Goal: Task Accomplishment & Management: Use online tool/utility

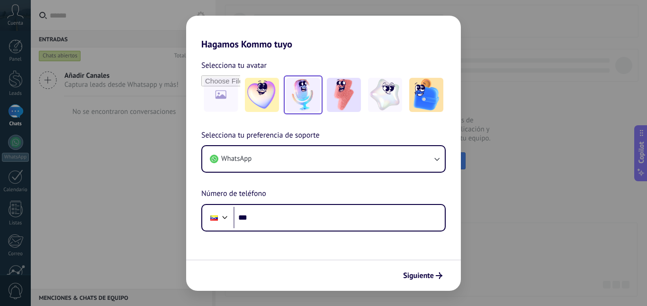
click at [296, 90] on img at bounding box center [303, 95] width 34 height 34
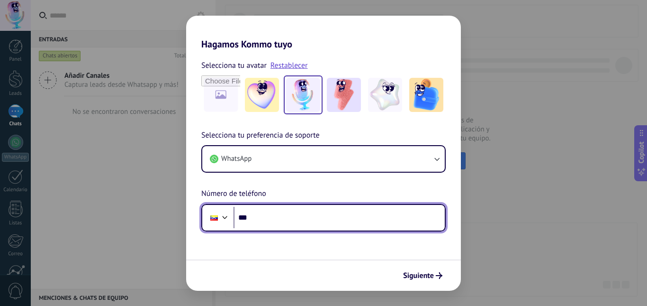
click at [280, 221] on input "***" at bounding box center [339, 218] width 211 height 22
type input "**********"
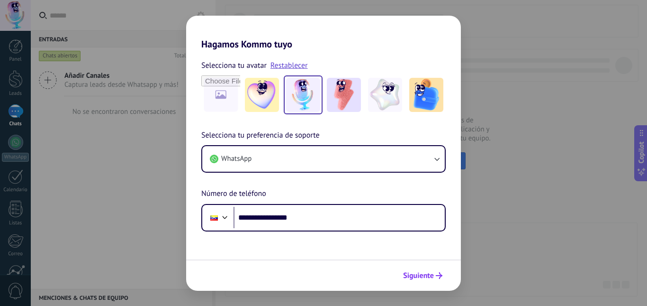
click at [425, 280] on button "Siguiente" at bounding box center [423, 275] width 48 height 16
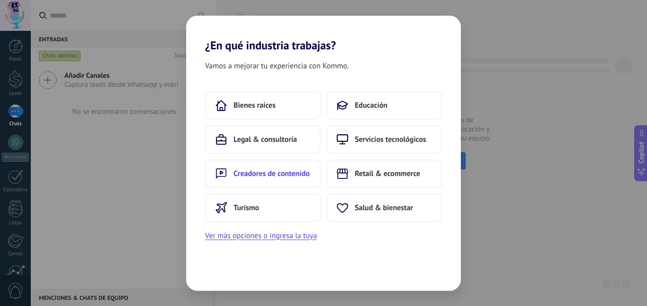
click at [283, 176] on span "Creadores de contenido" at bounding box center [272, 173] width 76 height 9
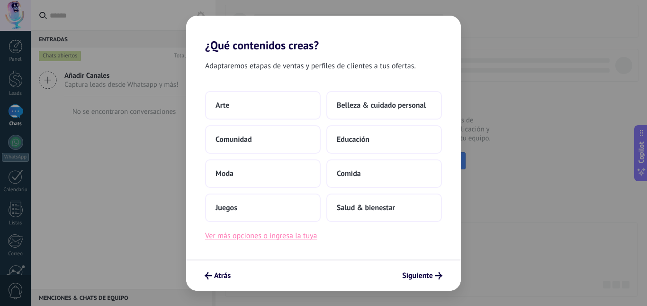
click at [292, 234] on button "Ver más opciones o ingresa la tuya" at bounding box center [261, 235] width 112 height 12
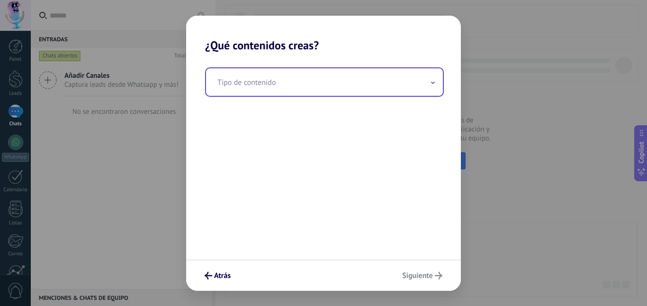
click at [257, 84] on input "text" at bounding box center [324, 81] width 237 height 27
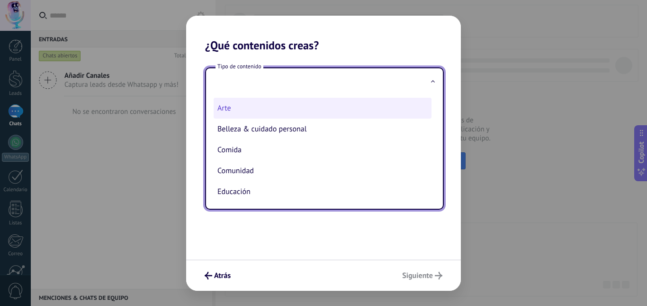
click at [243, 108] on li "Arte" at bounding box center [323, 108] width 218 height 21
type input "****"
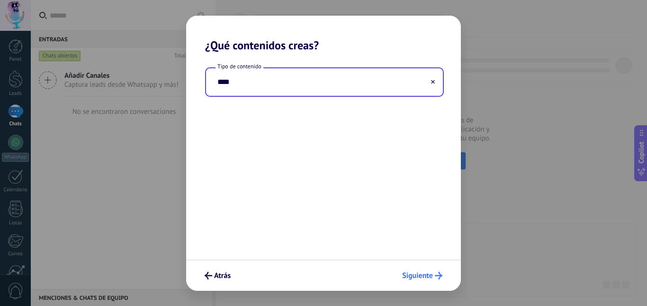
click at [424, 276] on span "Siguiente" at bounding box center [417, 275] width 31 height 7
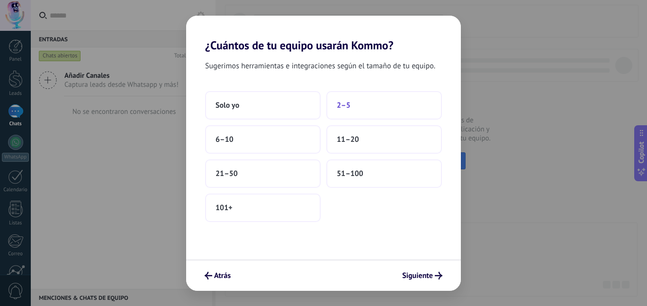
click at [342, 101] on span "2–5" at bounding box center [344, 104] width 14 height 9
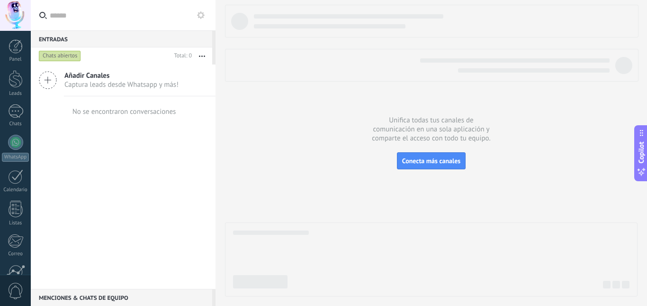
scroll to position [89, 0]
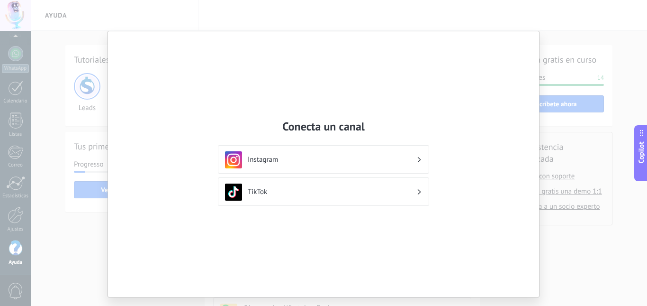
click at [270, 158] on h3 "Instagram" at bounding box center [332, 159] width 169 height 9
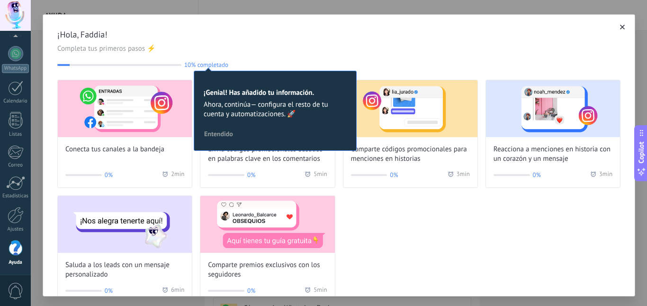
click at [224, 128] on button "Entendido" at bounding box center [218, 133] width 37 height 14
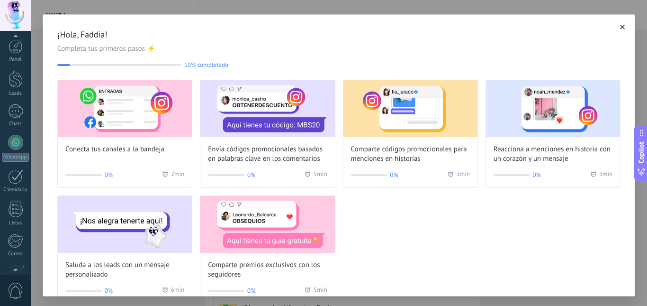
scroll to position [89, 0]
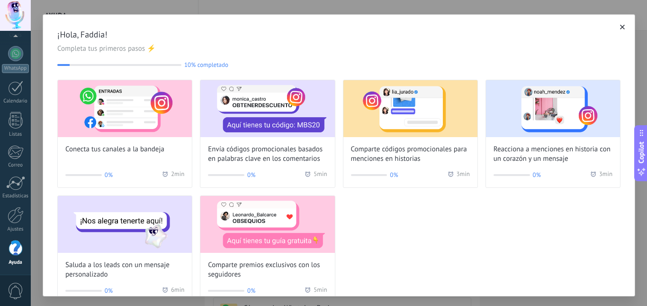
click at [620, 28] on icon "button" at bounding box center [622, 27] width 5 height 5
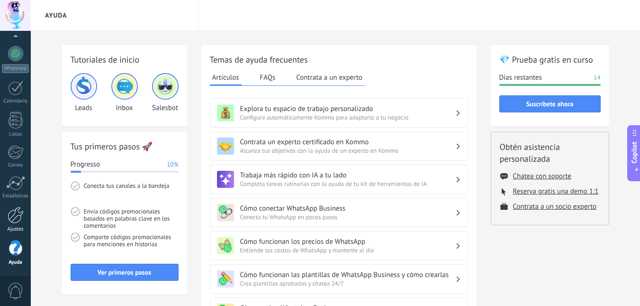
click at [15, 223] on link "Ajustes" at bounding box center [15, 220] width 31 height 26
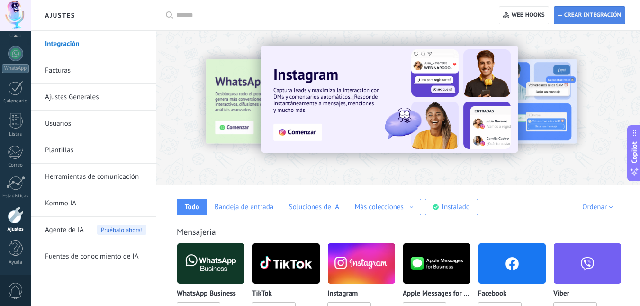
click at [596, 20] on span "Crear integración" at bounding box center [589, 15] width 63 height 17
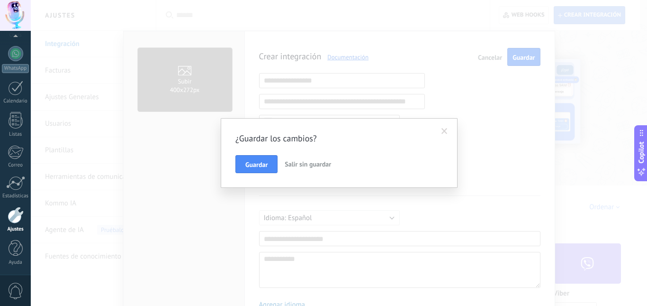
scroll to position [9, 0]
click at [266, 168] on span "Guardar" at bounding box center [256, 164] width 22 height 7
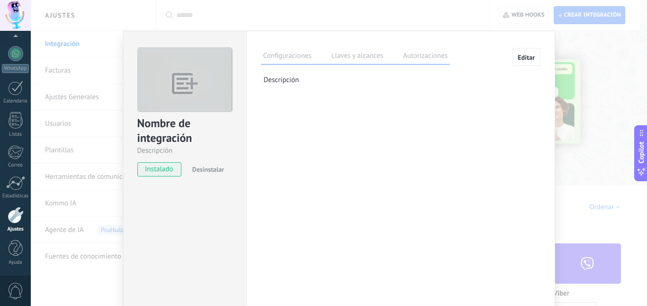
click at [523, 57] on span "Editar" at bounding box center [527, 57] width 18 height 7
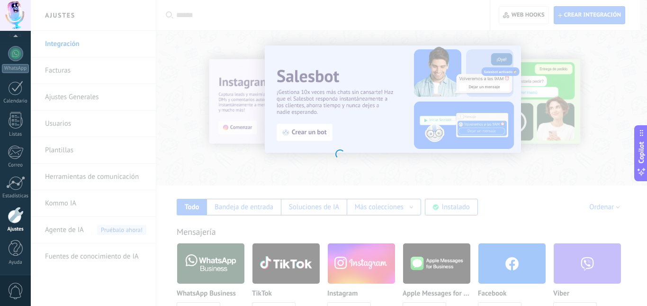
type textarea "**********"
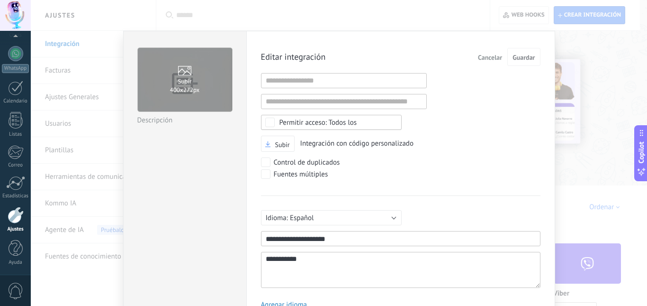
click at [581, 162] on div "**********" at bounding box center [339, 153] width 616 height 306
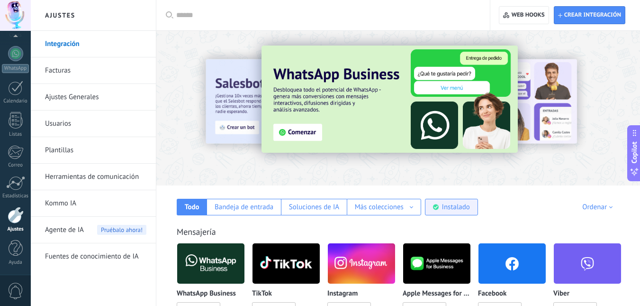
click at [452, 207] on div "Instalado" at bounding box center [456, 206] width 28 height 9
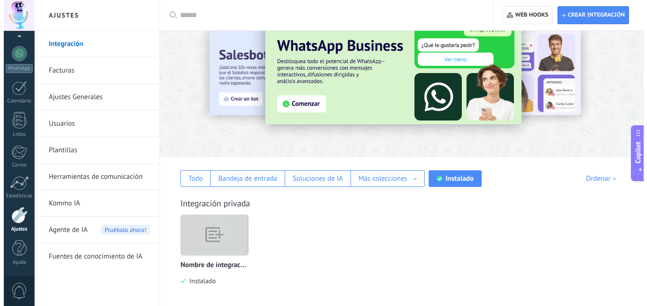
scroll to position [34, 0]
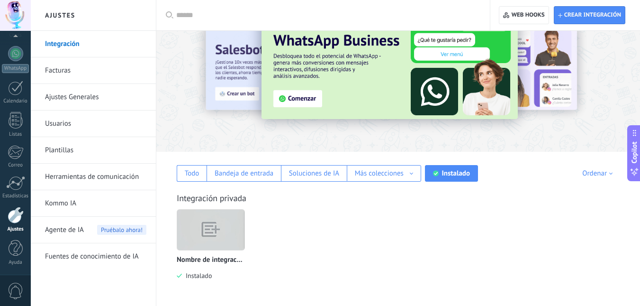
click at [194, 238] on img at bounding box center [210, 230] width 67 height 52
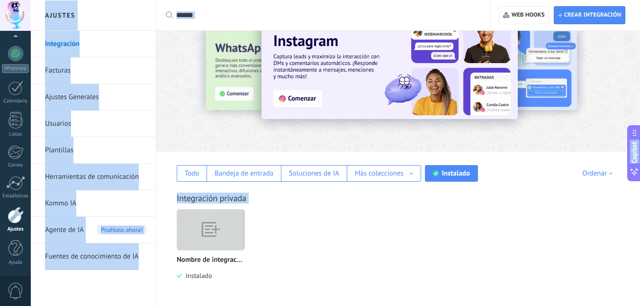
click at [207, 233] on img at bounding box center [210, 230] width 67 height 52
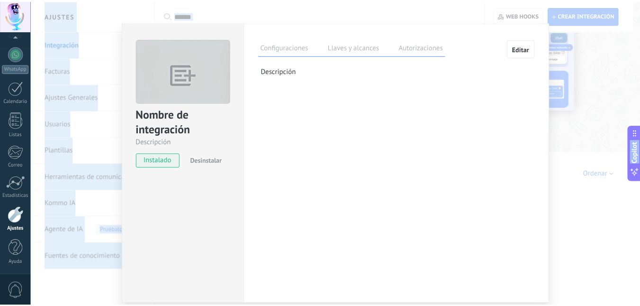
scroll to position [0, 0]
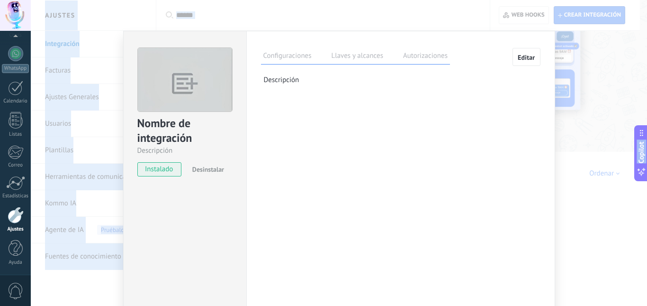
click at [209, 171] on span "Desinstalar" at bounding box center [208, 169] width 32 height 9
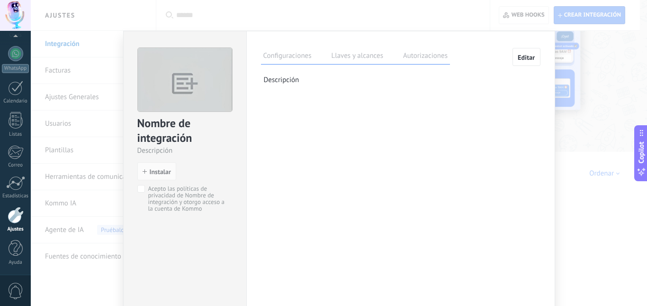
click at [596, 251] on div "Nombre de integración Descripción install Instalar Acepto las políticas de priv…" at bounding box center [339, 153] width 616 height 306
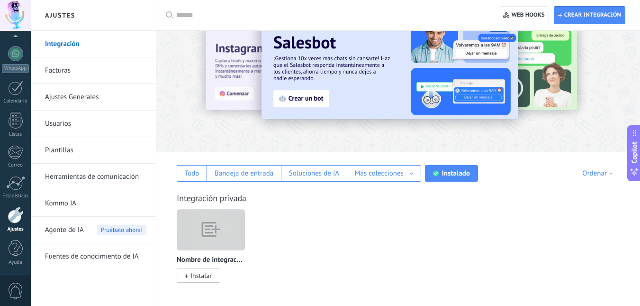
click at [206, 21] on div at bounding box center [326, 15] width 300 height 30
click at [206, 16] on input "text" at bounding box center [326, 15] width 300 height 10
type input "****"
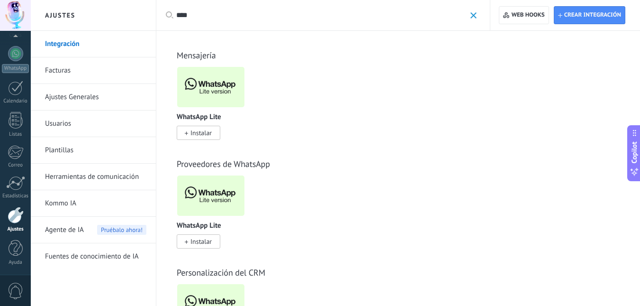
click at [207, 130] on span "Instalar" at bounding box center [200, 132] width 21 height 9
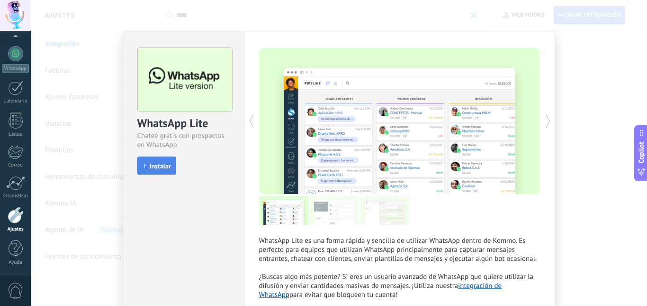
click at [150, 161] on button "Instalar" at bounding box center [156, 165] width 39 height 18
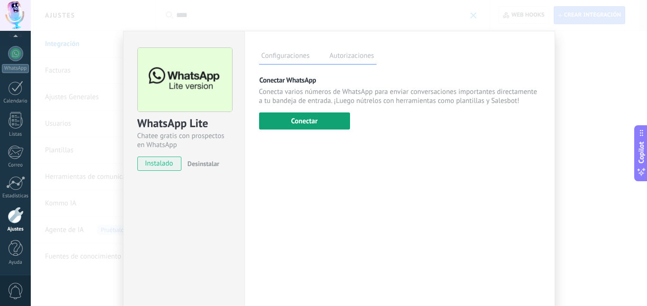
click at [302, 121] on button "Conectar" at bounding box center [304, 120] width 91 height 17
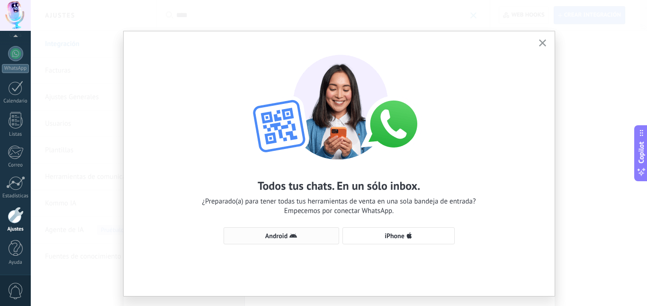
click at [243, 240] on button "Android" at bounding box center [282, 235] width 116 height 17
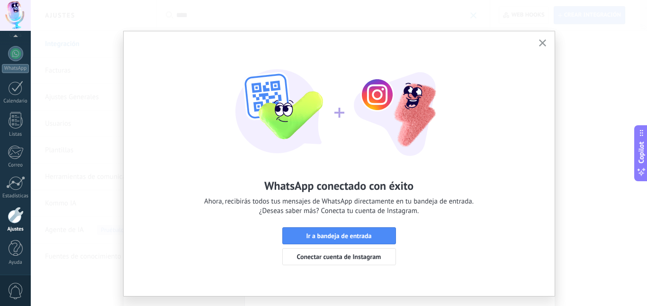
click at [542, 41] on icon "button" at bounding box center [542, 42] width 7 height 7
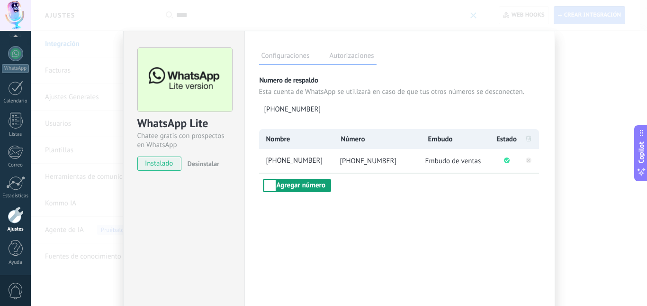
click at [306, 190] on button "Agregar número" at bounding box center [297, 185] width 68 height 13
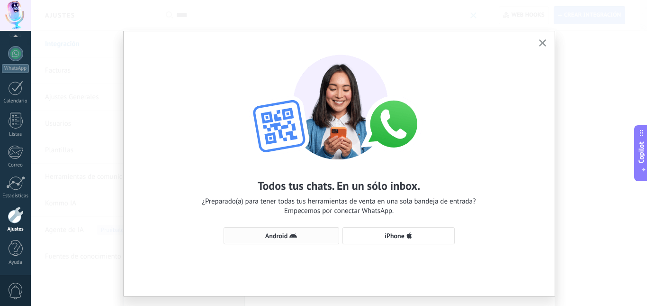
click at [270, 235] on span "Android" at bounding box center [276, 235] width 22 height 7
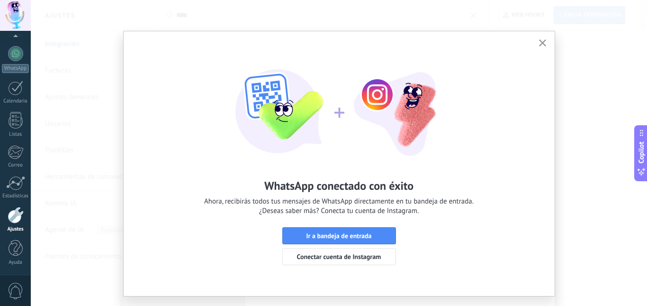
click at [539, 42] on icon "button" at bounding box center [542, 42] width 7 height 7
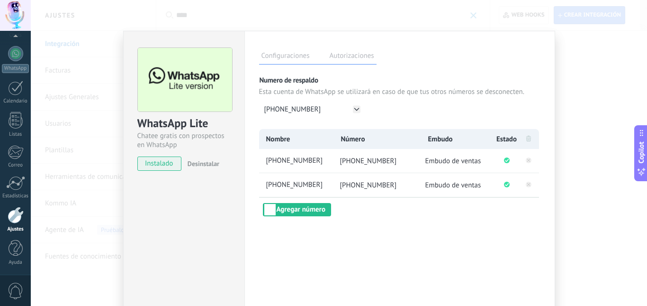
click at [586, 103] on div "WhatsApp Lite Chatee gratis con prospectos en WhatsApp instalado Desinstalar Co…" at bounding box center [339, 153] width 616 height 306
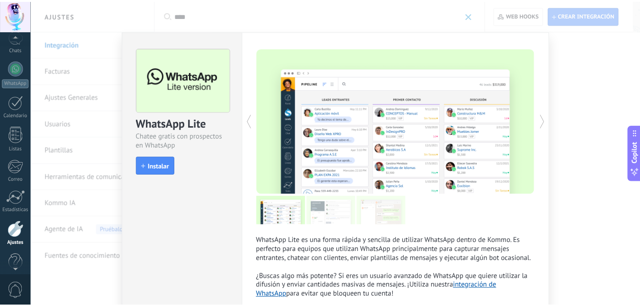
scroll to position [89, 0]
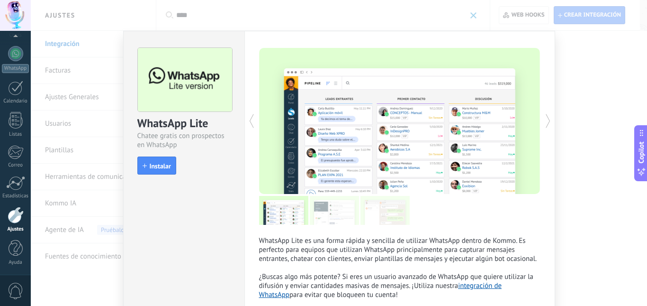
click at [585, 110] on div "WhatsApp Lite Chatee gratis con prospectos en WhatsApp install Instalar WhatsAp…" at bounding box center [339, 153] width 616 height 306
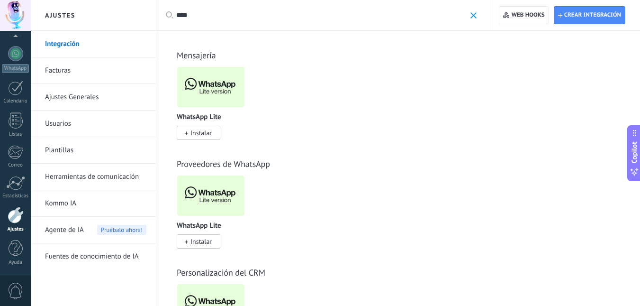
click at [80, 173] on link "Herramientas de comunicación" at bounding box center [95, 176] width 101 height 27
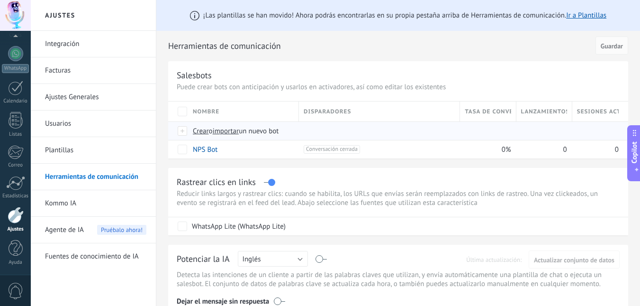
click at [224, 132] on span "importar" at bounding box center [226, 130] width 27 height 9
click at [0, 0] on input "importar un nuevo bot" at bounding box center [0, 0] width 0 height 0
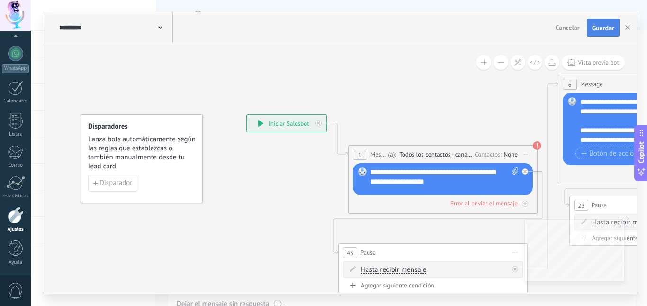
click at [608, 31] on span "Guardar" at bounding box center [603, 28] width 22 height 7
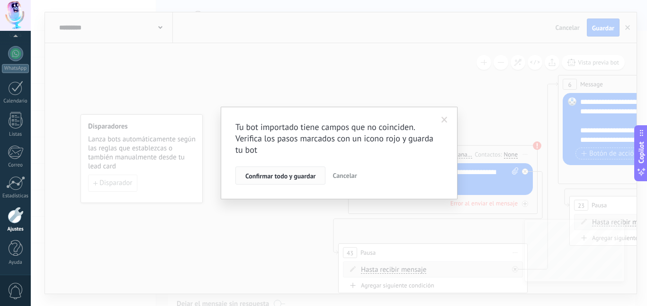
click at [286, 180] on button "Confirmar todo y guardar" at bounding box center [280, 175] width 90 height 18
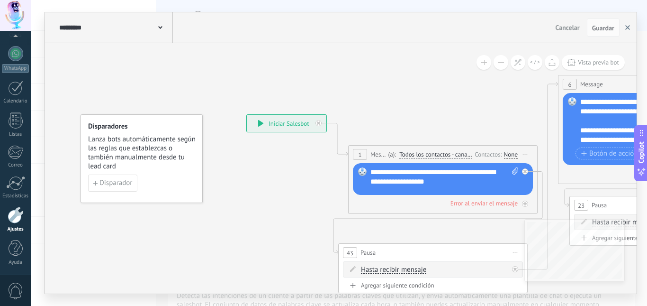
click at [630, 29] on button "button" at bounding box center [628, 27] width 14 height 18
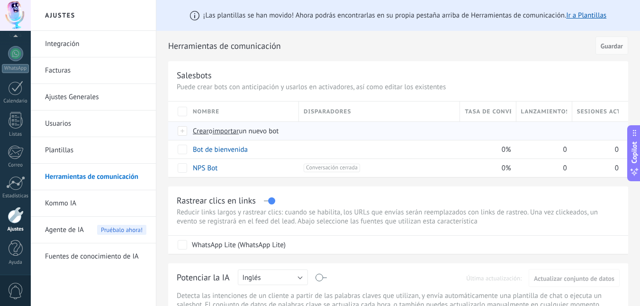
click at [226, 129] on span "importar" at bounding box center [226, 130] width 27 height 9
click at [0, 0] on input "importar un nuevo bot" at bounding box center [0, 0] width 0 height 0
click at [226, 129] on span "importar" at bounding box center [226, 130] width 27 height 9
click at [0, 0] on input "importar un nuevo bot" at bounding box center [0, 0] width 0 height 0
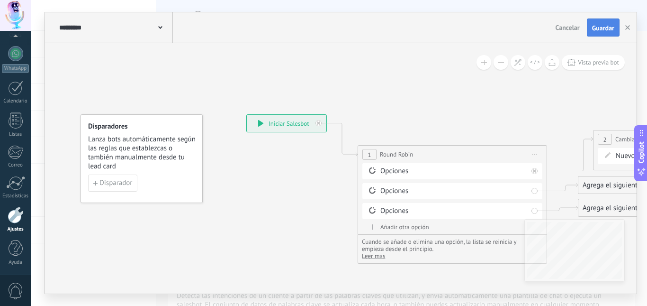
click at [603, 29] on span "Guardar" at bounding box center [603, 28] width 22 height 7
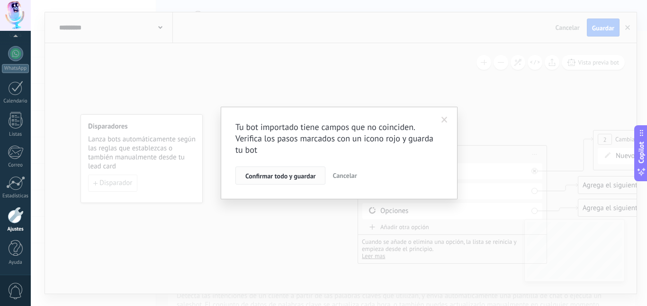
click at [290, 172] on span "Confirmar todo y guardar" at bounding box center [280, 175] width 70 height 7
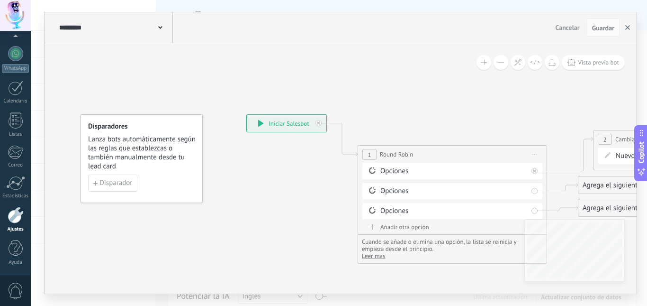
click at [628, 28] on use "button" at bounding box center [627, 27] width 5 height 5
click at [628, 28] on div "**********" at bounding box center [339, 153] width 616 height 306
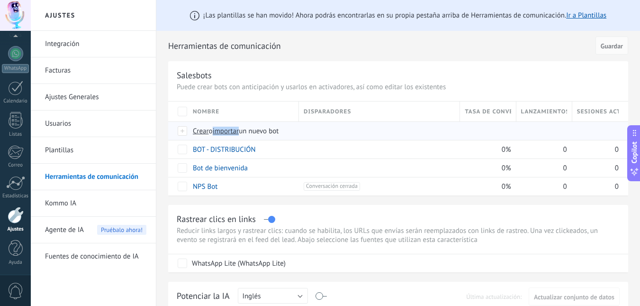
click at [239, 130] on span "importar" at bounding box center [226, 130] width 27 height 9
click at [0, 0] on input "importar un nuevo bot" at bounding box center [0, 0] width 0 height 0
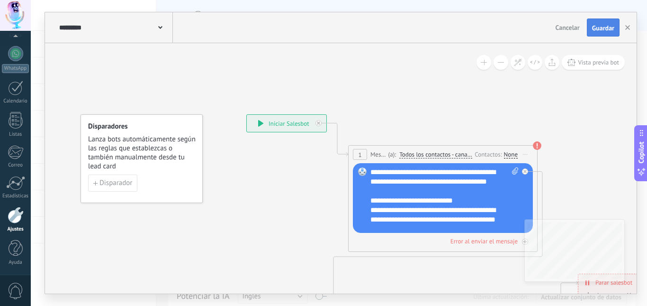
click at [601, 30] on span "Guardar" at bounding box center [603, 28] width 22 height 7
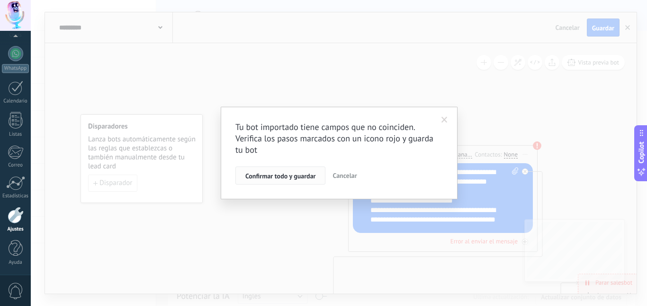
click at [276, 177] on span "Confirmar todo y guardar" at bounding box center [280, 175] width 70 height 7
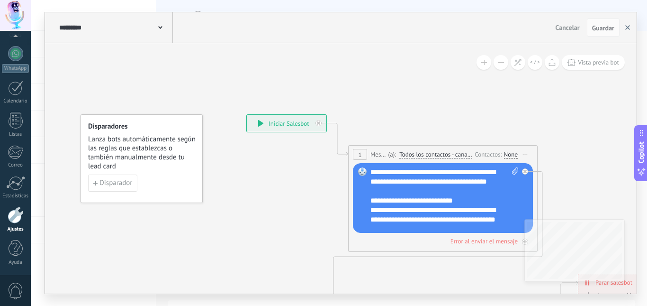
click at [627, 27] on icon "button" at bounding box center [627, 27] width 5 height 5
click at [627, 27] on div "**********" at bounding box center [339, 153] width 616 height 306
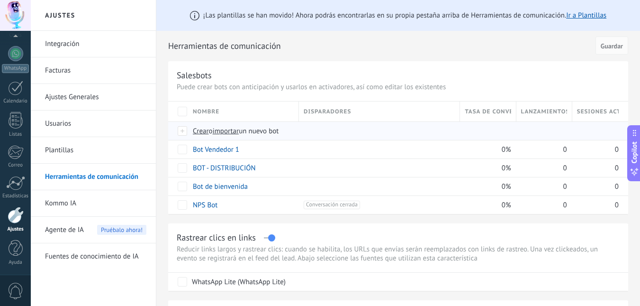
click at [230, 132] on span "importar" at bounding box center [226, 130] width 27 height 9
click at [0, 0] on input "importar un nuevo bot" at bounding box center [0, 0] width 0 height 0
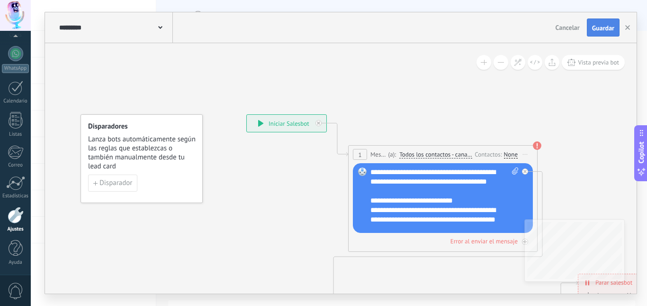
click at [615, 30] on button "Guardar" at bounding box center [603, 27] width 33 height 18
click at [606, 28] on span "Guardar" at bounding box center [603, 28] width 22 height 7
click at [597, 31] on span "Guardar" at bounding box center [603, 28] width 22 height 7
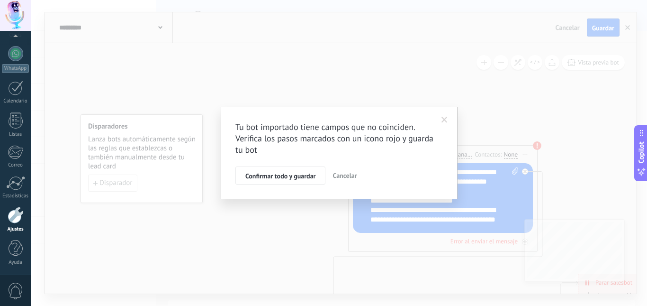
click at [282, 171] on button "Confirmar todo y guardar" at bounding box center [280, 175] width 90 height 18
click at [282, 171] on div "Tu bot importado tiene campos que no coinciden. Verifica los pasos marcados con…" at bounding box center [339, 153] width 616 height 306
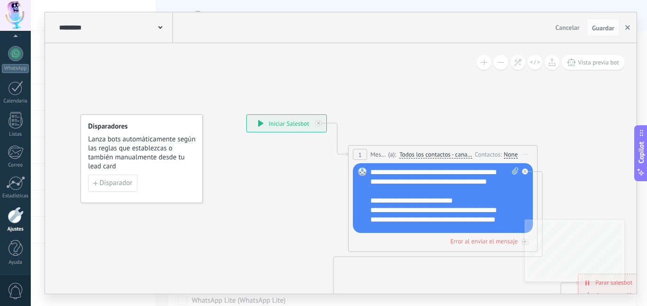
click at [629, 28] on icon "button" at bounding box center [627, 27] width 5 height 5
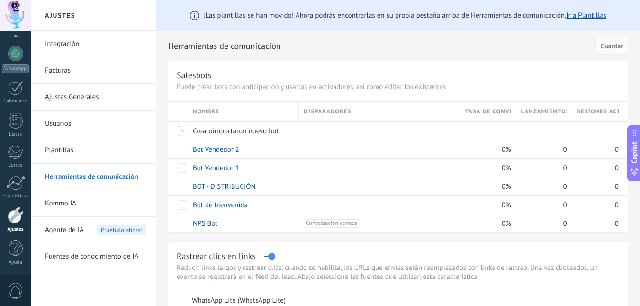
click at [65, 44] on link "Integración" at bounding box center [95, 44] width 101 height 27
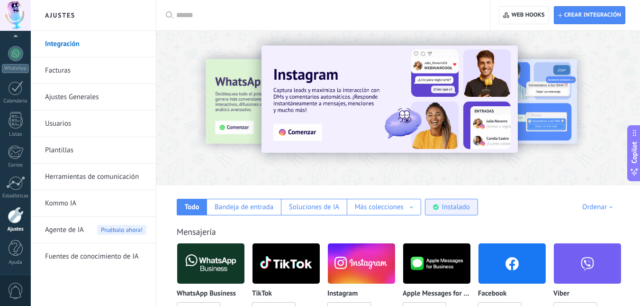
click at [458, 207] on div "Instalado" at bounding box center [456, 206] width 28 height 9
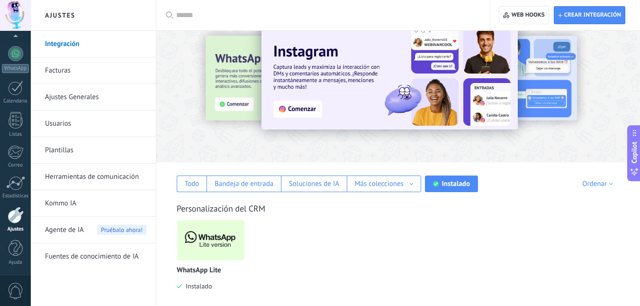
scroll to position [34, 0]
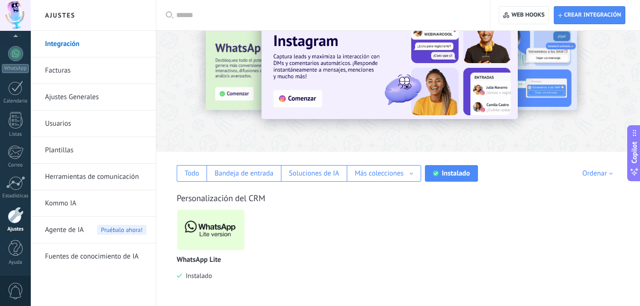
click at [220, 218] on img at bounding box center [210, 230] width 67 height 46
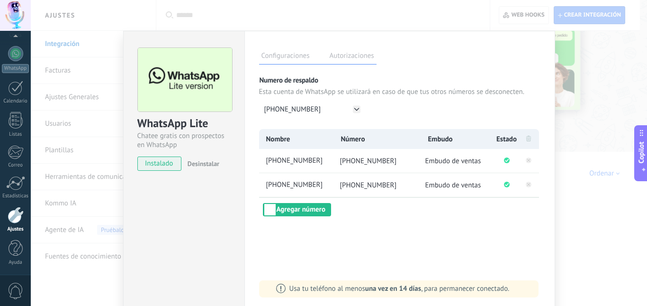
click at [461, 160] on span "Embudo de ventas" at bounding box center [453, 160] width 56 height 9
click at [462, 180] on span "Embudo de ventas" at bounding box center [453, 184] width 56 height 9
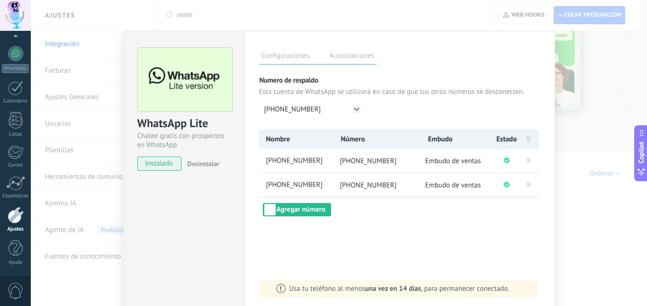
click at [467, 188] on span "Embudo de ventas" at bounding box center [453, 184] width 56 height 9
click at [474, 184] on span "Embudo de ventas" at bounding box center [453, 184] width 56 height 9
click at [468, 187] on span "Embudo de ventas" at bounding box center [453, 184] width 56 height 9
click at [292, 162] on span "+58 424-2987443" at bounding box center [298, 161] width 69 height 10
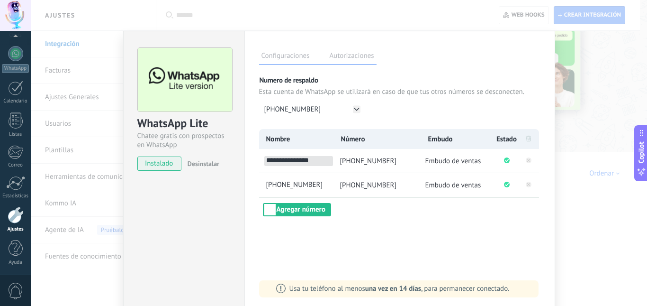
click at [436, 234] on div "**********" at bounding box center [399, 172] width 311 height 282
drag, startPoint x: 576, startPoint y: 249, endPoint x: 583, endPoint y: 252, distance: 7.6
click at [581, 251] on div "WhatsApp Lite Chatee gratis con prospectos en WhatsApp instalado Desinstalar Co…" at bounding box center [339, 153] width 616 height 306
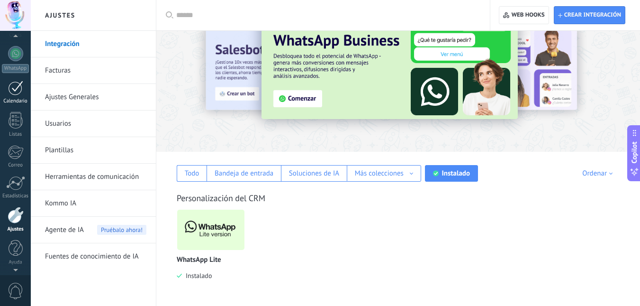
scroll to position [0, 0]
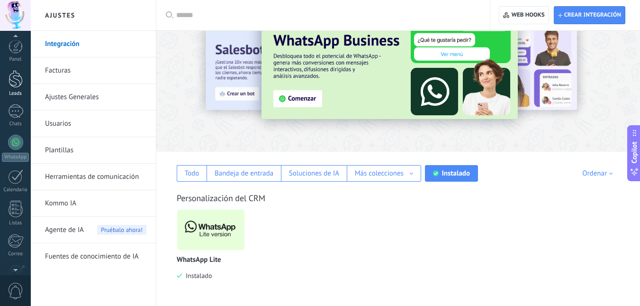
click at [15, 81] on div at bounding box center [16, 79] width 14 height 18
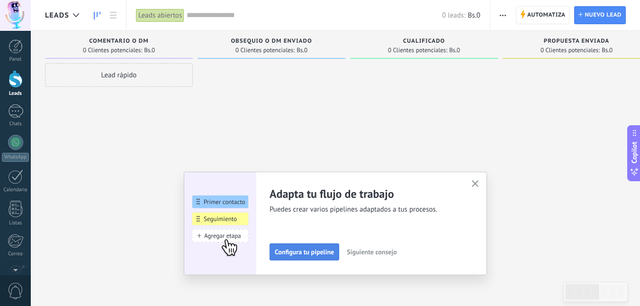
click at [319, 254] on span "Configura tu pipeline" at bounding box center [304, 251] width 59 height 7
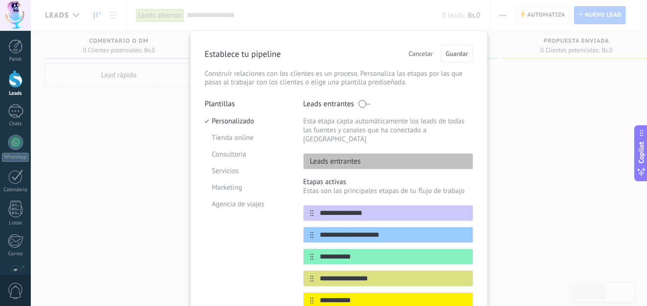
click at [416, 50] on span "Cancelar" at bounding box center [421, 53] width 24 height 7
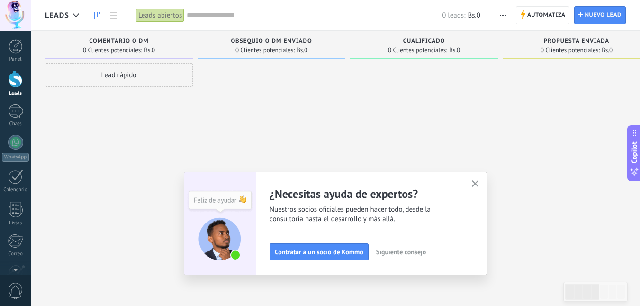
click at [54, 14] on span "Leads" at bounding box center [57, 15] width 24 height 9
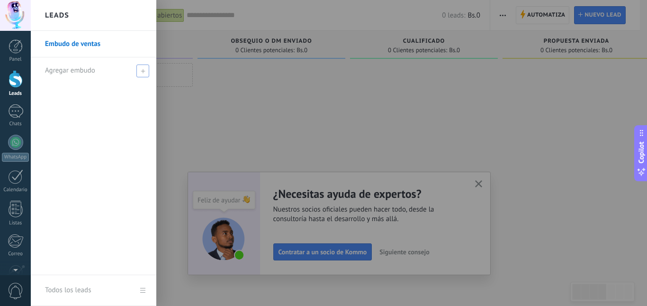
click at [142, 73] on span at bounding box center [142, 70] width 13 height 13
click at [142, 73] on span at bounding box center [144, 70] width 9 height 7
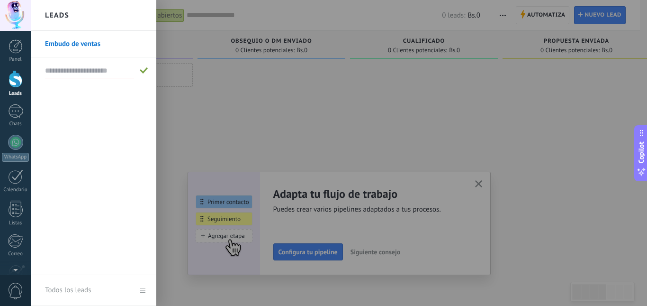
click at [59, 45] on link "Embudo de ventas" at bounding box center [96, 44] width 102 height 27
click at [59, 45] on body ".abccls-1,.abccls-2{fill-rule:evenodd}.abccls-2{fill:#fff} .abfcls-1{fill:none}…" at bounding box center [323, 153] width 647 height 306
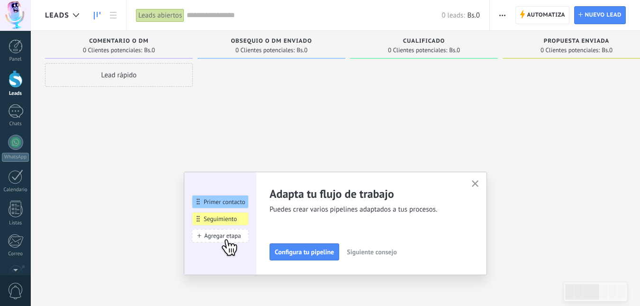
click at [14, 14] on div at bounding box center [15, 15] width 31 height 31
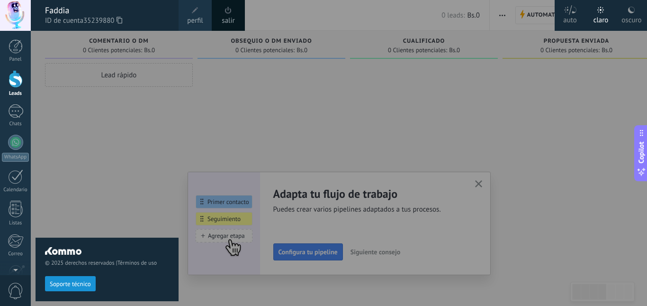
click at [628, 12] on icon at bounding box center [632, 10] width 8 height 8
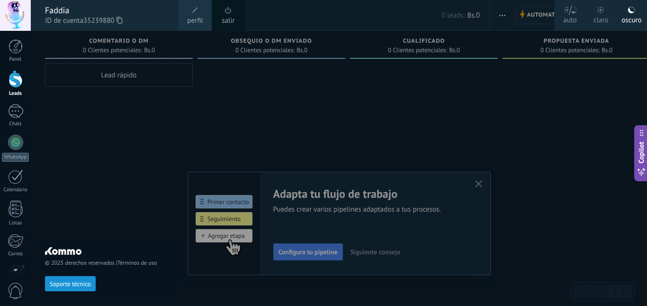
click at [18, 11] on div at bounding box center [15, 15] width 31 height 31
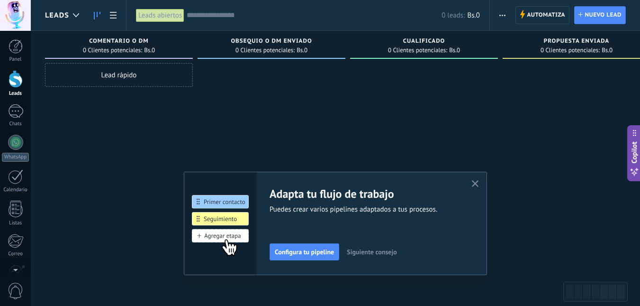
click at [55, 12] on span "Leads" at bounding box center [57, 15] width 24 height 9
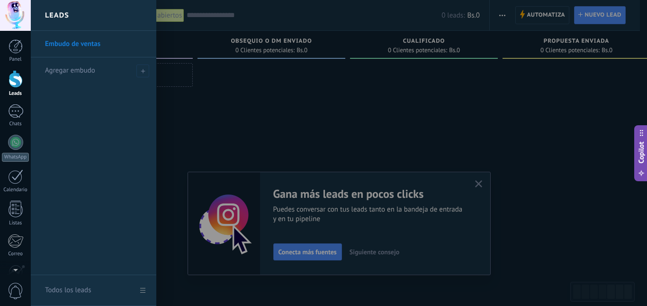
click at [144, 288] on link "Todos los leads" at bounding box center [94, 290] width 126 height 31
click at [144, 288] on div "Leads Entrantes Solicitudes: 0 0 0 0 0 0 0 0 0 Comentario o DM 0 Clientes poten…" at bounding box center [583, 165] width 1077 height 268
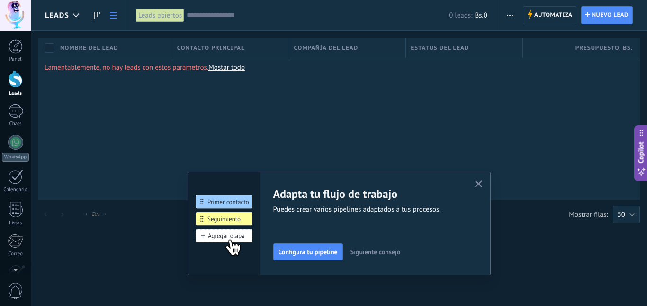
click at [234, 70] on link "Mostar todo" at bounding box center [226, 67] width 36 height 9
click at [311, 253] on span "Configura tu pipeline" at bounding box center [308, 251] width 59 height 7
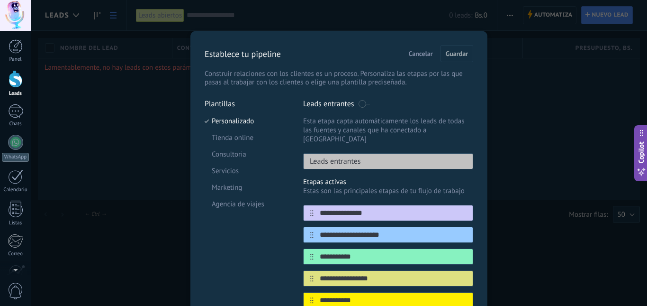
click at [328, 156] on p "Leads entrantes" at bounding box center [332, 160] width 57 height 9
click at [109, 142] on div "**********" at bounding box center [339, 153] width 616 height 306
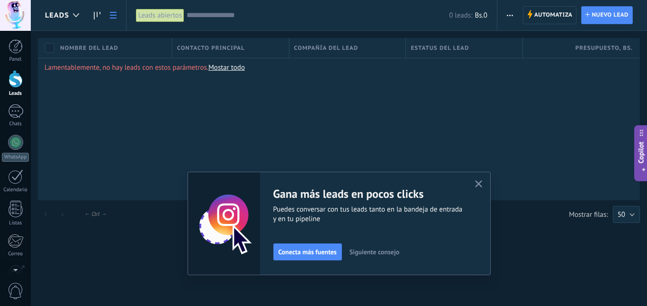
click at [480, 184] on icon "button" at bounding box center [478, 183] width 7 height 7
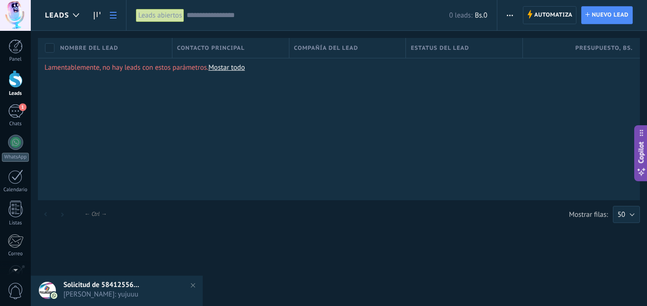
click at [63, 19] on span "Leads" at bounding box center [57, 15] width 24 height 9
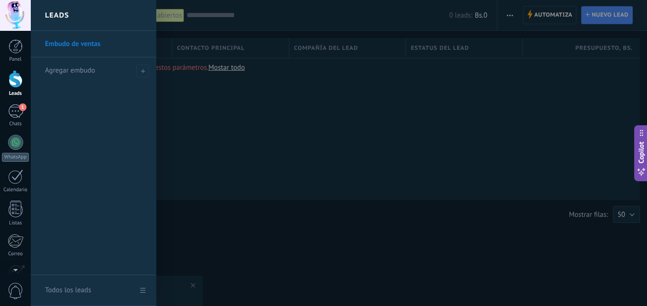
drag, startPoint x: 63, startPoint y: 19, endPoint x: 69, endPoint y: 23, distance: 7.2
click at [65, 21] on h2 "Leads" at bounding box center [57, 15] width 24 height 30
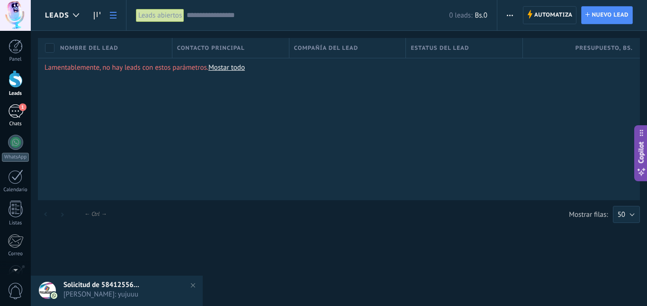
click at [23, 110] on span "1" at bounding box center [23, 107] width 8 height 8
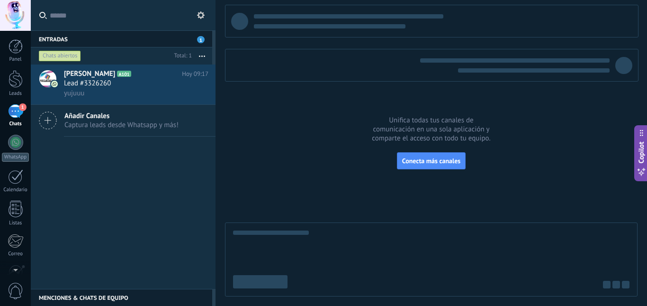
click at [66, 36] on div "Entradas 1" at bounding box center [121, 38] width 181 height 17
click at [9, 36] on div "Panel Leads 1 Chats WhatsApp Clientes" at bounding box center [31, 153] width 62 height 244
click at [12, 49] on div at bounding box center [16, 46] width 14 height 14
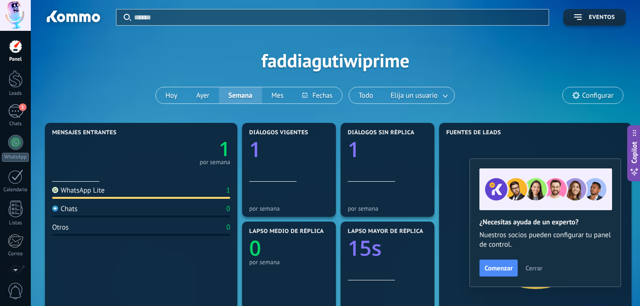
click at [537, 269] on span "Cerrar" at bounding box center [533, 267] width 17 height 7
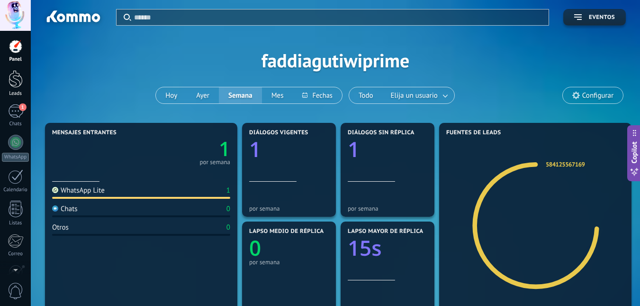
click at [15, 83] on div at bounding box center [16, 79] width 14 height 18
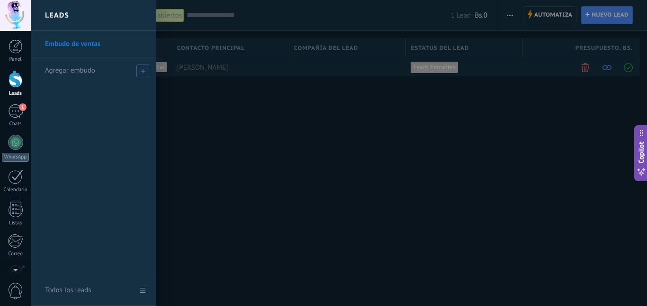
click at [141, 70] on icon at bounding box center [143, 71] width 4 height 4
click at [116, 72] on input "text" at bounding box center [89, 70] width 89 height 15
click at [67, 68] on input "text" at bounding box center [89, 70] width 89 height 15
type input "*"
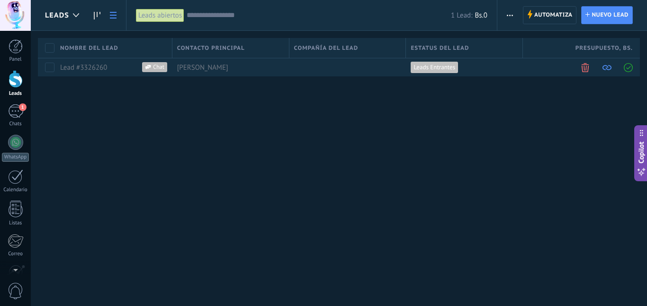
click at [55, 17] on span "Leads" at bounding box center [57, 15] width 24 height 9
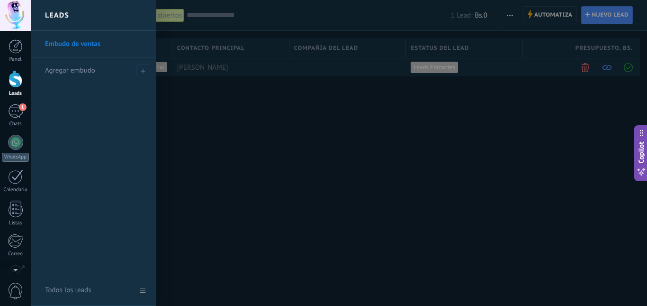
click at [60, 48] on link "Embudo de ventas" at bounding box center [96, 44] width 102 height 27
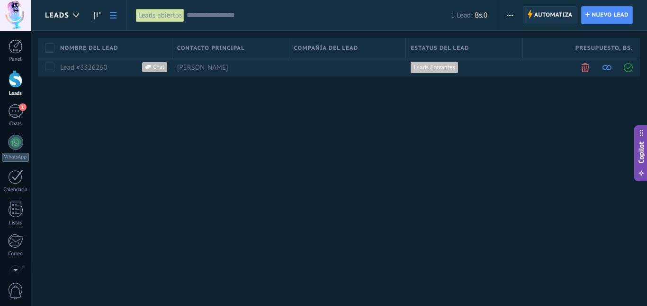
click at [558, 12] on span "Automatiza" at bounding box center [553, 15] width 38 height 17
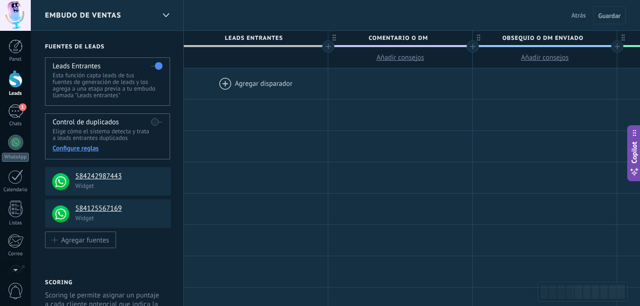
click at [225, 82] on div at bounding box center [256, 83] width 144 height 31
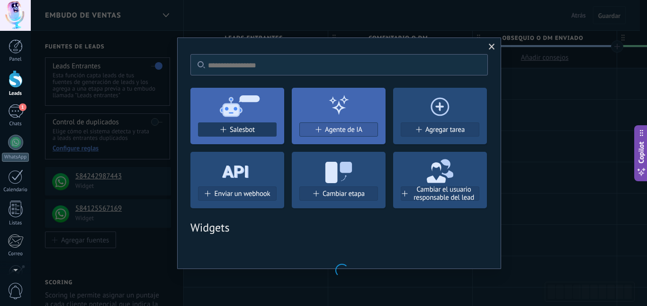
click at [234, 131] on span "Salesbot" at bounding box center [242, 130] width 25 height 8
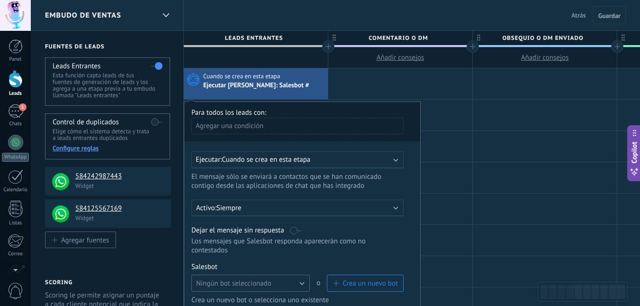
click at [251, 284] on span "Ningún bot seleccionado" at bounding box center [233, 283] width 75 height 9
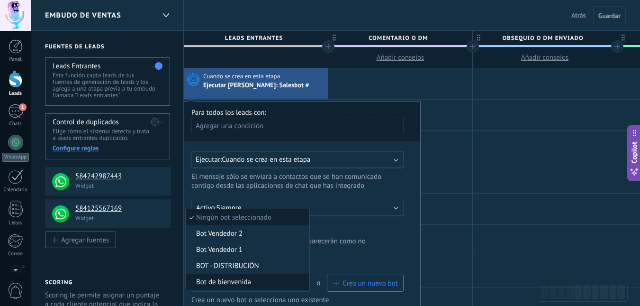
click at [253, 281] on span "Bot de bienvenida" at bounding box center [246, 281] width 121 height 9
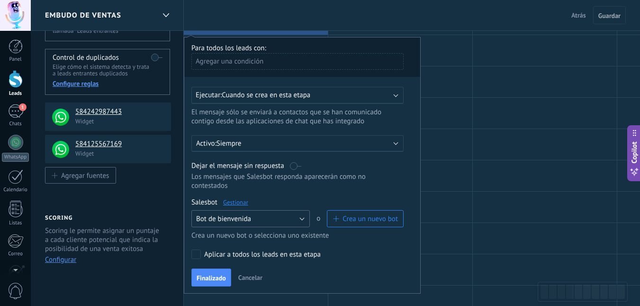
scroll to position [75, 0]
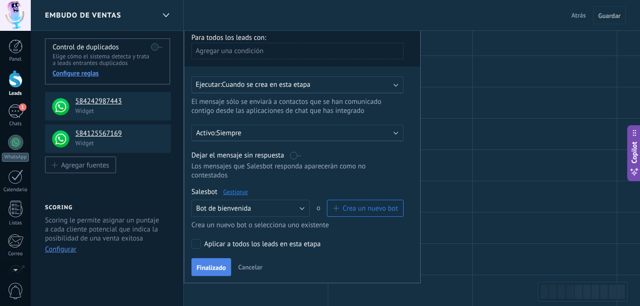
click at [213, 268] on span "Finalizado" at bounding box center [211, 267] width 29 height 7
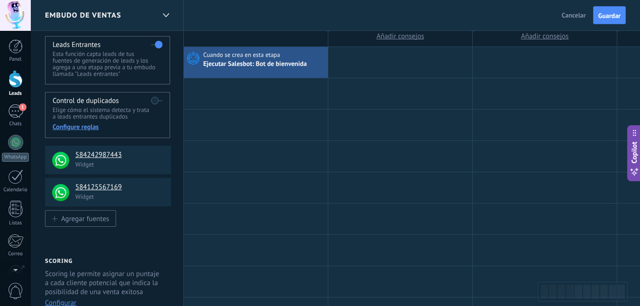
scroll to position [0, 0]
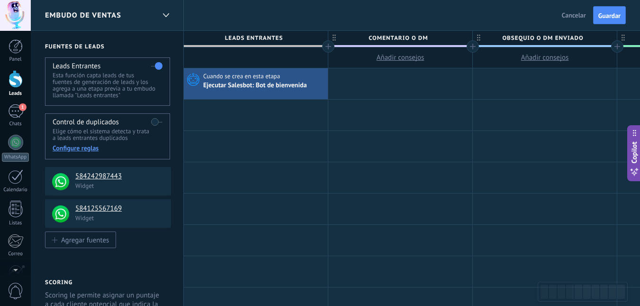
click at [91, 19] on span "Embudo de ventas" at bounding box center [83, 15] width 76 height 9
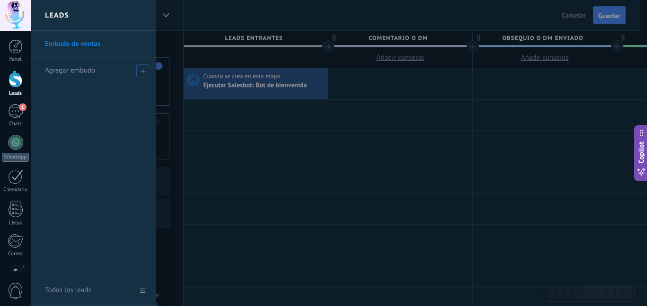
click at [140, 73] on span at bounding box center [142, 70] width 13 height 13
click at [82, 72] on span "Agregar embudo" at bounding box center [70, 70] width 50 height 9
click at [142, 70] on icon at bounding box center [143, 71] width 4 height 4
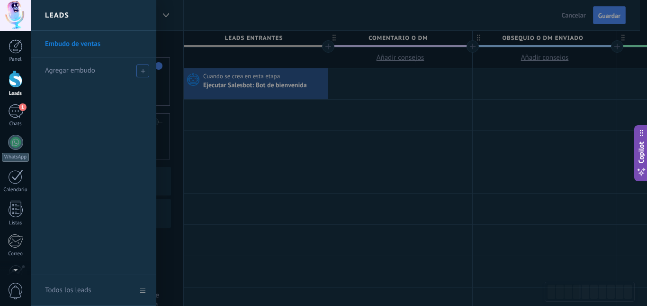
click at [142, 70] on icon at bounding box center [143, 71] width 4 height 4
click at [77, 72] on span "Agregar embudo" at bounding box center [70, 70] width 50 height 9
click at [149, 71] on li "Agregar embudo" at bounding box center [94, 70] width 126 height 26
click at [145, 72] on span at bounding box center [142, 70] width 13 height 13
click at [289, 167] on div at bounding box center [354, 153] width 647 height 306
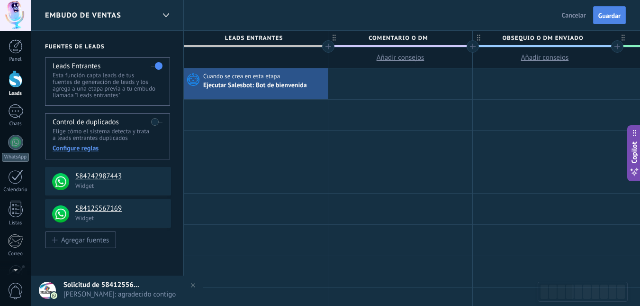
click at [612, 15] on span "Guardar" at bounding box center [609, 15] width 22 height 7
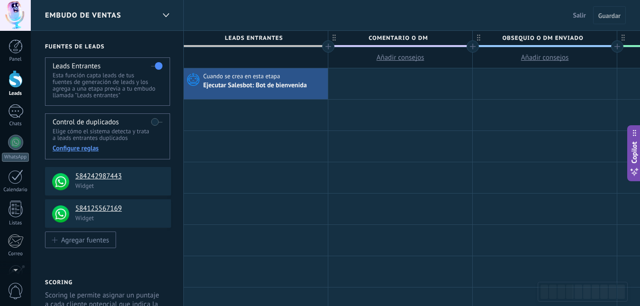
click at [578, 13] on span "Salir" at bounding box center [579, 15] width 13 height 9
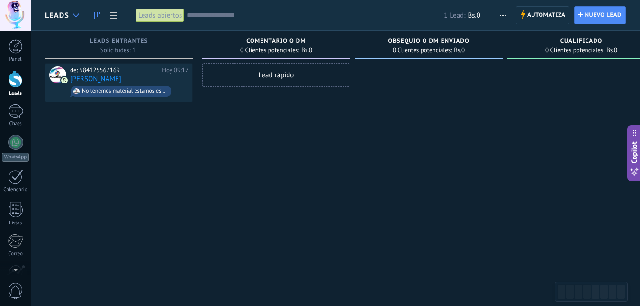
click at [78, 15] on use at bounding box center [76, 15] width 6 height 4
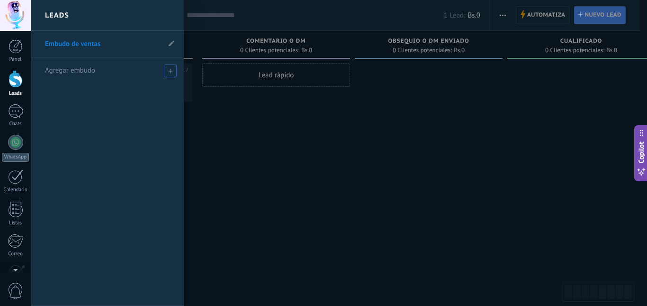
click at [69, 68] on span "Agregar embudo" at bounding box center [70, 70] width 50 height 9
click at [166, 66] on span at bounding box center [170, 70] width 13 height 13
click at [169, 66] on span at bounding box center [170, 70] width 13 height 13
click at [170, 69] on icon at bounding box center [170, 71] width 4 height 4
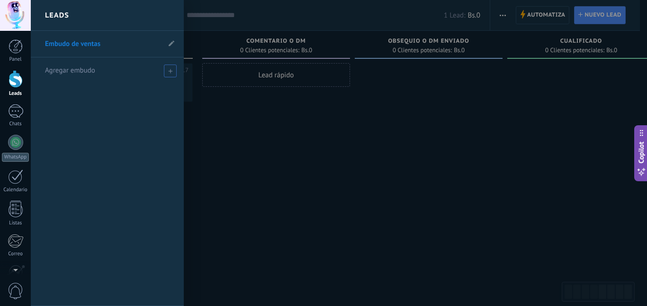
click at [98, 71] on div "Agregar embudo" at bounding box center [109, 70] width 129 height 26
click at [352, 210] on div at bounding box center [354, 153] width 647 height 306
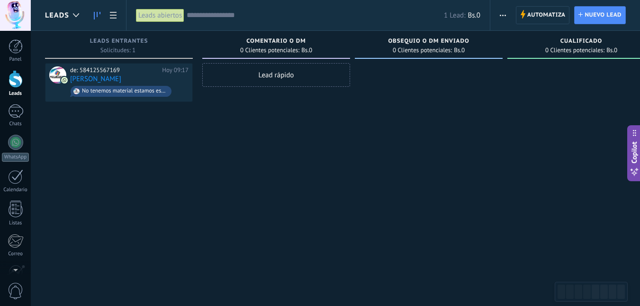
click at [58, 16] on span "Leads" at bounding box center [57, 15] width 24 height 9
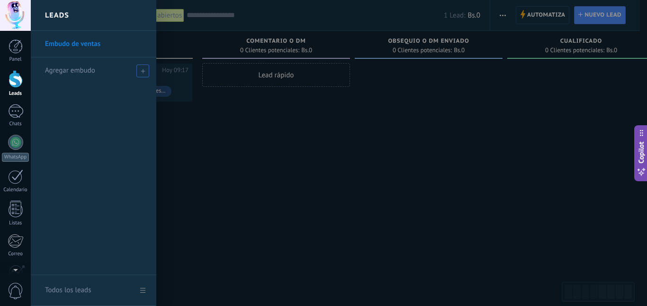
click at [56, 70] on span "Agregar embudo" at bounding box center [70, 70] width 50 height 9
click at [141, 69] on icon at bounding box center [143, 71] width 4 height 4
click at [454, 172] on div at bounding box center [354, 153] width 647 height 306
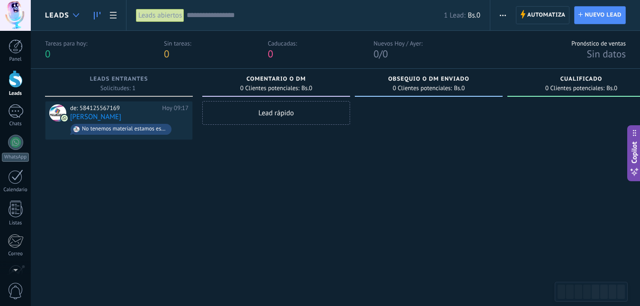
click at [77, 7] on div at bounding box center [76, 15] width 16 height 18
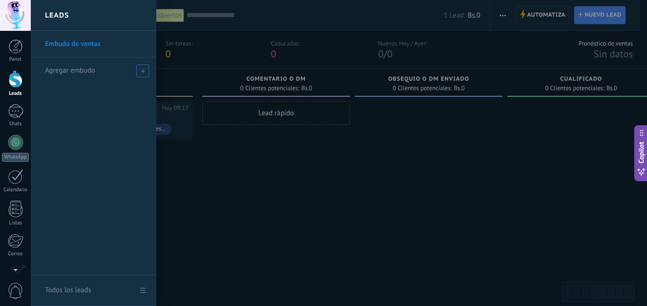
click at [65, 71] on span "Agregar embudo" at bounding box center [70, 70] width 50 height 9
click at [141, 70] on icon at bounding box center [143, 71] width 4 height 4
drag, startPoint x: 141, startPoint y: 70, endPoint x: 142, endPoint y: 78, distance: 8.6
click at [141, 70] on icon at bounding box center [143, 71] width 4 height 4
click at [48, 62] on div "Agregar embudo" at bounding box center [96, 70] width 102 height 26
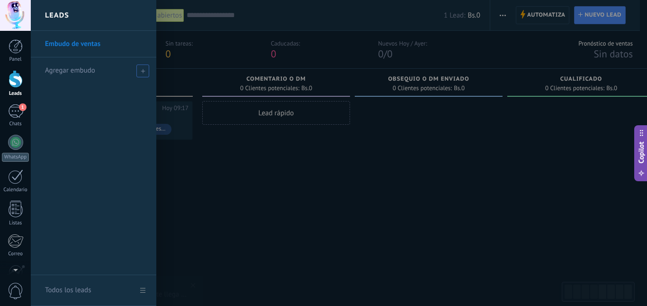
click at [48, 74] on span "Agregar embudo" at bounding box center [70, 70] width 50 height 9
click at [34, 72] on li "Agregar embudo" at bounding box center [94, 70] width 126 height 26
drag, startPoint x: 73, startPoint y: 67, endPoint x: 56, endPoint y: 71, distance: 17.9
click at [35, 71] on li "Agregar embudo" at bounding box center [94, 70] width 126 height 26
click at [67, 71] on span "Agregar embudo" at bounding box center [70, 70] width 50 height 9
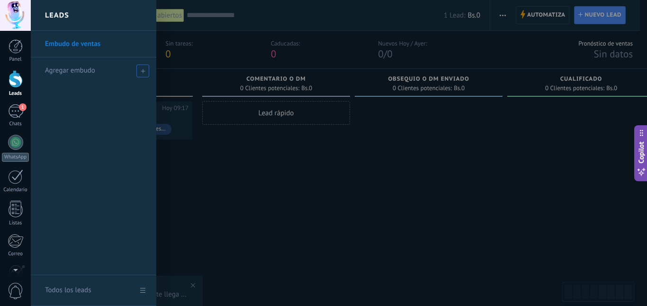
click at [67, 71] on span "Agregar embudo" at bounding box center [70, 70] width 50 height 9
click at [144, 69] on icon at bounding box center [143, 71] width 4 height 4
drag, startPoint x: 144, startPoint y: 69, endPoint x: 144, endPoint y: 78, distance: 8.5
click at [144, 78] on div "Agregar embudo" at bounding box center [96, 70] width 102 height 26
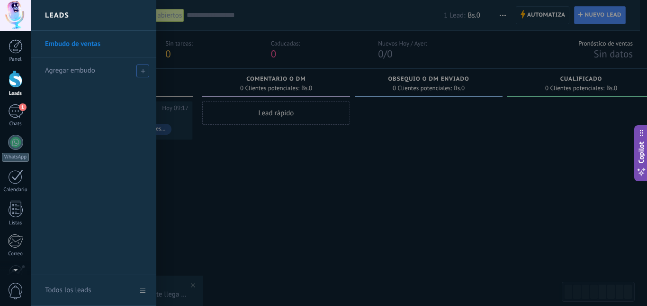
click at [144, 78] on div "Agregar embudo" at bounding box center [96, 70] width 102 height 26
click at [118, 85] on div "Embudo de ventas Agregar embudo" at bounding box center [94, 153] width 126 height 244
drag, startPoint x: 115, startPoint y: 85, endPoint x: 113, endPoint y: 78, distance: 7.0
click at [114, 83] on div "Embudo de ventas Agregar embudo" at bounding box center [94, 153] width 126 height 244
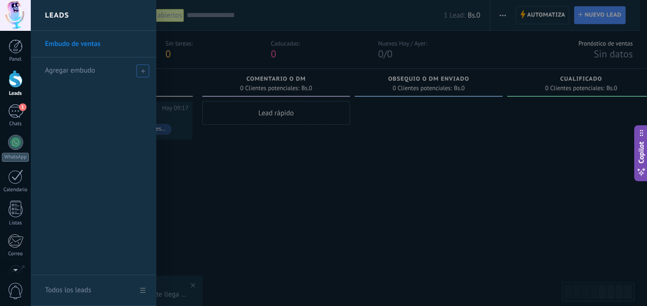
click at [112, 78] on div "Agregar embudo" at bounding box center [96, 70] width 102 height 26
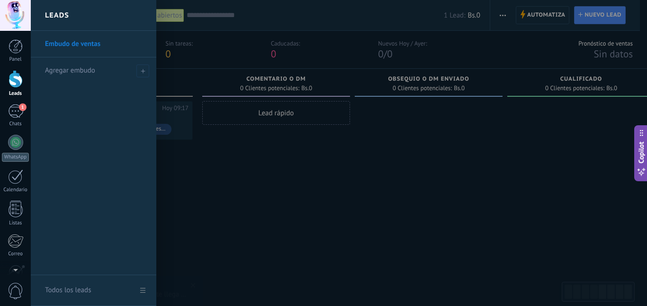
drag, startPoint x: 112, startPoint y: 78, endPoint x: 70, endPoint y: 24, distance: 68.1
click at [111, 77] on div "Agregar embudo" at bounding box center [96, 70] width 102 height 26
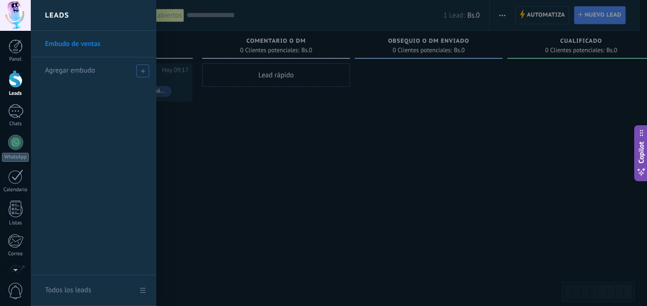
click at [63, 68] on span "Agregar embudo" at bounding box center [70, 70] width 50 height 9
type input "**********"
click at [146, 72] on span at bounding box center [144, 70] width 9 height 7
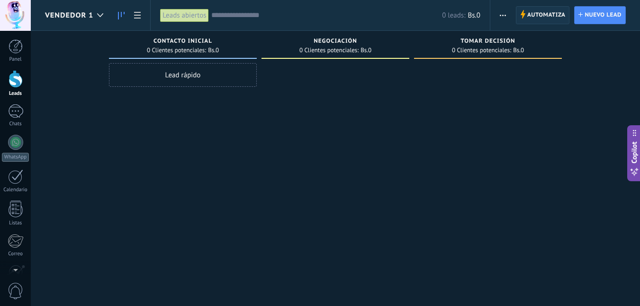
click at [544, 15] on span "Automatiza" at bounding box center [546, 15] width 38 height 17
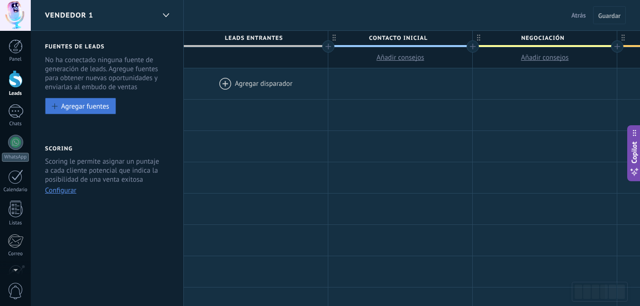
click at [75, 105] on div "Agregar fuentes" at bounding box center [85, 106] width 48 height 8
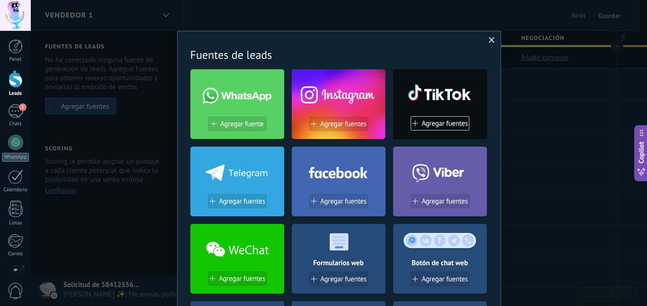
click at [489, 39] on span at bounding box center [492, 40] width 6 height 7
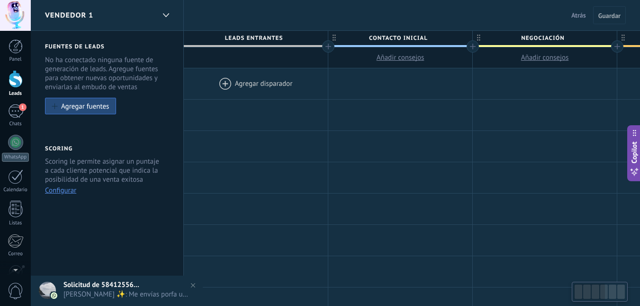
click at [285, 89] on div at bounding box center [256, 83] width 144 height 31
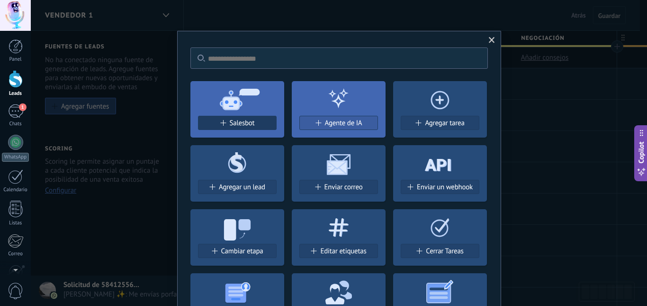
click at [255, 122] on div "Salesbot" at bounding box center [237, 123] width 78 height 8
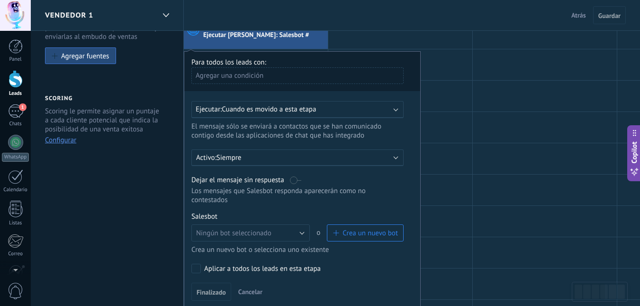
scroll to position [69, 0]
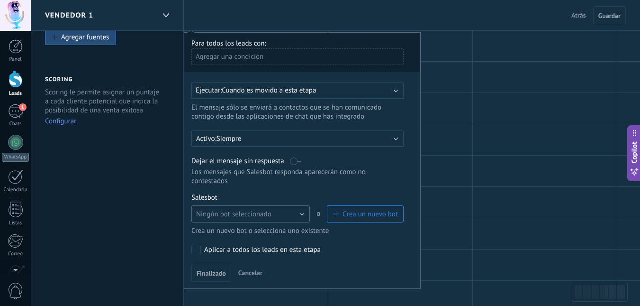
click at [306, 210] on button "Ningún bot seleccionado" at bounding box center [250, 213] width 118 height 17
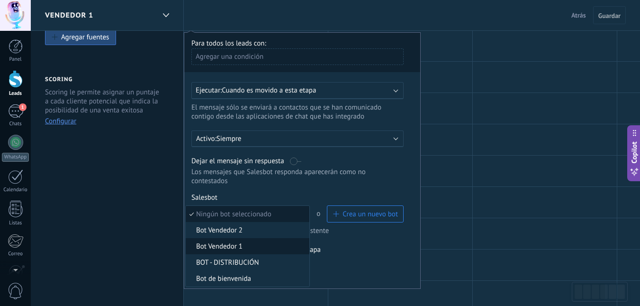
click at [287, 243] on span "Bot Vendedor 1" at bounding box center [246, 246] width 121 height 9
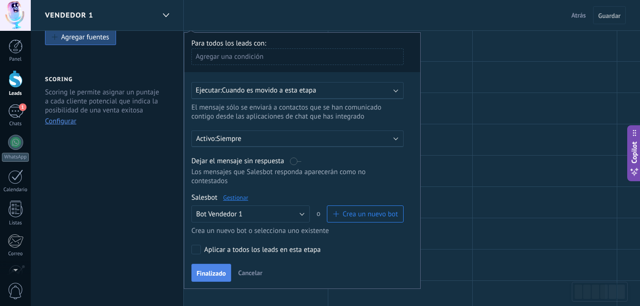
click at [223, 270] on span "Finalizado" at bounding box center [211, 273] width 29 height 7
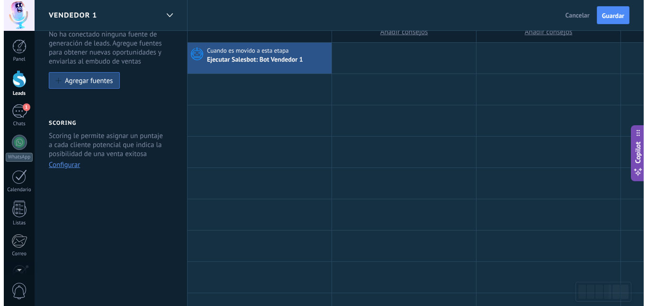
scroll to position [0, 0]
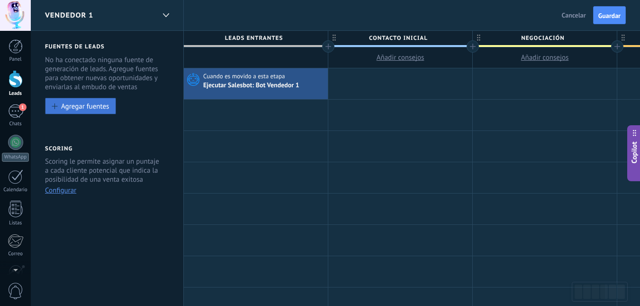
click at [62, 109] on div "Agregar fuentes" at bounding box center [85, 106] width 48 height 8
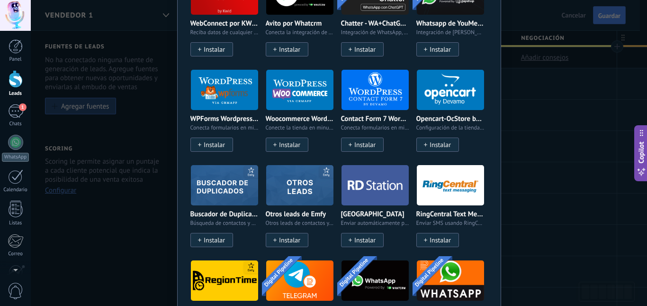
scroll to position [698, 0]
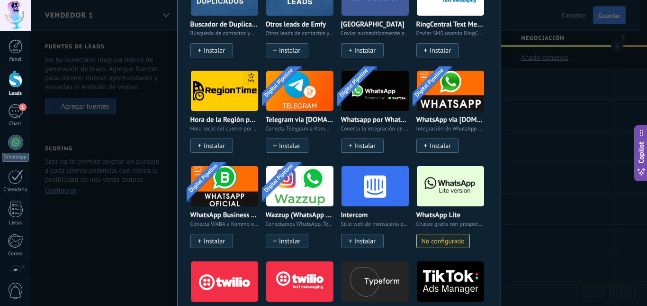
click at [453, 192] on img at bounding box center [450, 186] width 67 height 46
click at [446, 237] on span "No configurado" at bounding box center [443, 241] width 43 height 8
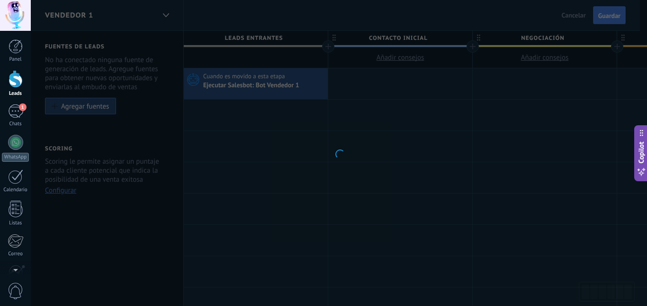
scroll to position [0, 0]
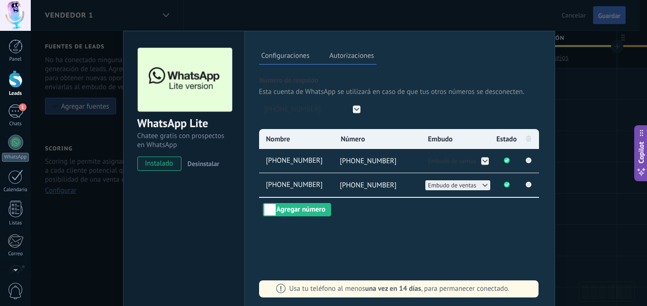
click at [472, 184] on span "Embudo de ventas" at bounding box center [452, 185] width 48 height 8
click at [471, 195] on li "Vendedor 1" at bounding box center [457, 195] width 65 height 10
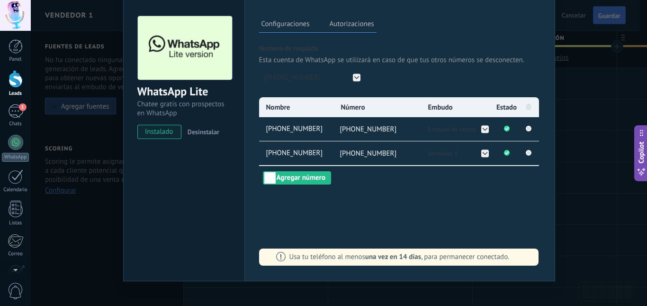
scroll to position [43, 0]
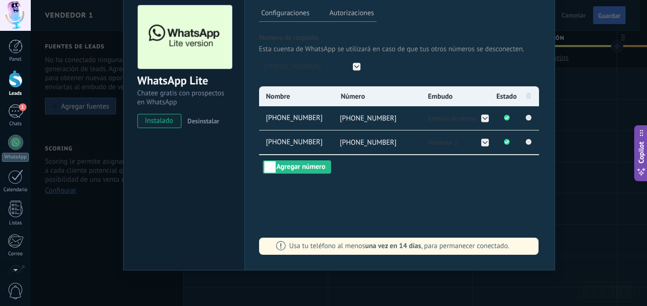
click at [162, 120] on span "instalado" at bounding box center [159, 121] width 43 height 14
click at [346, 12] on label "Autorizaciones" at bounding box center [351, 15] width 49 height 14
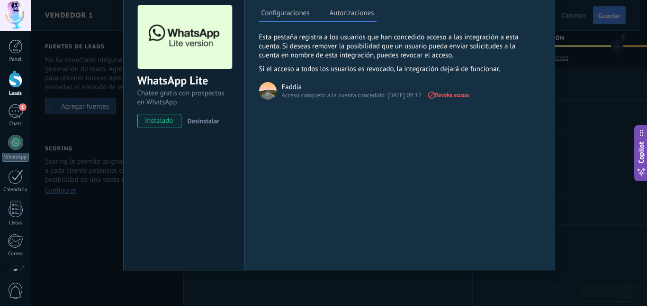
click at [287, 17] on label "Configuraciones" at bounding box center [285, 15] width 53 height 14
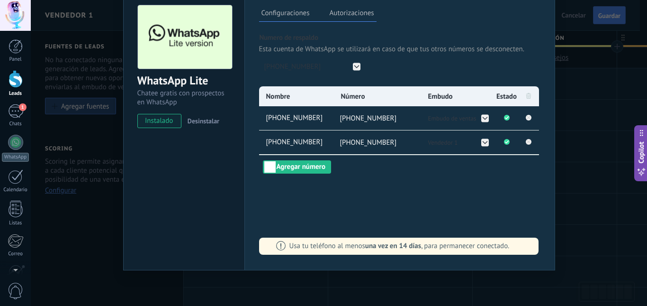
scroll to position [0, 0]
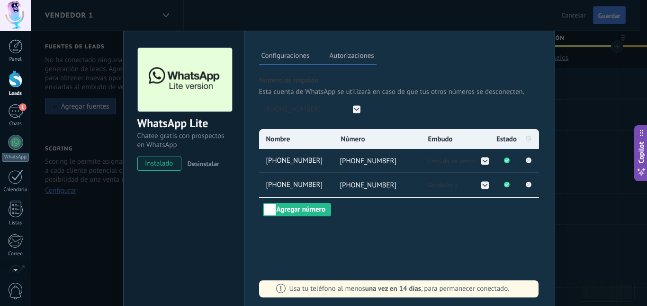
click at [101, 141] on div "WhatsApp Lite Chatee gratis con prospectos en WhatsApp instalado Desinstalar Co…" at bounding box center [339, 153] width 616 height 306
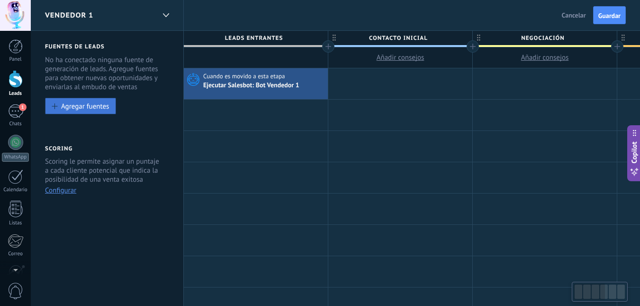
click at [112, 108] on button "Agregar fuentes" at bounding box center [80, 106] width 71 height 17
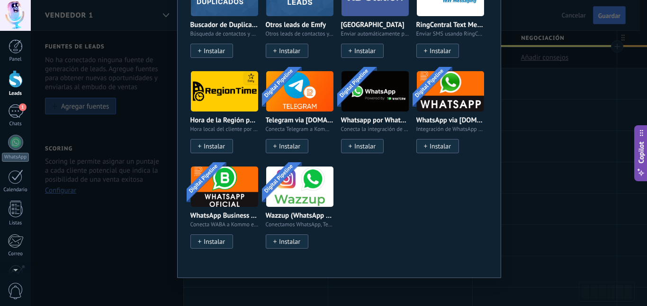
scroll to position [698, 0]
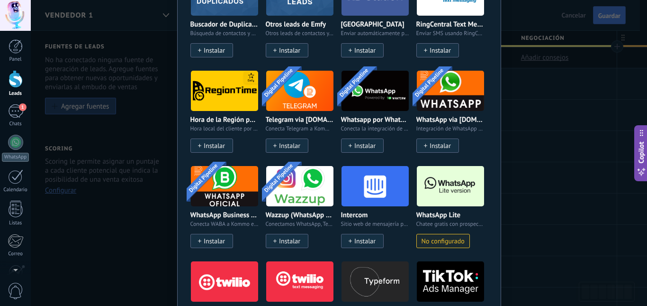
click at [446, 239] on span "No configurado" at bounding box center [443, 241] width 43 height 8
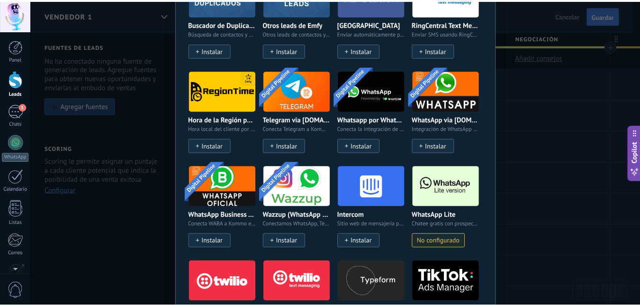
scroll to position [0, 0]
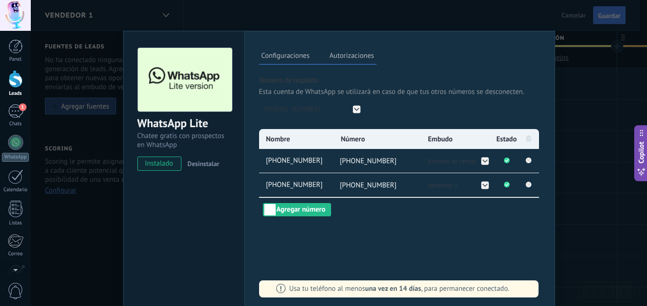
click at [94, 238] on div "WhatsApp Lite Chatee gratis con prospectos en WhatsApp instalado Desinstalar Co…" at bounding box center [339, 153] width 616 height 306
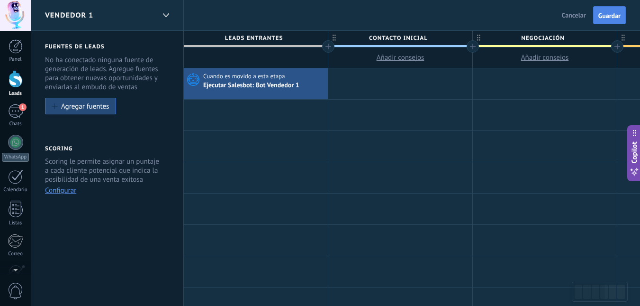
click at [602, 12] on span "Guardar" at bounding box center [609, 15] width 22 height 7
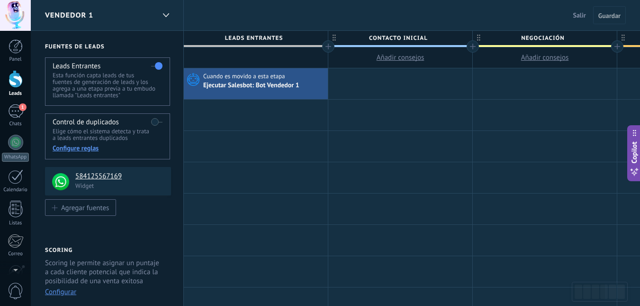
click at [573, 13] on span "Salir" at bounding box center [579, 15] width 13 height 9
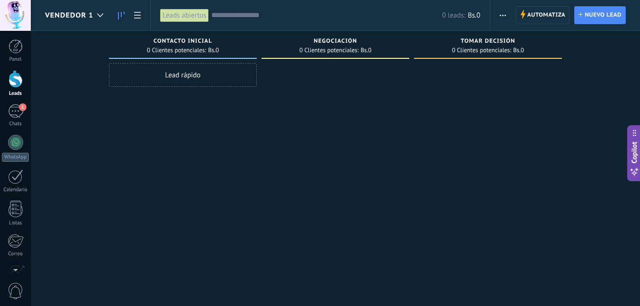
click at [58, 18] on span "Vendedor 1" at bounding box center [69, 15] width 48 height 9
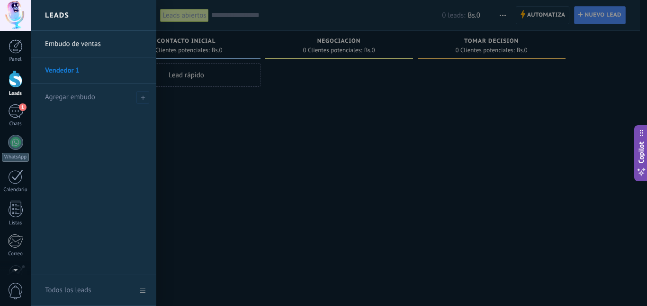
click at [210, 186] on div at bounding box center [354, 153] width 647 height 306
click at [20, 73] on div at bounding box center [16, 79] width 14 height 18
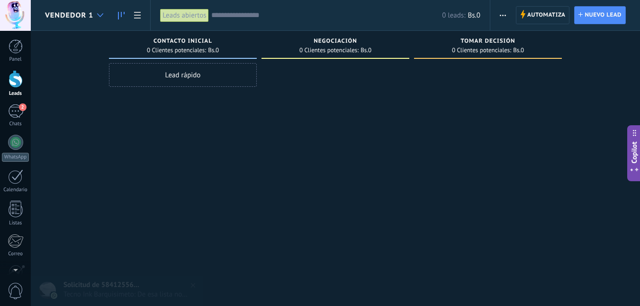
click at [100, 13] on icon at bounding box center [100, 15] width 6 height 4
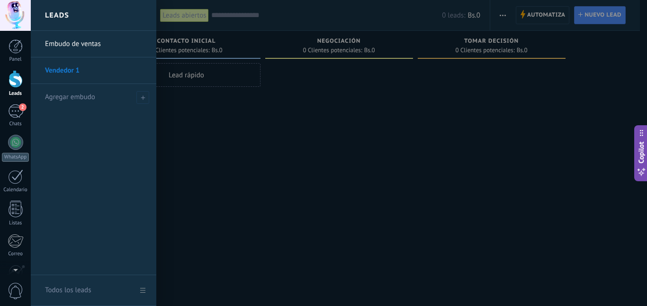
click at [88, 45] on link "Embudo de ventas" at bounding box center [96, 44] width 102 height 27
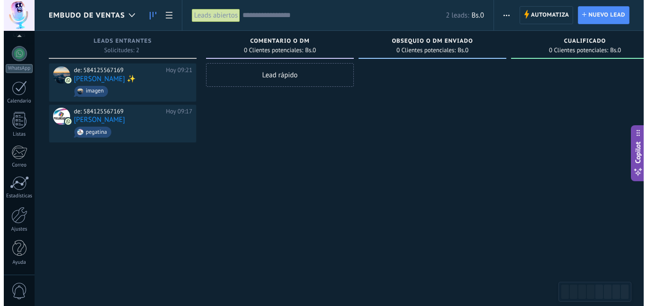
scroll to position [89, 0]
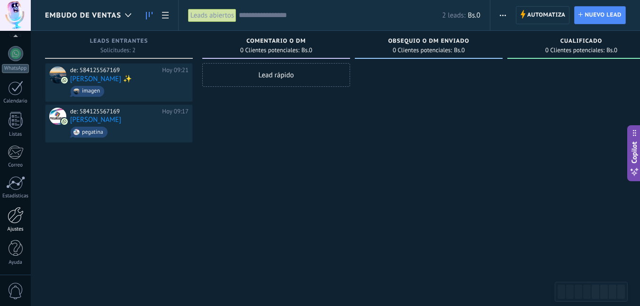
click at [19, 219] on div at bounding box center [16, 215] width 16 height 17
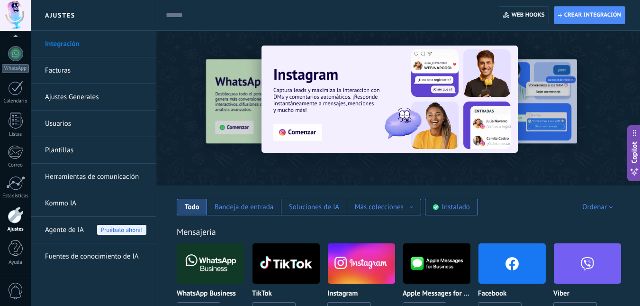
click at [95, 178] on link "Herramientas de comunicación" at bounding box center [95, 176] width 101 height 27
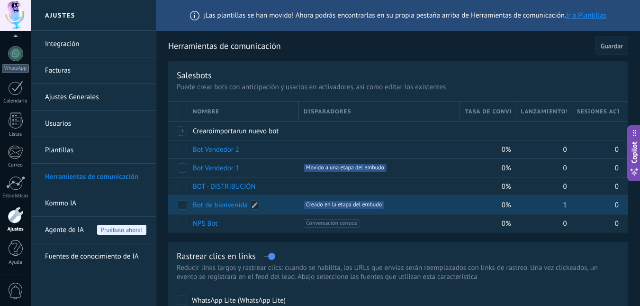
click at [209, 202] on link "Bot de bienvenida" at bounding box center [220, 204] width 55 height 9
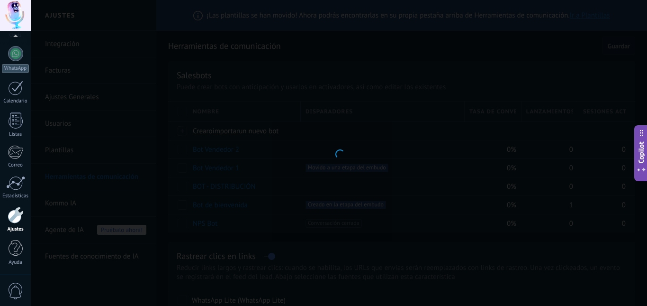
type input "**********"
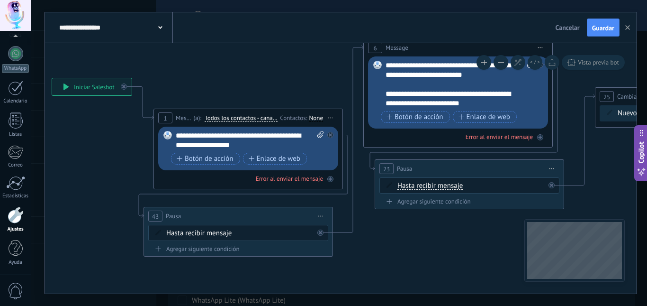
drag, startPoint x: 297, startPoint y: 202, endPoint x: 103, endPoint y: 166, distance: 198.1
click at [103, 166] on icon at bounding box center [459, 148] width 1289 height 692
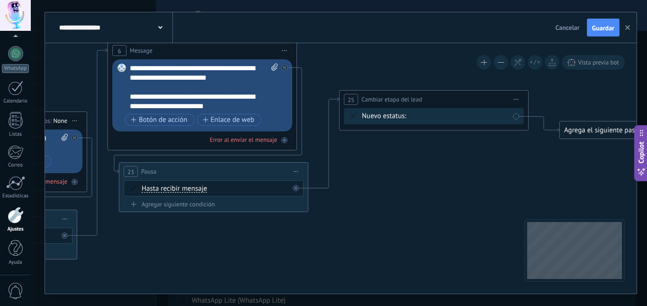
drag, startPoint x: 418, startPoint y: 251, endPoint x: 228, endPoint y: 248, distance: 190.0
click at [198, 250] on icon at bounding box center [203, 150] width 1289 height 692
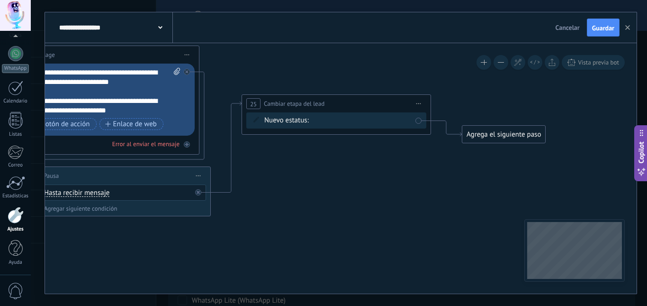
drag, startPoint x: 485, startPoint y: 208, endPoint x: 392, endPoint y: 212, distance: 92.9
click at [394, 212] on icon at bounding box center [105, 155] width 1289 height 692
click at [0, 0] on div "Comentario o DM Obsequio o DM enviado Cualificado Propuesta enviada Negociación…" at bounding box center [0, 0] width 0 height 0
click at [331, 145] on span at bounding box center [331, 141] width 30 height 8
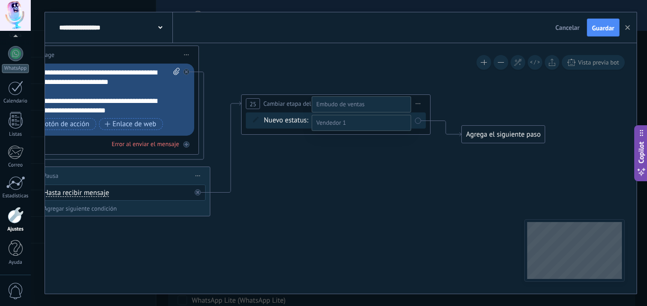
click at [320, 116] on label at bounding box center [361, 123] width 99 height 16
click at [321, 122] on span at bounding box center [331, 122] width 30 height 8
click at [0, 0] on label "Contacto inicial" at bounding box center [0, 0] width 0 height 0
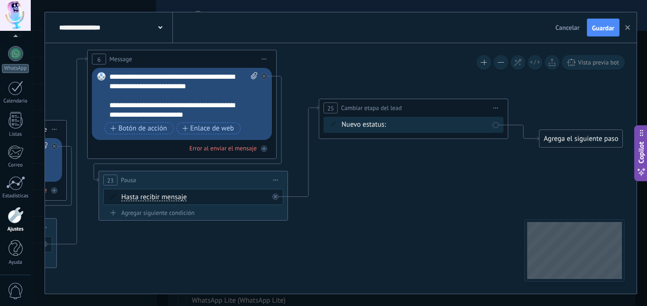
drag, startPoint x: 315, startPoint y: 186, endPoint x: 456, endPoint y: 138, distance: 148.0
click at [391, 190] on icon at bounding box center [183, 159] width 1289 height 692
click at [603, 30] on span "Guardar" at bounding box center [603, 28] width 22 height 7
click at [629, 26] on icon "button" at bounding box center [627, 27] width 5 height 5
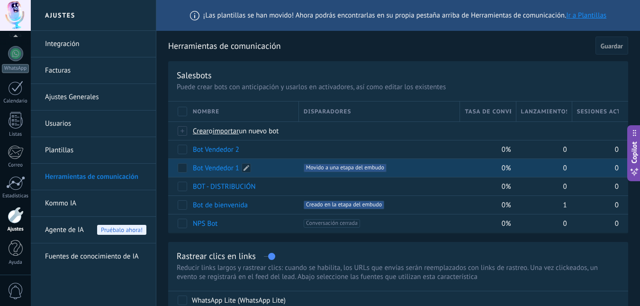
click at [215, 169] on link "Bot Vendedor 1" at bounding box center [216, 167] width 46 height 9
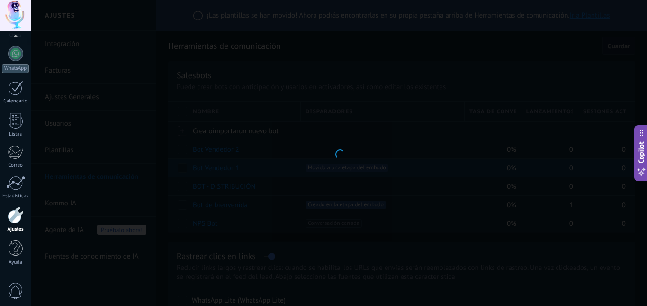
type input "**********"
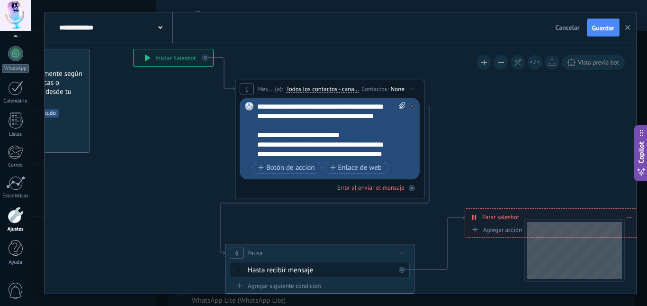
drag, startPoint x: 301, startPoint y: 199, endPoint x: 188, endPoint y: 134, distance: 130.7
click at [188, 134] on icon at bounding box center [387, 171] width 982 height 718
click at [399, 87] on div "None" at bounding box center [398, 89] width 14 height 8
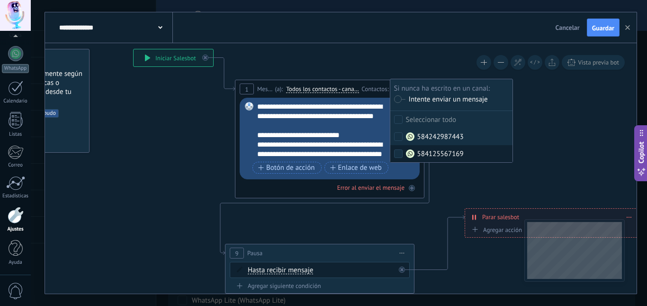
click at [476, 153] on label "584125567169" at bounding box center [451, 153] width 122 height 17
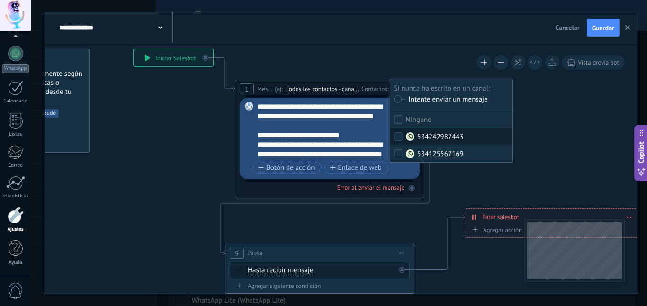
click at [535, 125] on icon at bounding box center [387, 171] width 982 height 718
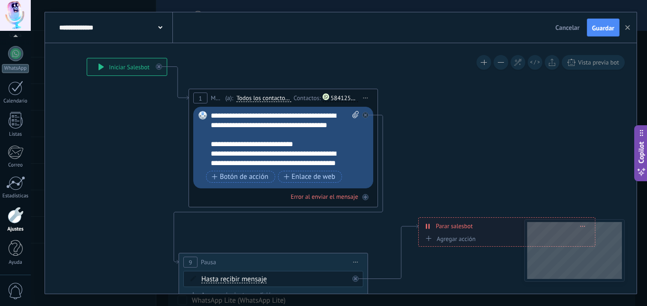
drag, startPoint x: 513, startPoint y: 150, endPoint x: 468, endPoint y: 159, distance: 46.8
click at [468, 159] on icon at bounding box center [341, 180] width 982 height 718
click at [292, 162] on div "**********" at bounding box center [285, 139] width 148 height 57
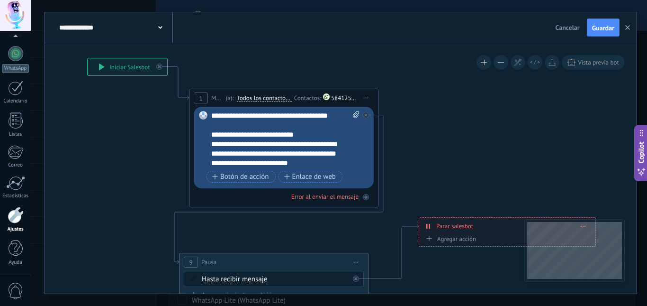
scroll to position [28, 0]
click at [261, 100] on span "Todos los contactos - canales seleccionados" at bounding box center [264, 98] width 54 height 8
click at [261, 100] on button "Todos los contactos - canales seleccionados" at bounding box center [291, 98] width 118 height 17
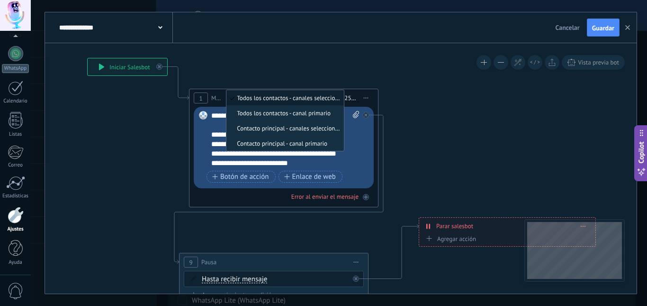
click at [261, 100] on span "Todos los contactos - canales seleccionados" at bounding box center [283, 98] width 115 height 8
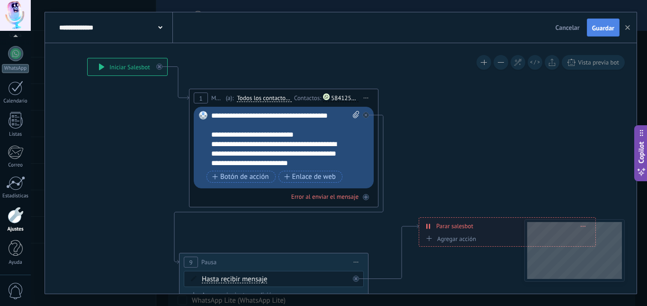
click at [610, 27] on span "Guardar" at bounding box center [603, 28] width 22 height 7
click at [629, 27] on icon "button" at bounding box center [627, 27] width 5 height 5
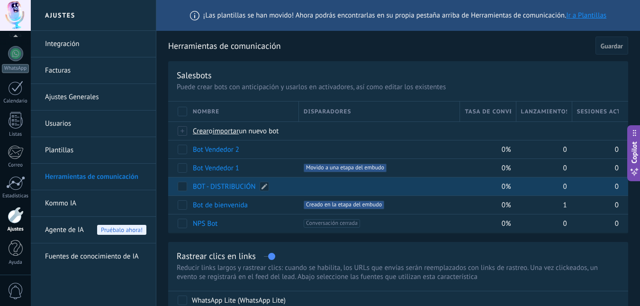
click at [227, 185] on link "BOT - DISTRIBUCIÓN" at bounding box center [224, 186] width 63 height 9
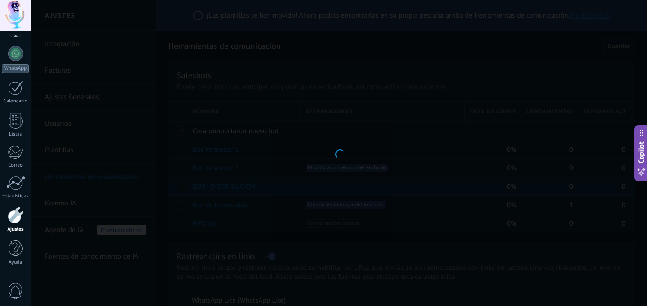
type input "**********"
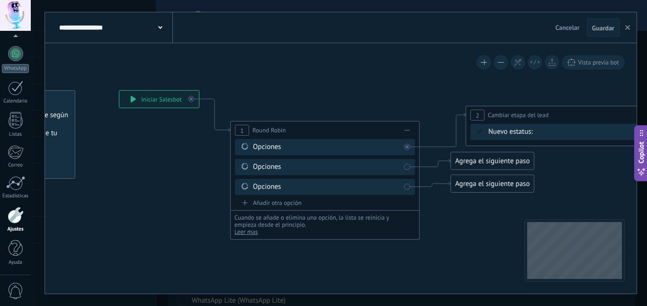
drag, startPoint x: 276, startPoint y: 207, endPoint x: 148, endPoint y: 183, distance: 129.7
click at [148, 183] on icon at bounding box center [536, 151] width 1308 height 596
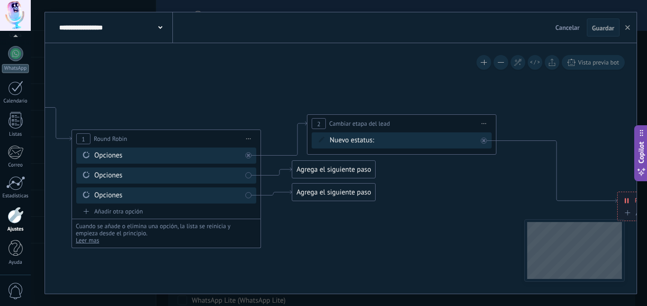
drag, startPoint x: 460, startPoint y: 240, endPoint x: 302, endPoint y: 248, distance: 158.9
click at [302, 248] on icon at bounding box center [377, 160] width 1308 height 596
click at [0, 0] on div "Comentario o DM Obsequio o DM enviado Cualificado Propuesta enviada Negociación…" at bounding box center [0, 0] width 0 height 0
click at [394, 165] on span at bounding box center [397, 161] width 30 height 8
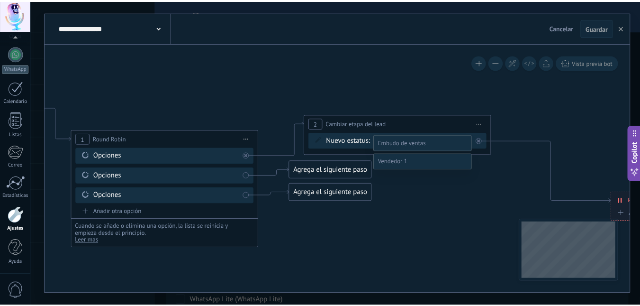
scroll to position [18, 0]
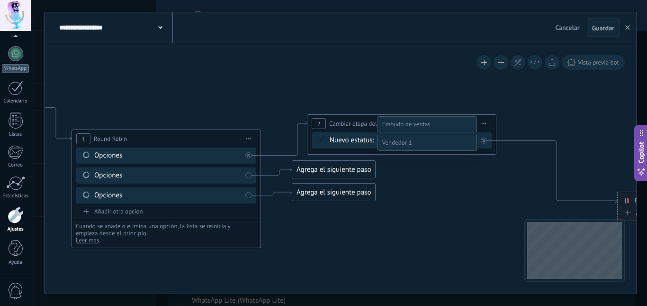
click at [0, 0] on label "Contacto inicial" at bounding box center [0, 0] width 0 height 0
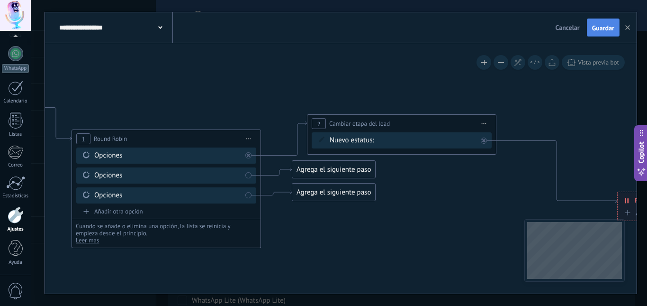
click at [603, 27] on span "Guardar" at bounding box center [603, 28] width 22 height 7
click at [629, 29] on use "button" at bounding box center [627, 27] width 5 height 5
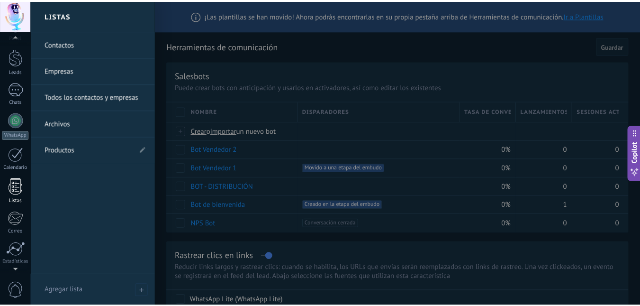
scroll to position [0, 0]
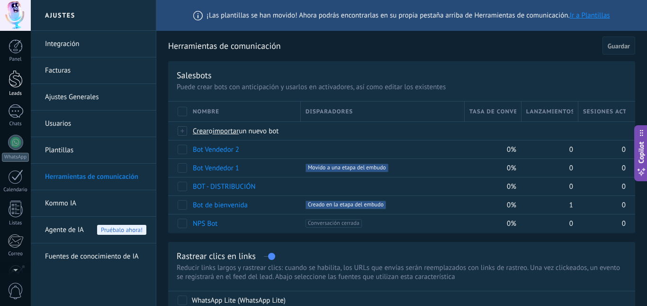
click at [16, 84] on div at bounding box center [16, 79] width 14 height 18
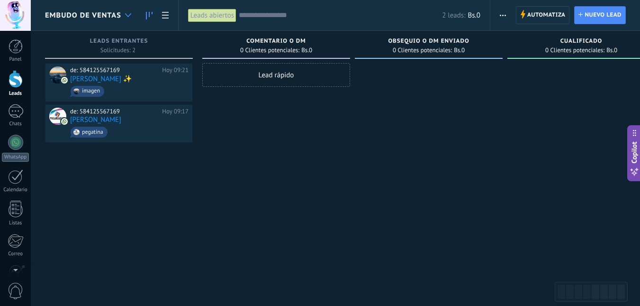
click at [129, 16] on use at bounding box center [128, 15] width 6 height 4
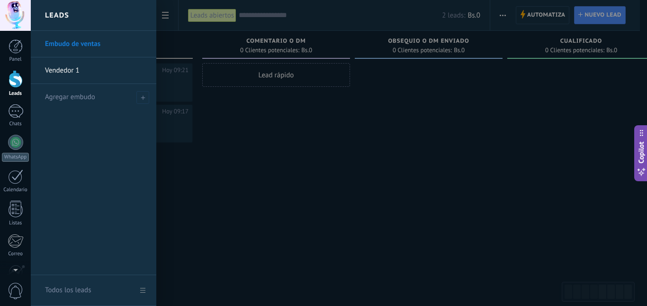
click at [88, 68] on link "Vendedor 1" at bounding box center [96, 70] width 102 height 27
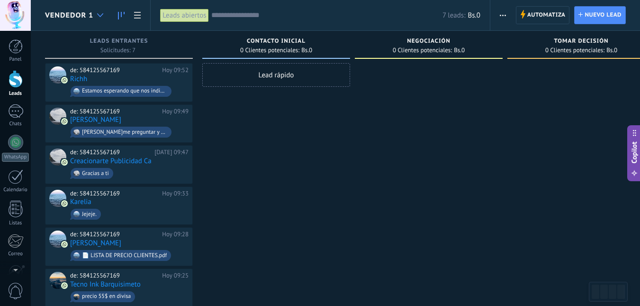
click at [96, 11] on div at bounding box center [100, 15] width 16 height 18
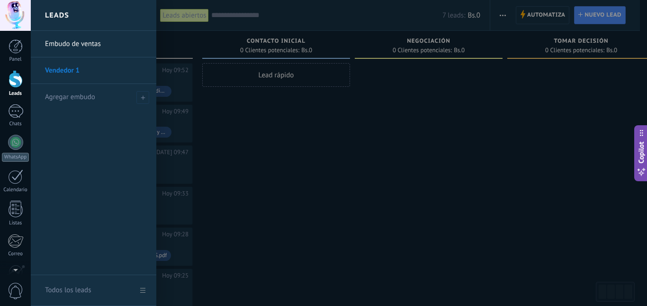
click at [91, 42] on link "Embudo de ventas" at bounding box center [96, 44] width 102 height 27
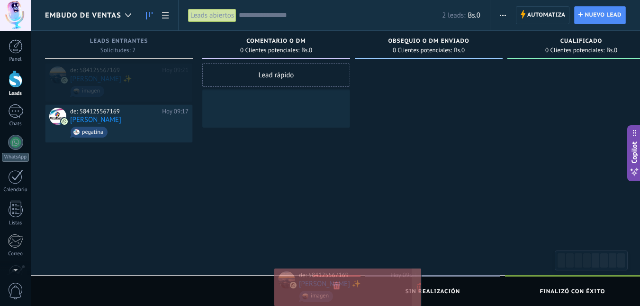
drag, startPoint x: 102, startPoint y: 76, endPoint x: 333, endPoint y: 283, distance: 310.2
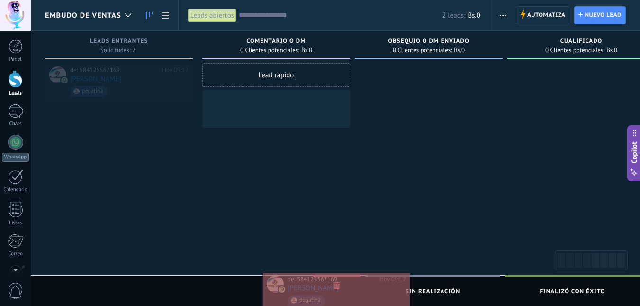
drag, startPoint x: 120, startPoint y: 79, endPoint x: 340, endPoint y: 288, distance: 303.2
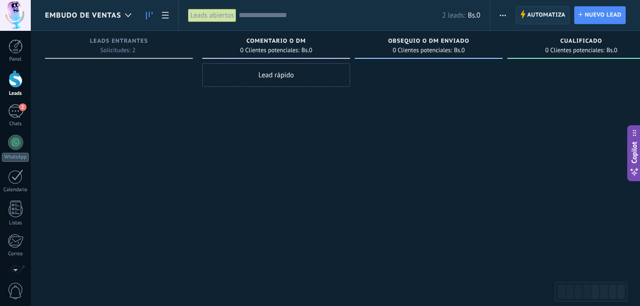
click at [549, 17] on span "Automatiza" at bounding box center [546, 15] width 38 height 17
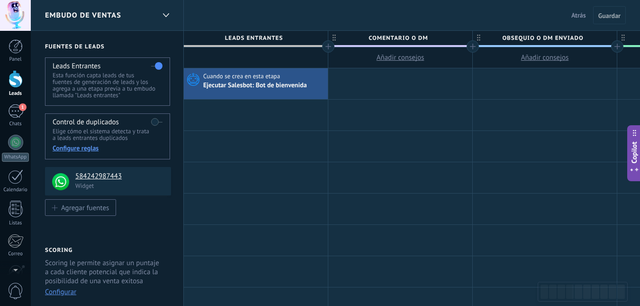
click at [95, 18] on span "Embudo de ventas" at bounding box center [83, 15] width 76 height 9
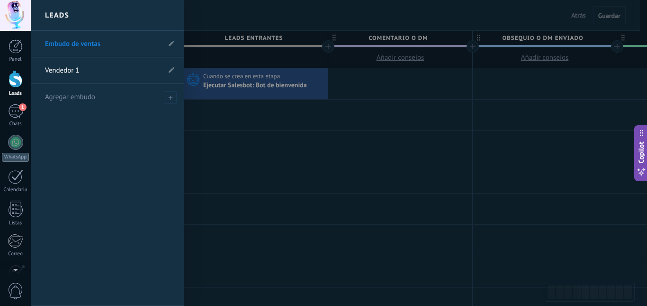
click at [93, 60] on link "Vendedor 1" at bounding box center [102, 70] width 115 height 27
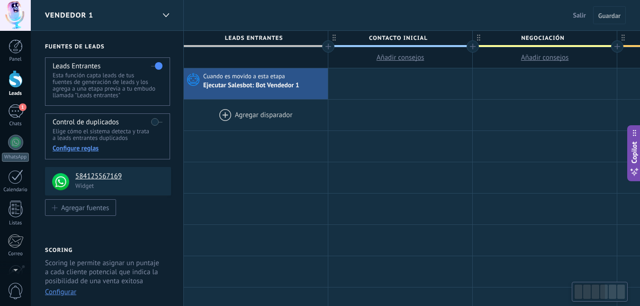
click at [238, 116] on div at bounding box center [256, 114] width 144 height 31
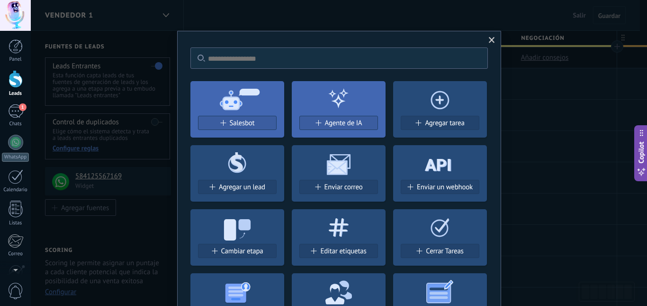
click at [237, 122] on span "Salesbot" at bounding box center [242, 123] width 25 height 8
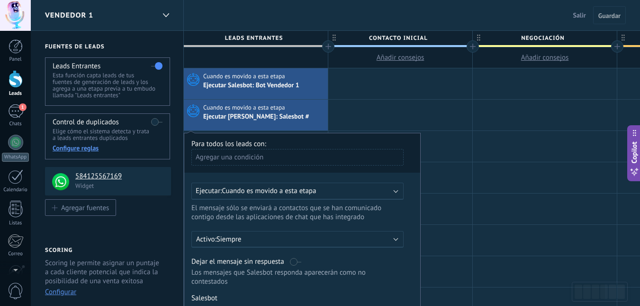
scroll to position [237, 0]
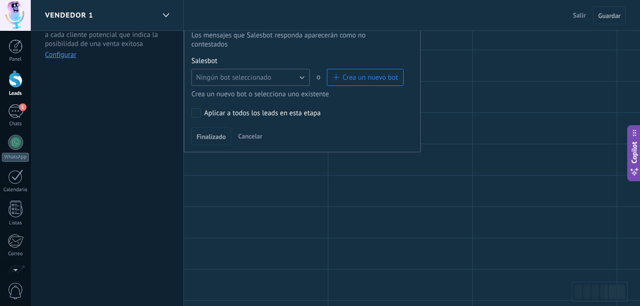
click at [299, 75] on button "Ningún bot seleccionado" at bounding box center [250, 77] width 118 height 17
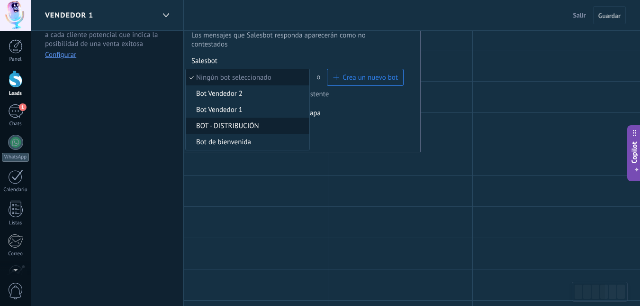
click at [267, 125] on span "BOT - DISTRIBUCIÓN" at bounding box center [246, 125] width 121 height 9
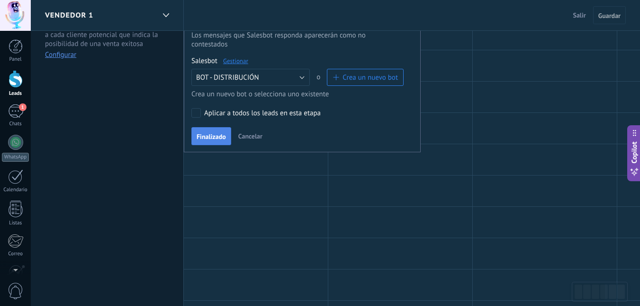
click at [210, 136] on span "Finalizado" at bounding box center [211, 136] width 29 height 7
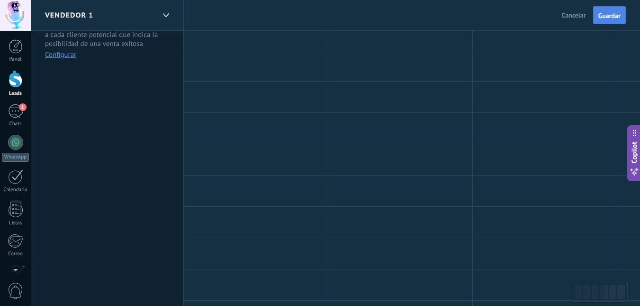
click at [617, 16] on span "Guardar" at bounding box center [609, 15] width 22 height 7
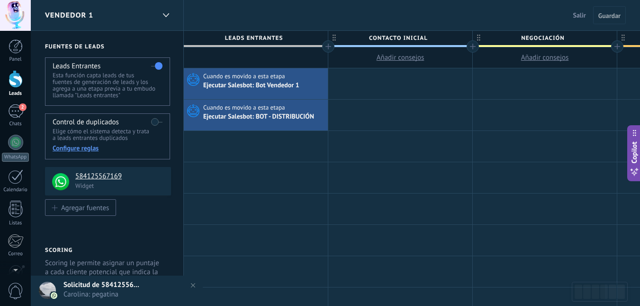
click at [155, 16] on div "Vendedor 1" at bounding box center [107, 15] width 153 height 30
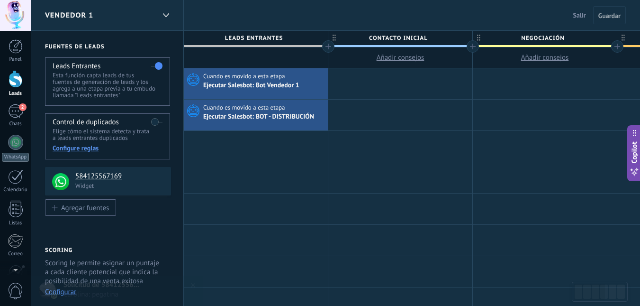
click at [84, 15] on span "Vendedor 1" at bounding box center [69, 15] width 48 height 9
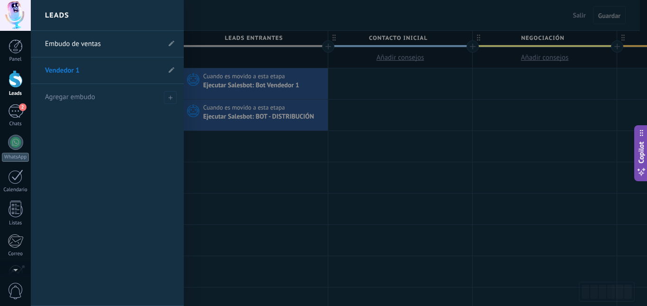
click at [80, 41] on link "Embudo de ventas" at bounding box center [102, 44] width 115 height 27
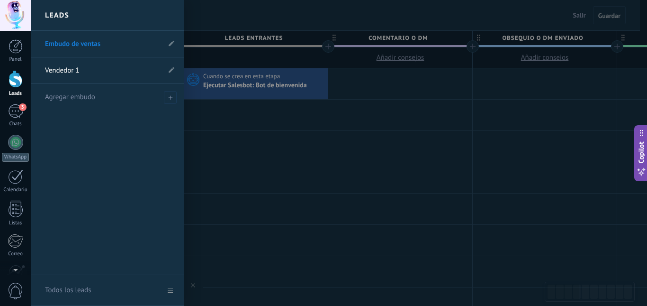
click at [13, 82] on div at bounding box center [16, 79] width 14 height 18
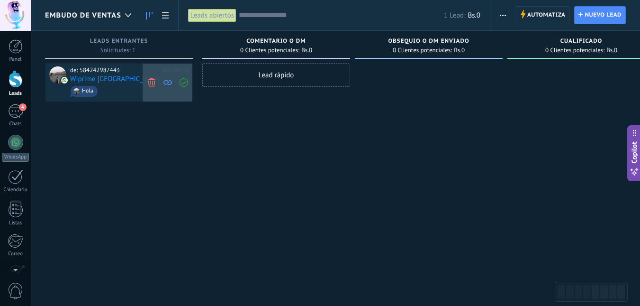
click at [151, 83] on icon at bounding box center [151, 82] width 9 height 9
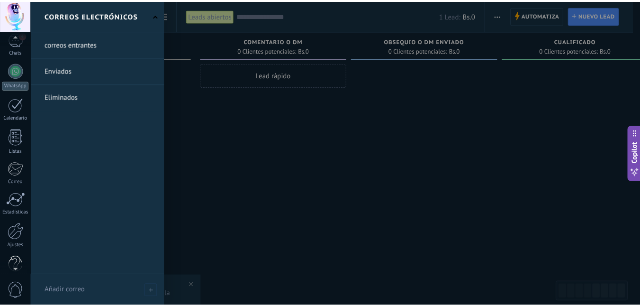
scroll to position [89, 0]
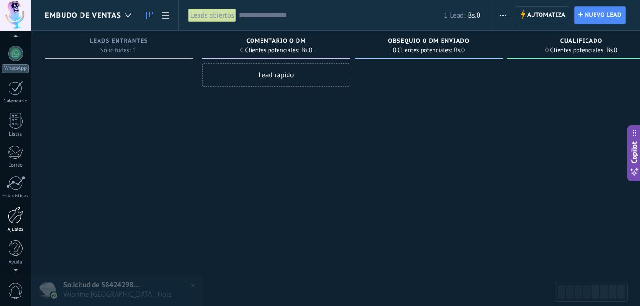
click at [16, 219] on div at bounding box center [16, 215] width 16 height 17
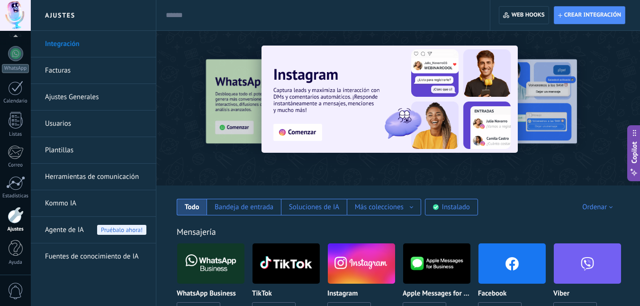
click at [70, 176] on link "Herramientas de comunicación" at bounding box center [95, 176] width 101 height 27
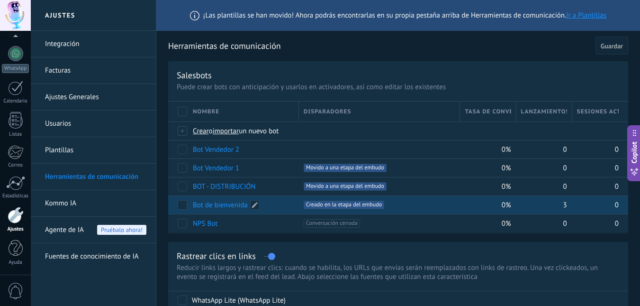
click at [214, 205] on link "Bot de bienvenida" at bounding box center [220, 204] width 55 height 9
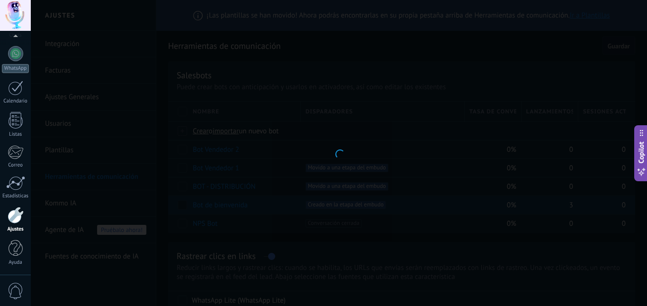
type input "**********"
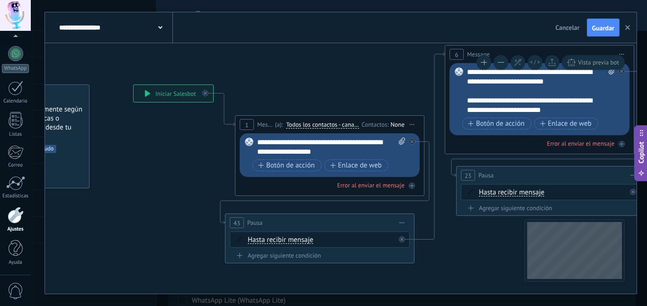
drag, startPoint x: 290, startPoint y: 185, endPoint x: 231, endPoint y: 148, distance: 69.8
click at [173, 153] on icon at bounding box center [540, 154] width 1289 height 692
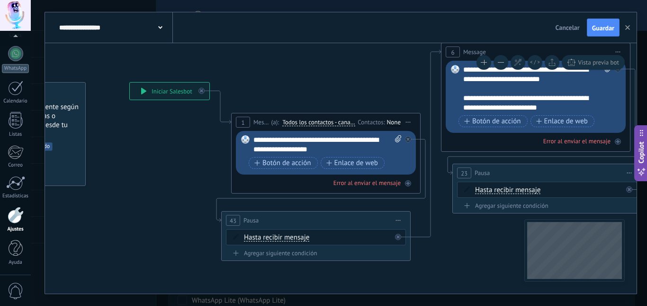
click at [389, 122] on div "None" at bounding box center [394, 122] width 14 height 8
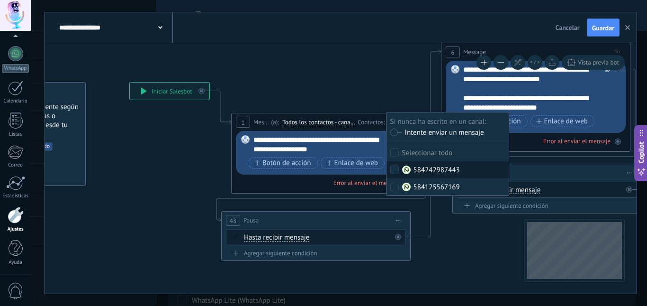
drag, startPoint x: 430, startPoint y: 170, endPoint x: 265, endPoint y: 175, distance: 164.9
click at [430, 171] on div "584242987443" at bounding box center [431, 169] width 58 height 9
click at [606, 23] on button "Guardar" at bounding box center [603, 27] width 33 height 18
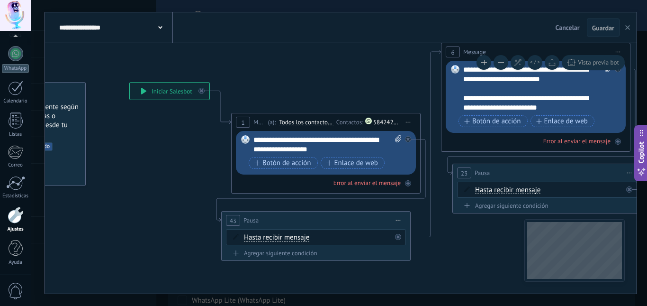
click at [624, 29] on button "button" at bounding box center [628, 27] width 14 height 18
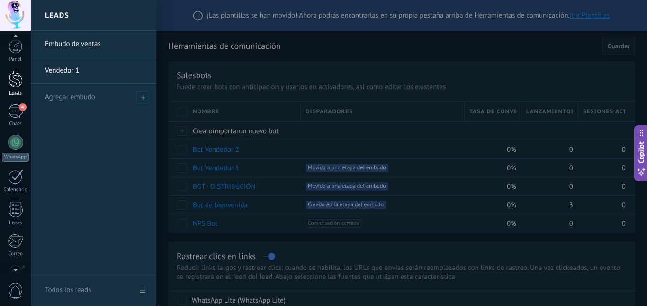
click at [9, 78] on div at bounding box center [16, 79] width 14 height 18
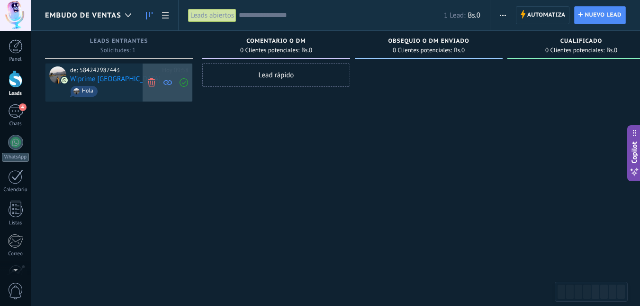
click at [152, 80] on icon at bounding box center [151, 82] width 9 height 9
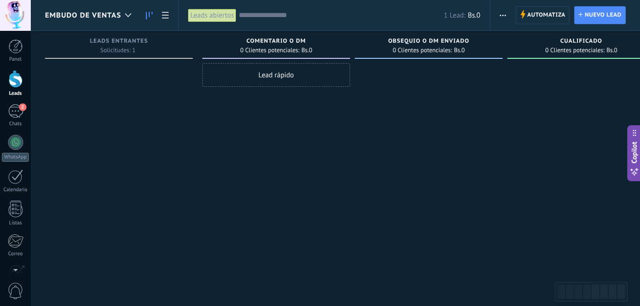
click at [117, 16] on span "Embudo de ventas" at bounding box center [83, 15] width 76 height 9
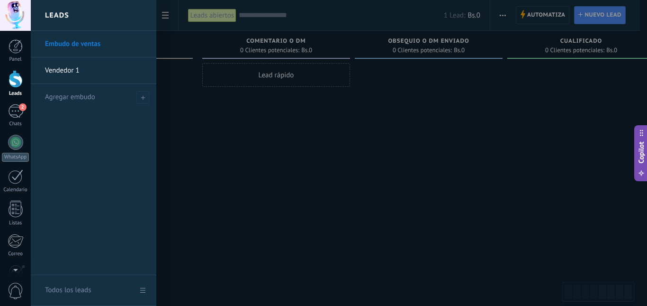
click at [96, 70] on link "Vendedor 1" at bounding box center [96, 70] width 102 height 27
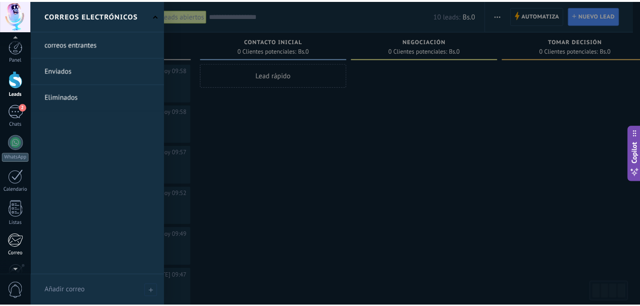
scroll to position [89, 0]
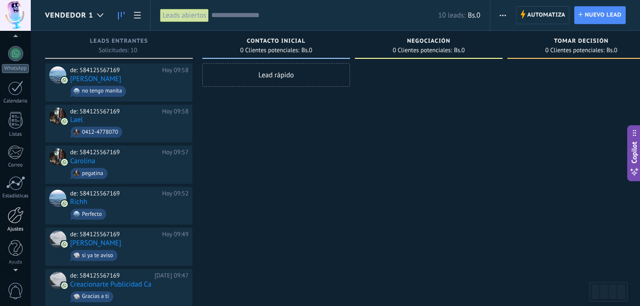
click at [22, 223] on div at bounding box center [16, 215] width 16 height 17
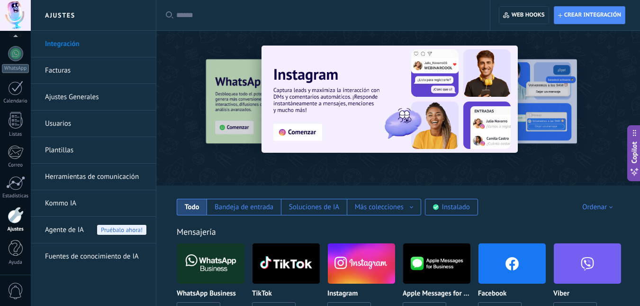
click at [81, 179] on link "Herramientas de comunicación" at bounding box center [95, 176] width 101 height 27
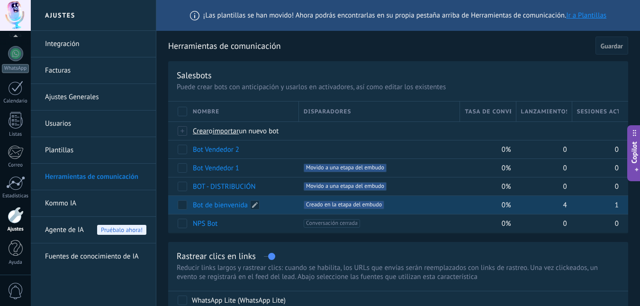
click at [202, 207] on link "Bot de bienvenida" at bounding box center [220, 204] width 55 height 9
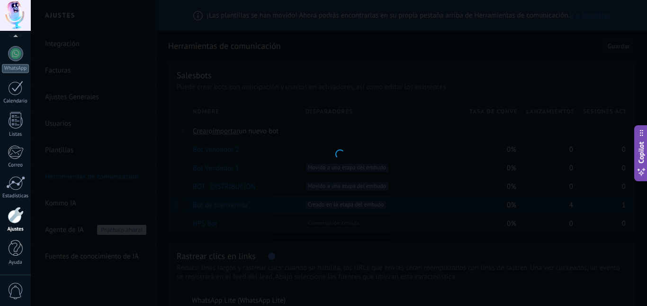
type input "**********"
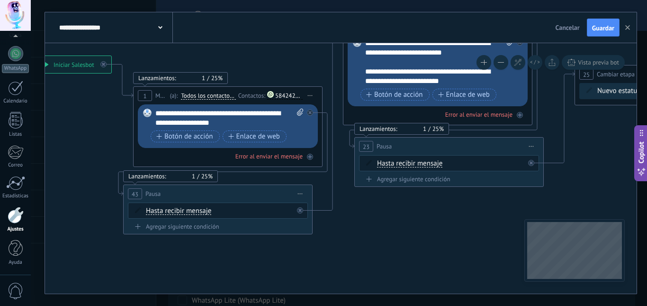
drag, startPoint x: 218, startPoint y: 186, endPoint x: 392, endPoint y: 206, distance: 174.9
click at [89, 149] on icon at bounding box center [438, 125] width 1289 height 692
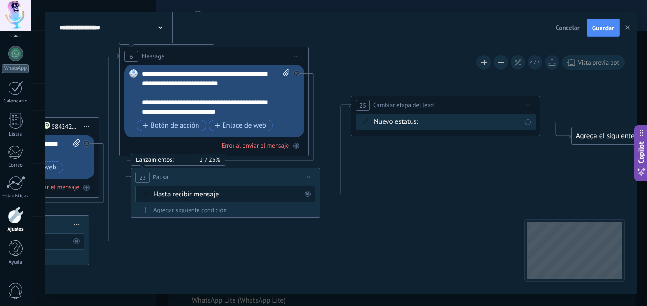
drag, startPoint x: 433, startPoint y: 225, endPoint x: 262, endPoint y: 247, distance: 171.9
click at [262, 247] on icon at bounding box center [215, 156] width 1289 height 692
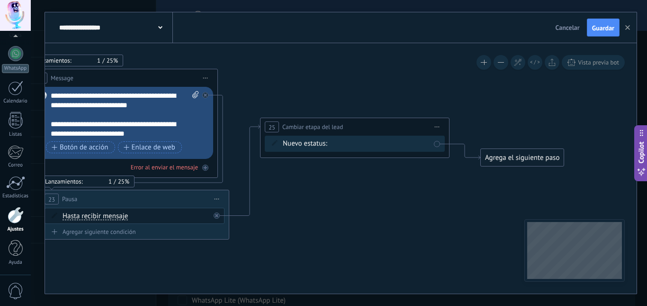
drag, startPoint x: 500, startPoint y: 179, endPoint x: 409, endPoint y: 200, distance: 93.5
click at [409, 200] on icon at bounding box center [124, 178] width 1289 height 692
click at [632, 28] on button "button" at bounding box center [628, 27] width 14 height 18
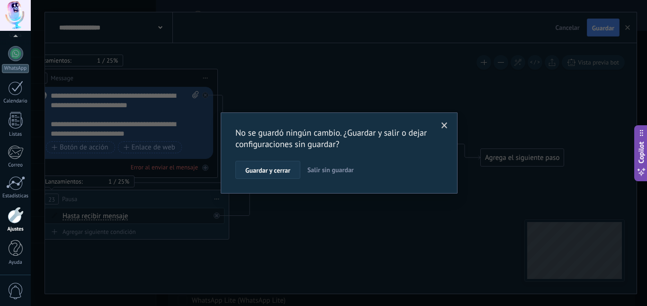
click at [283, 175] on button "Guardar y cerrar" at bounding box center [267, 170] width 65 height 18
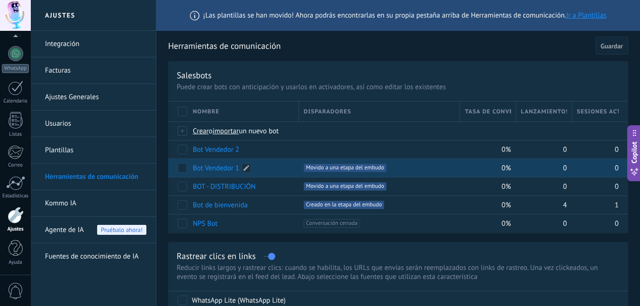
click at [217, 168] on link "Bot Vendedor 1" at bounding box center [216, 167] width 46 height 9
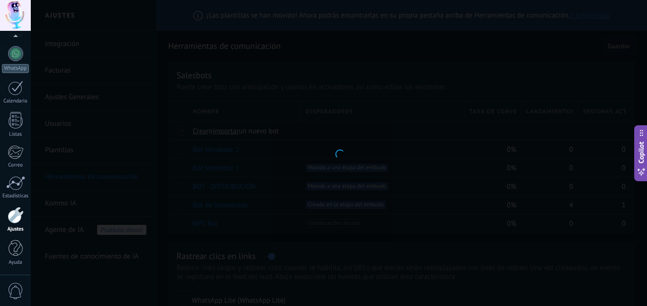
type input "**********"
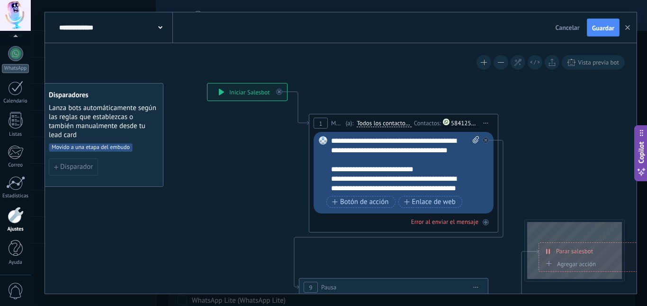
drag, startPoint x: 295, startPoint y: 210, endPoint x: 252, endPoint y: 176, distance: 54.3
click at [252, 176] on icon at bounding box center [461, 205] width 982 height 718
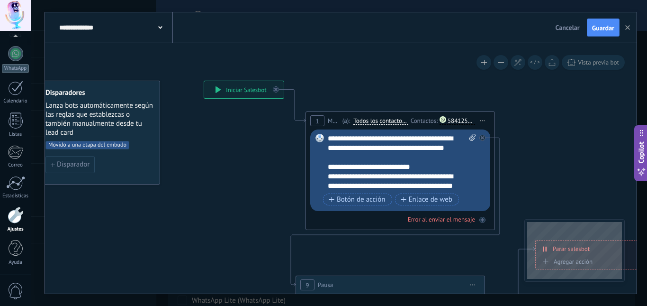
click at [380, 121] on span "Todos los contactos - canales seleccionados" at bounding box center [380, 121] width 54 height 8
click at [380, 121] on button "Todos los contactos - canales seleccionados" at bounding box center [408, 120] width 118 height 17
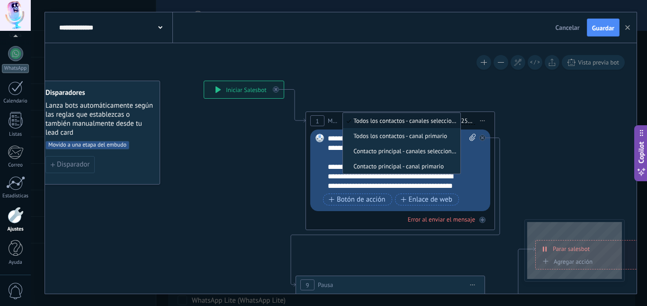
click at [260, 151] on icon at bounding box center [458, 203] width 982 height 718
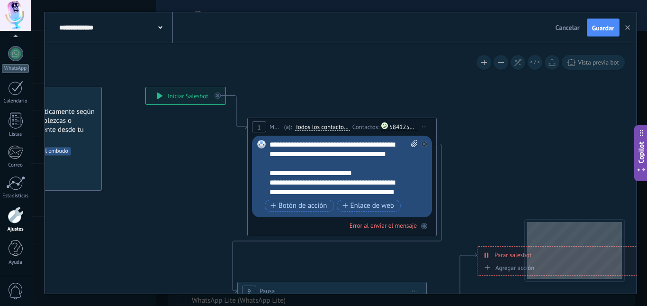
drag, startPoint x: 227, startPoint y: 225, endPoint x: 169, endPoint y: 231, distance: 58.6
click at [169, 231] on icon at bounding box center [400, 209] width 982 height 718
click at [628, 24] on button "button" at bounding box center [628, 27] width 14 height 18
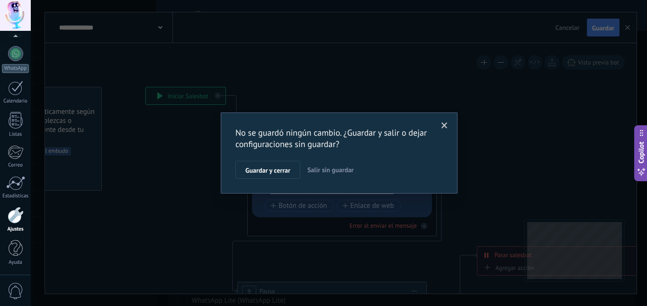
click at [326, 168] on span "Salir sin guardar" at bounding box center [330, 169] width 46 height 9
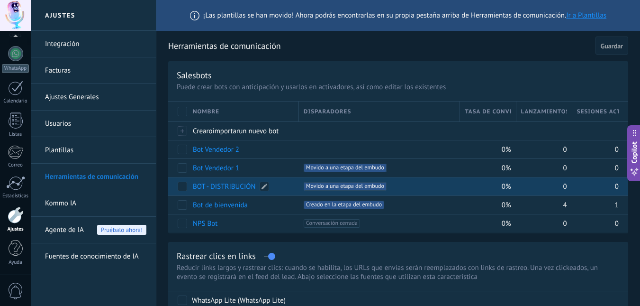
click at [243, 184] on link "BOT - DISTRIBUCIÓN" at bounding box center [224, 186] width 63 height 9
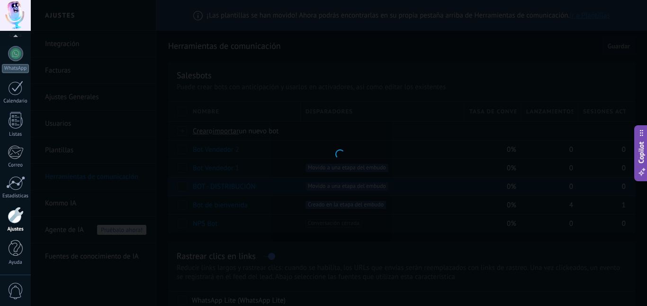
type input "**********"
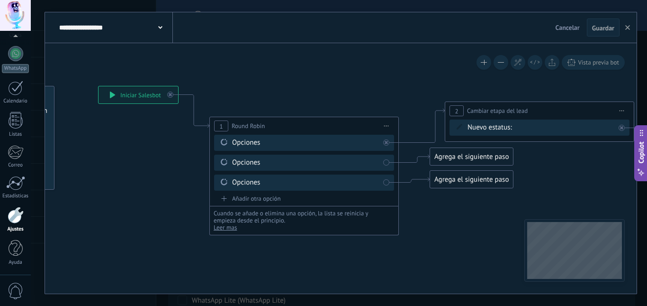
drag, startPoint x: 299, startPoint y: 213, endPoint x: 170, endPoint y: 183, distance: 132.6
click at [153, 184] on icon at bounding box center [515, 147] width 1308 height 596
click at [629, 26] on use "button" at bounding box center [627, 27] width 5 height 5
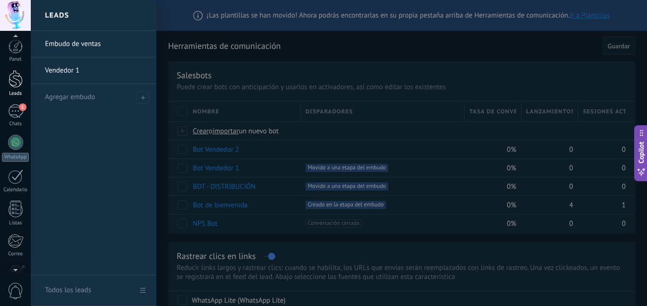
click at [20, 83] on div at bounding box center [16, 79] width 14 height 18
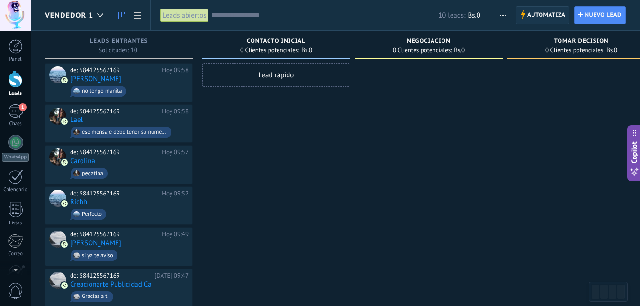
click at [562, 15] on span "Automatiza" at bounding box center [546, 15] width 38 height 17
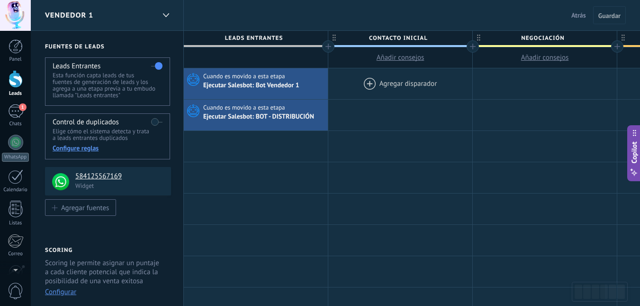
click at [383, 85] on div at bounding box center [400, 83] width 144 height 31
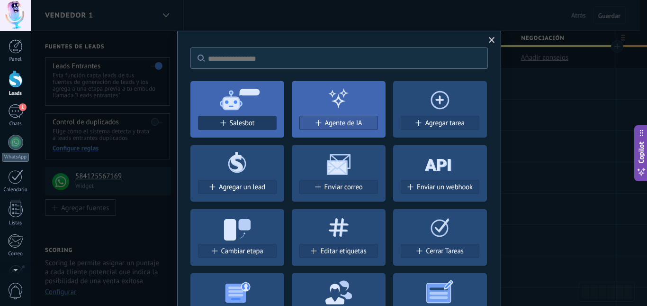
click at [236, 122] on span "Salesbot" at bounding box center [242, 123] width 25 height 8
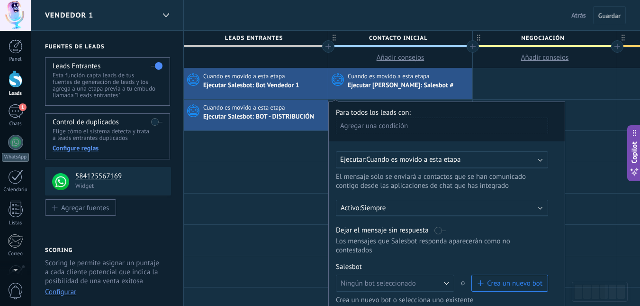
scroll to position [237, 0]
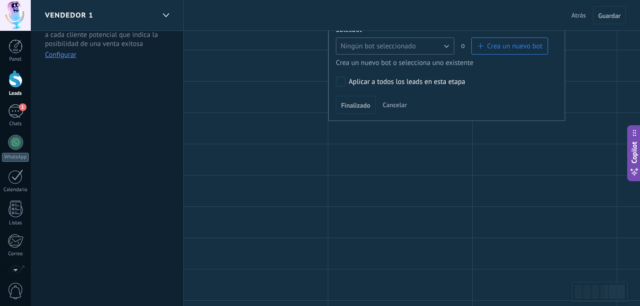
click at [446, 45] on button "Ningún bot seleccionado" at bounding box center [395, 45] width 118 height 17
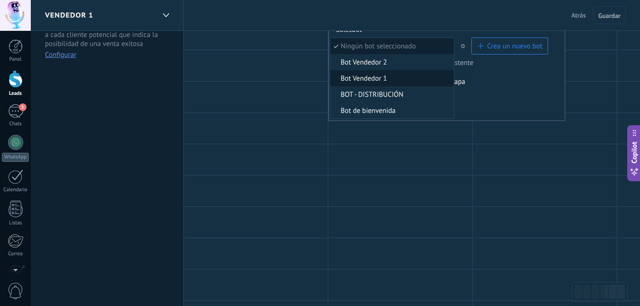
click at [417, 78] on span "Bot Vendedor 1" at bounding box center [390, 78] width 121 height 9
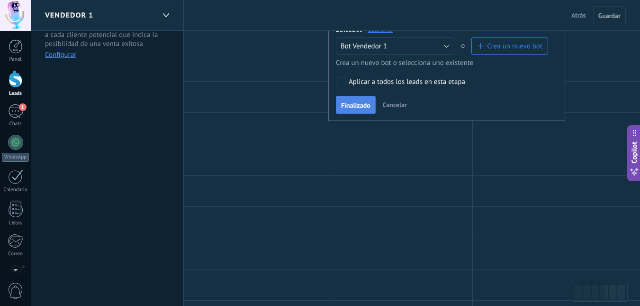
click at [347, 102] on span "Finalizado" at bounding box center [355, 105] width 29 height 7
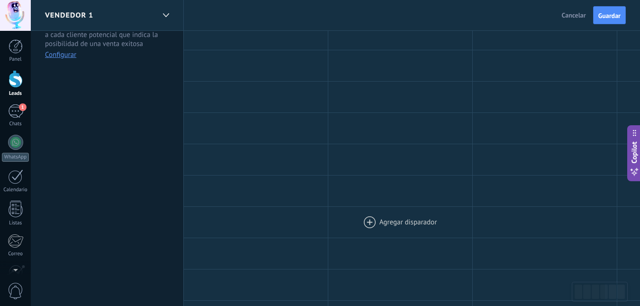
scroll to position [0, 0]
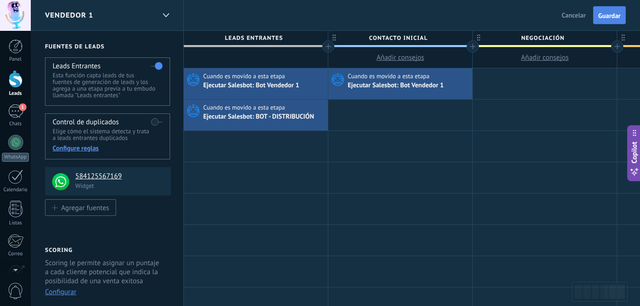
click at [611, 11] on button "Guardar" at bounding box center [609, 15] width 33 height 18
click at [575, 18] on span "Salir" at bounding box center [579, 15] width 13 height 9
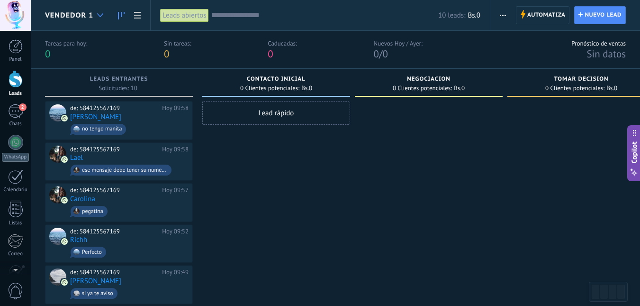
click at [101, 13] on icon at bounding box center [100, 15] width 6 height 4
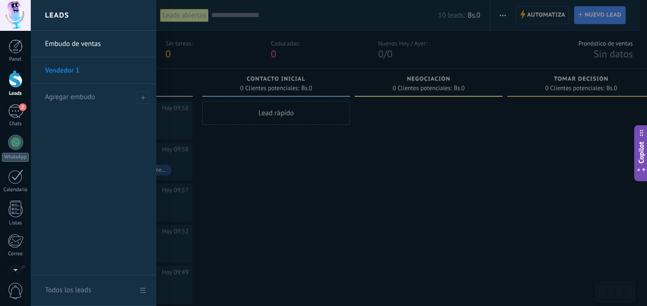
click at [99, 45] on link "Embudo de ventas" at bounding box center [96, 44] width 102 height 27
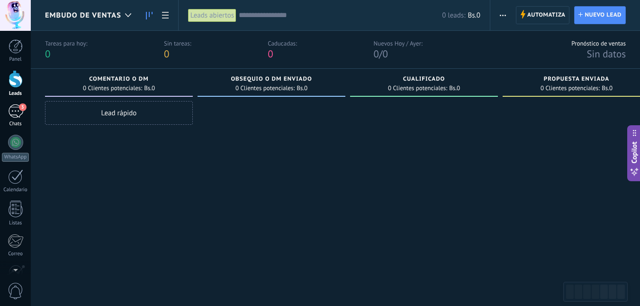
click at [17, 111] on div "3" at bounding box center [15, 111] width 15 height 14
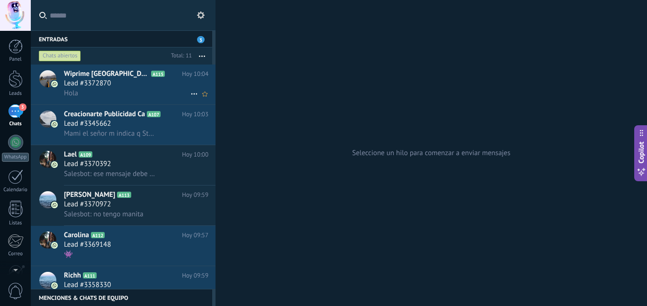
click at [191, 94] on use at bounding box center [194, 93] width 6 height 1
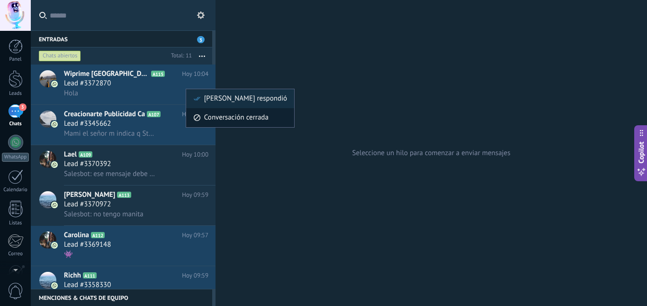
click at [205, 114] on span "Conversación cerrada" at bounding box center [236, 117] width 64 height 19
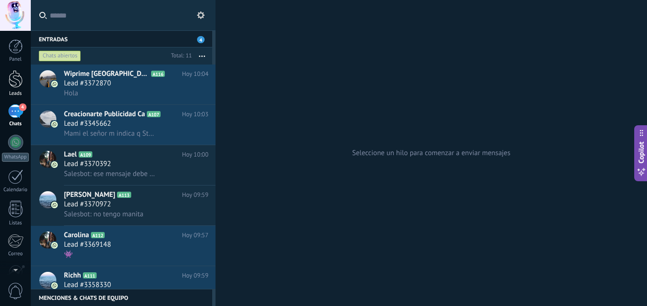
click at [10, 83] on div at bounding box center [16, 79] width 14 height 18
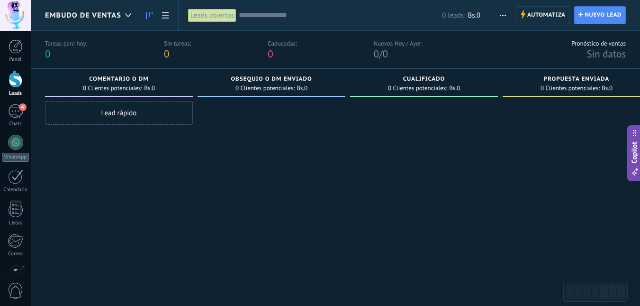
click at [126, 115] on div "Lead rápido" at bounding box center [119, 113] width 148 height 24
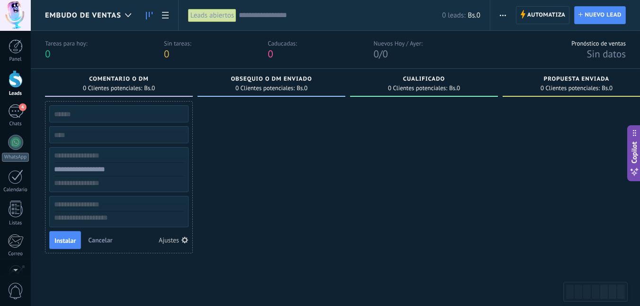
click at [105, 241] on span "Cancelar" at bounding box center [100, 239] width 24 height 9
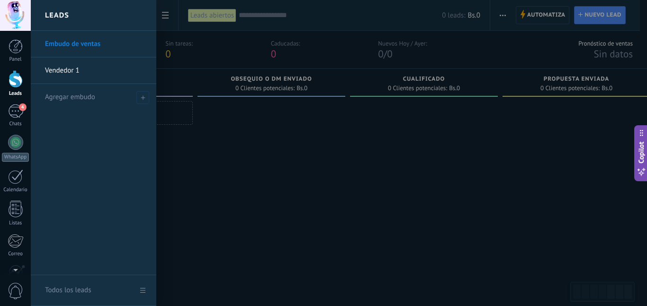
click at [9, 77] on div at bounding box center [16, 79] width 14 height 18
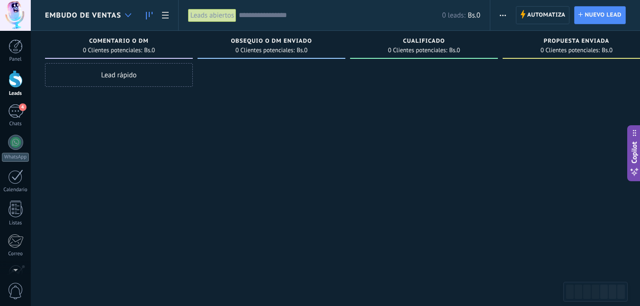
click at [122, 15] on div at bounding box center [128, 15] width 16 height 18
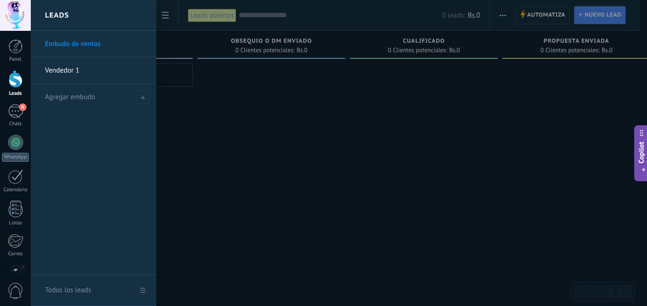
click at [108, 71] on link "Vendedor 1" at bounding box center [96, 70] width 102 height 27
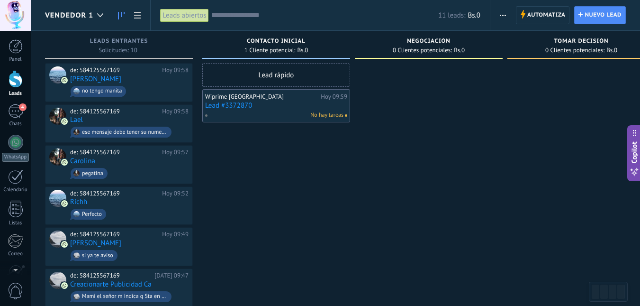
click at [279, 110] on div "Wiprime Venezuela Hoy 09:59 Lead #3372870 No hay tareas" at bounding box center [276, 105] width 142 height 27
click at [225, 101] on link "Lead #3372870" at bounding box center [276, 105] width 142 height 8
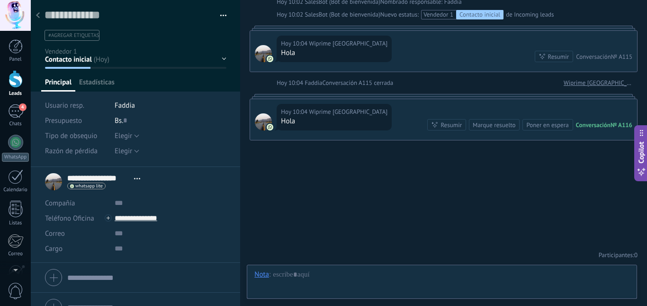
scroll to position [14, 0]
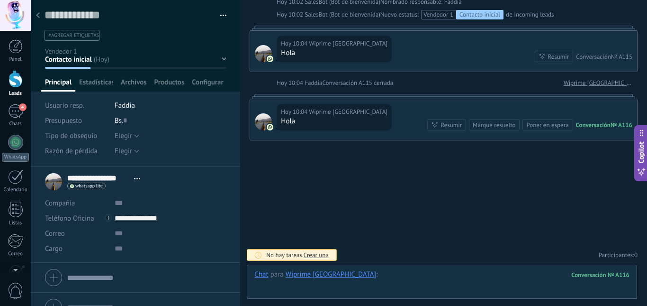
click at [359, 277] on div at bounding box center [441, 284] width 375 height 28
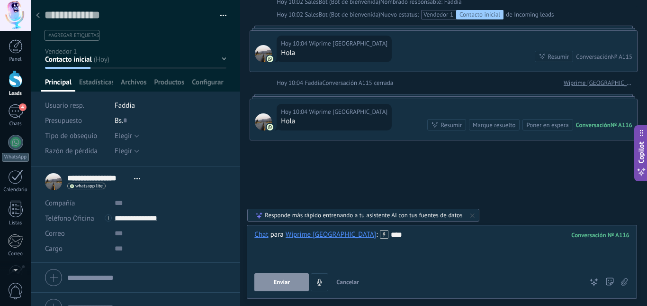
click at [279, 277] on button "Enviar" at bounding box center [281, 282] width 54 height 18
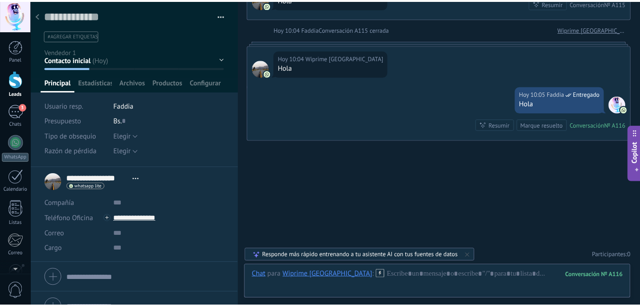
scroll to position [17, 0]
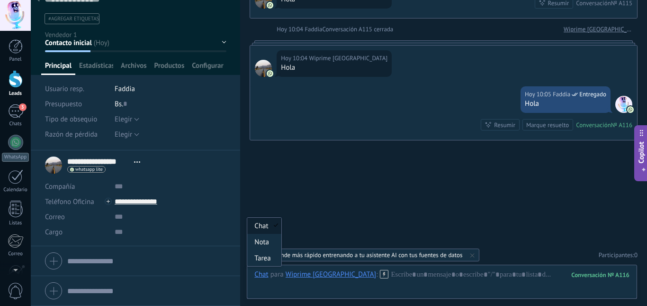
click at [262, 276] on div "Chat" at bounding box center [261, 274] width 14 height 9
click at [265, 293] on div at bounding box center [441, 284] width 375 height 28
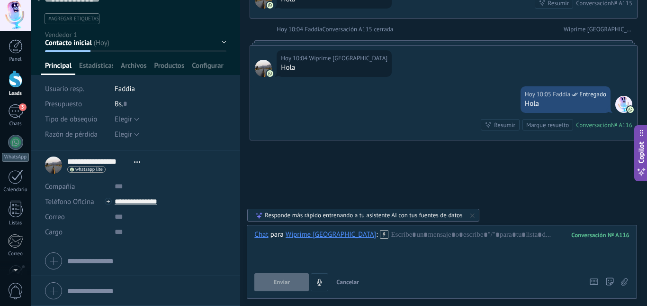
click at [350, 280] on span "Cancelar" at bounding box center [347, 282] width 23 height 8
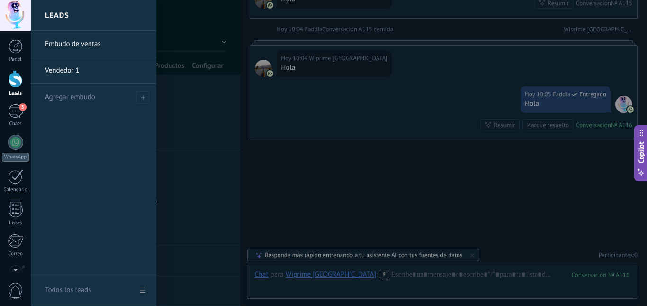
click at [13, 85] on div at bounding box center [16, 79] width 14 height 18
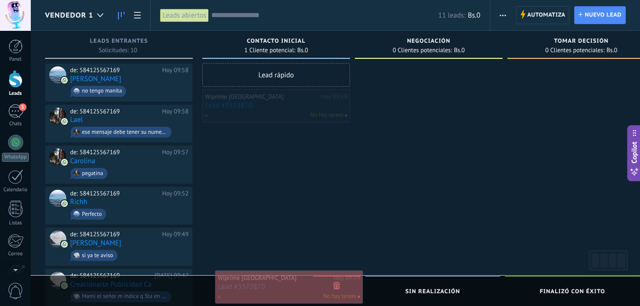
drag, startPoint x: 326, startPoint y: 102, endPoint x: 339, endPoint y: 283, distance: 181.8
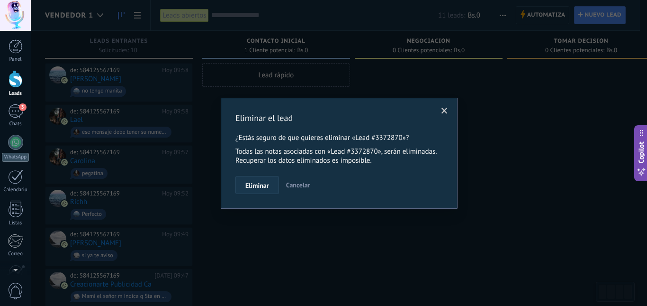
click at [254, 187] on span "Eliminar" at bounding box center [257, 185] width 24 height 7
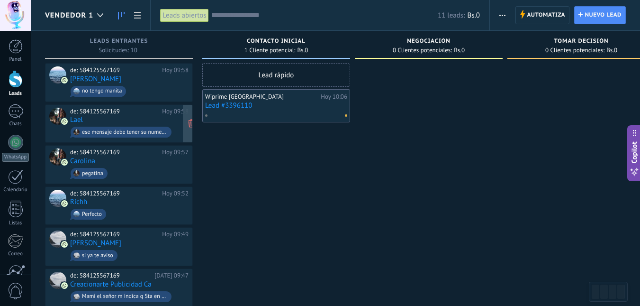
click at [121, 116] on div "de: 584125567169 Hoy 09:58 Lael ese mensaje debe tener su numero remitente ustd…" at bounding box center [129, 124] width 118 height 32
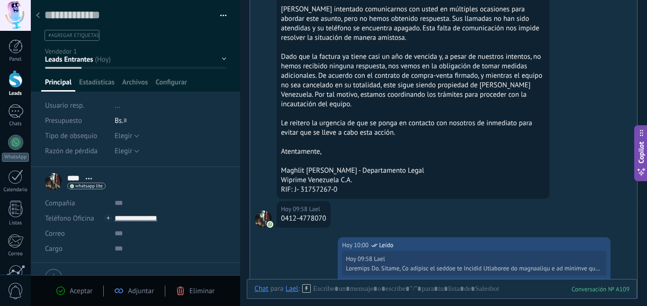
scroll to position [510, 0]
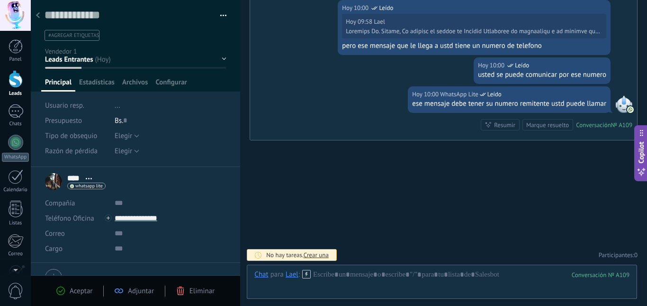
click at [18, 81] on div at bounding box center [16, 79] width 14 height 18
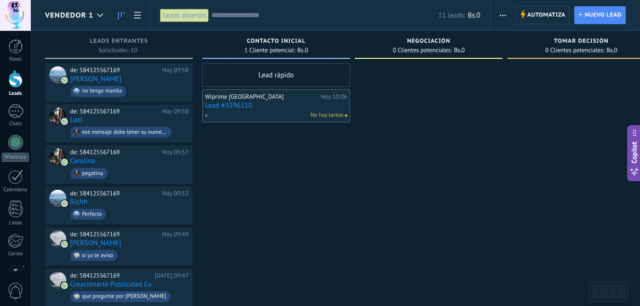
click at [84, 14] on span "Vendedor 1" at bounding box center [69, 15] width 48 height 9
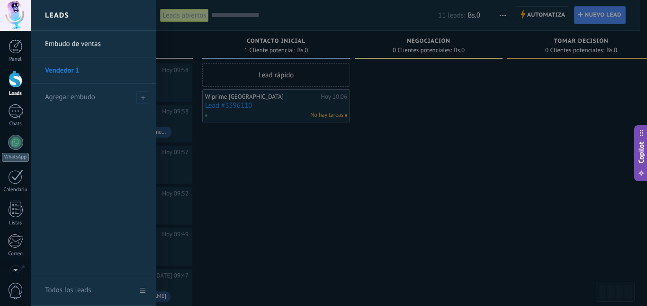
click at [77, 45] on link "Embudo de ventas" at bounding box center [96, 44] width 102 height 27
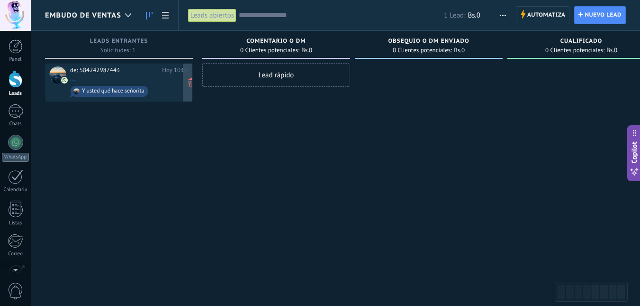
click at [141, 79] on div "de: 584242987443 Hoy 10:08 ... Y usted qué hace señorita" at bounding box center [129, 82] width 118 height 32
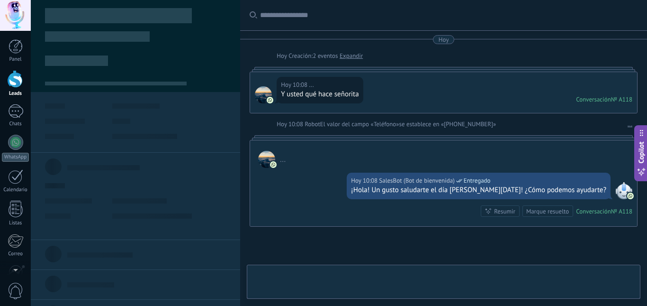
type textarea "**********"
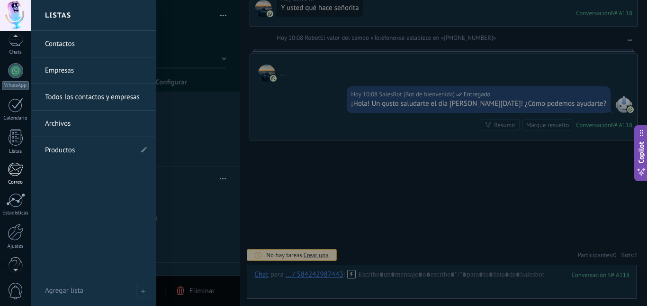
scroll to position [89, 0]
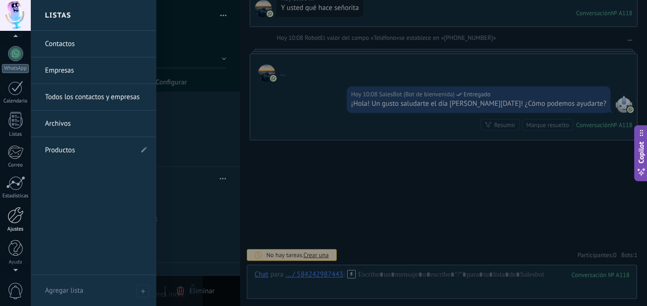
click at [13, 213] on div at bounding box center [16, 215] width 16 height 17
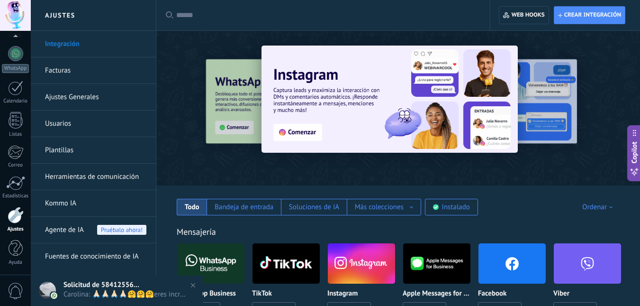
click at [56, 177] on link "Herramientas de comunicación" at bounding box center [95, 176] width 101 height 27
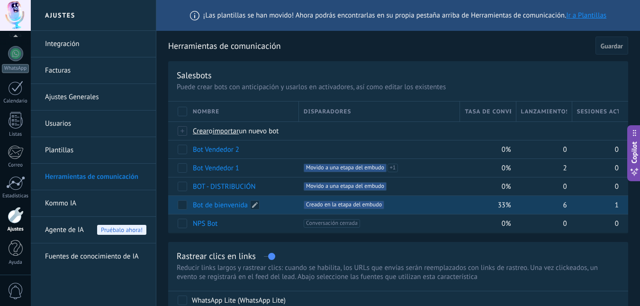
click at [222, 205] on link "Bot de bienvenida" at bounding box center [220, 204] width 55 height 9
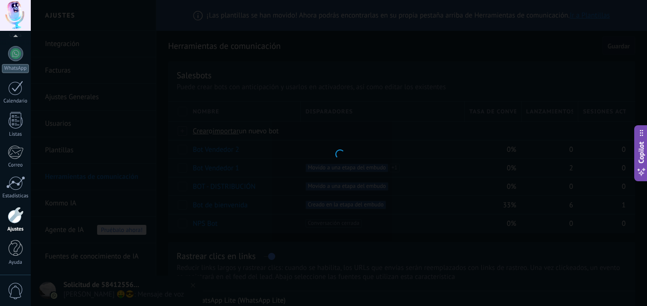
type input "**********"
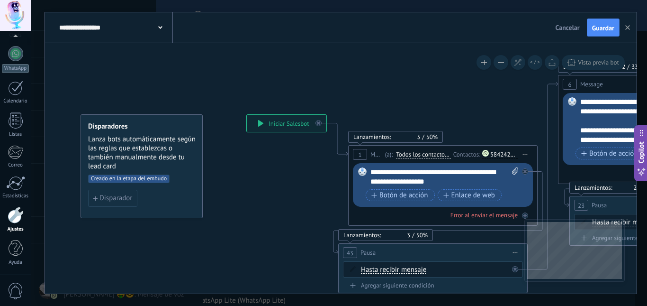
drag, startPoint x: 444, startPoint y: 218, endPoint x: 224, endPoint y: 219, distance: 219.8
click at [246, 114] on div "**********" at bounding box center [246, 114] width 0 height 0
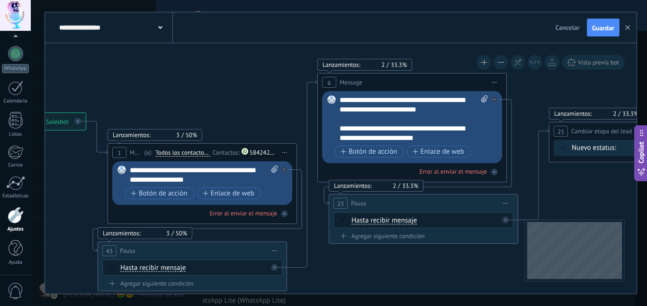
drag, startPoint x: 284, startPoint y: 202, endPoint x: 152, endPoint y: 212, distance: 133.0
click at [33, 170] on div "**********" at bounding box center [339, 153] width 616 height 306
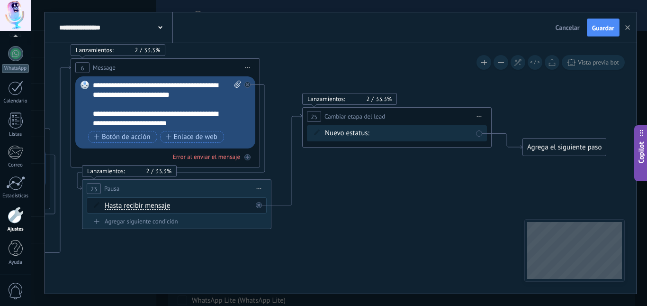
drag, startPoint x: 319, startPoint y: 252, endPoint x: 160, endPoint y: 250, distance: 159.2
click at [160, 250] on icon at bounding box center [166, 167] width 1289 height 692
click at [247, 69] on span "Iniciar vista previa aquí Cambiar nombre Duplicar Borrar" at bounding box center [248, 68] width 15 height 14
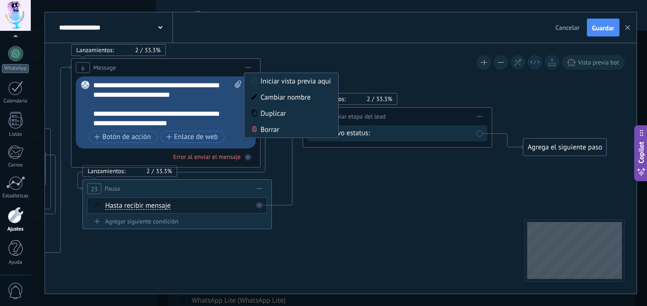
click at [248, 68] on icon at bounding box center [248, 67] width 5 height 1
click at [356, 230] on icon at bounding box center [167, 167] width 1289 height 692
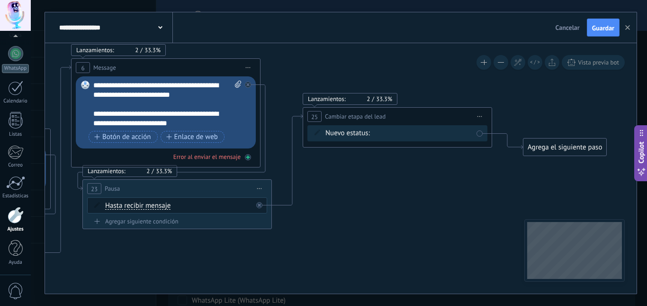
click at [248, 156] on icon at bounding box center [248, 157] width 5 height 5
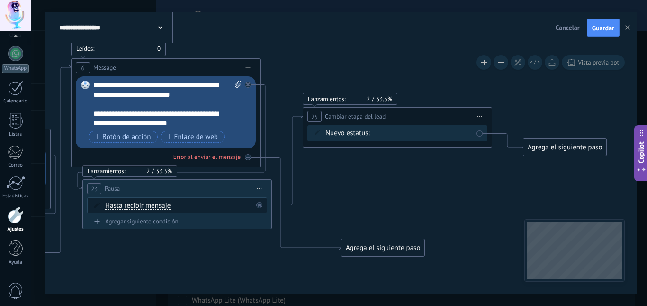
drag, startPoint x: 326, startPoint y: 210, endPoint x: 376, endPoint y: 248, distance: 62.5
click at [376, 248] on div "Agrega el siguiente paso" at bounding box center [383, 248] width 83 height 16
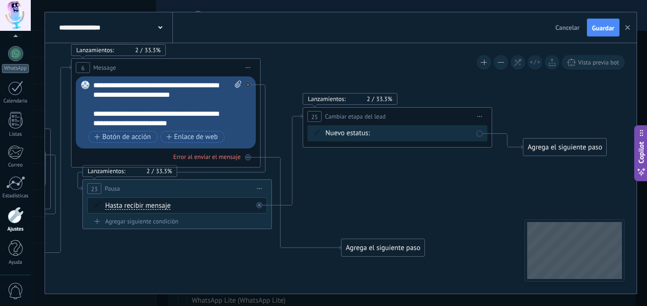
click at [376, 248] on div "Agrega el siguiente paso" at bounding box center [383, 248] width 83 height 16
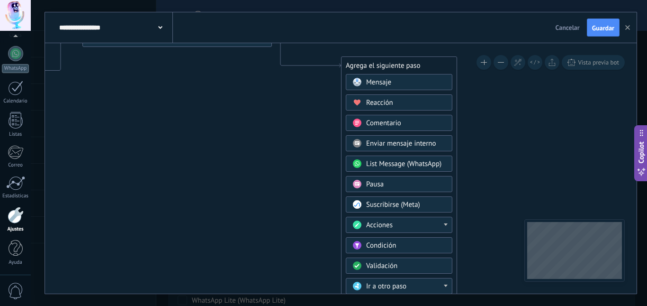
click at [391, 226] on span "Acciones" at bounding box center [379, 224] width 27 height 9
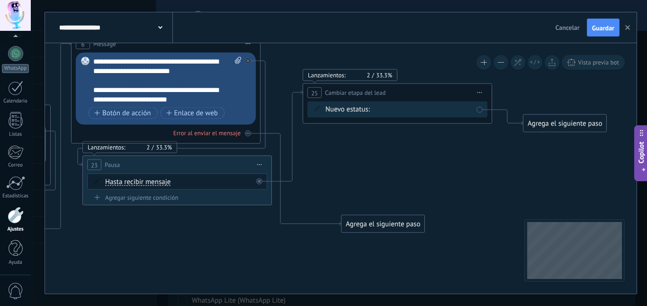
click at [249, 133] on icon at bounding box center [247, 133] width 3 height 3
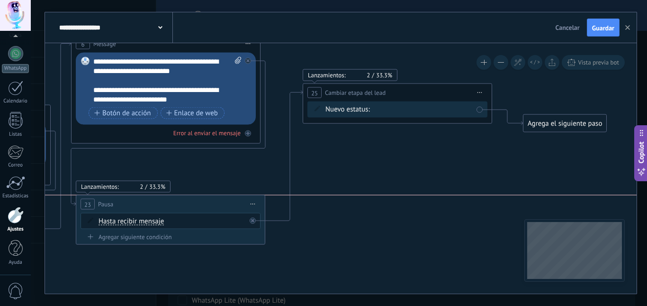
drag, startPoint x: 215, startPoint y: 168, endPoint x: 208, endPoint y: 207, distance: 39.9
click at [208, 207] on div "23 Pausa ***** Iniciar vista previa aquí Cambiar nombre Duplicar Borrar" at bounding box center [170, 204] width 189 height 18
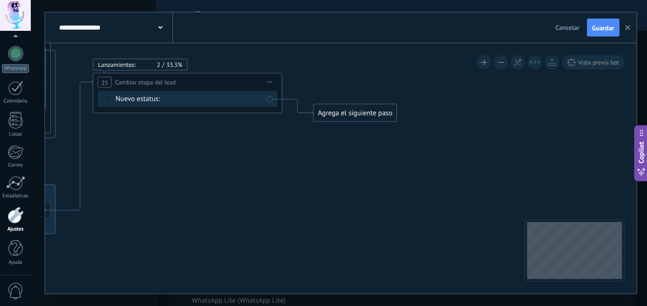
drag, startPoint x: 471, startPoint y: 169, endPoint x: 261, endPoint y: 159, distance: 210.1
click at [373, 117] on div "Agrega el siguiente paso" at bounding box center [355, 113] width 83 height 16
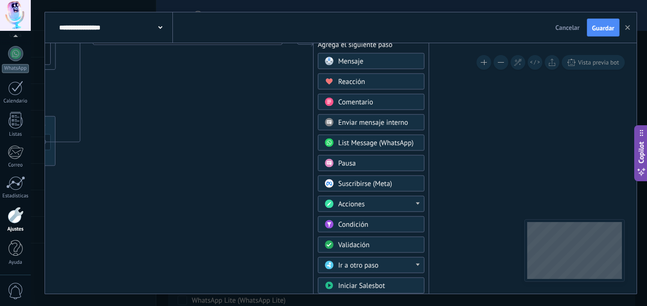
click at [380, 226] on div "Condición" at bounding box center [378, 224] width 80 height 9
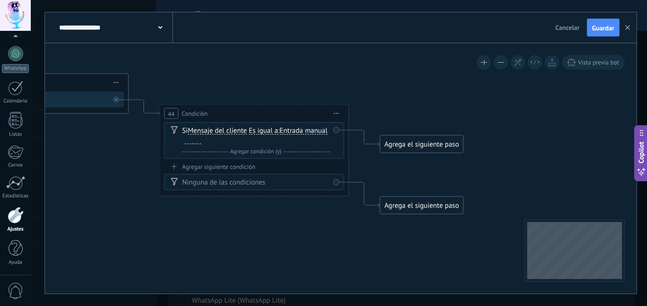
drag, startPoint x: 362, startPoint y: 221, endPoint x: 299, endPoint y: 221, distance: 62.5
click at [279, 135] on span "Entrada manual" at bounding box center [303, 131] width 48 height 8
click at [275, 139] on button "Entrada manual" at bounding box center [334, 130] width 118 height 17
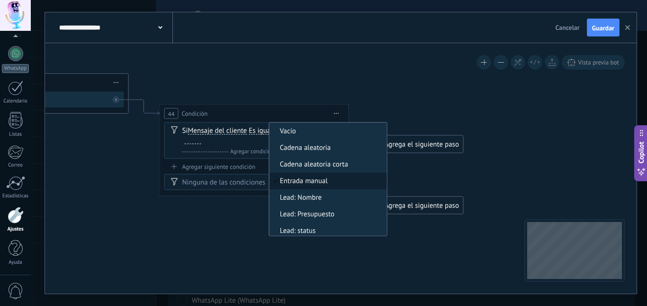
click at [269, 186] on span "Entrada manual" at bounding box center [326, 180] width 115 height 9
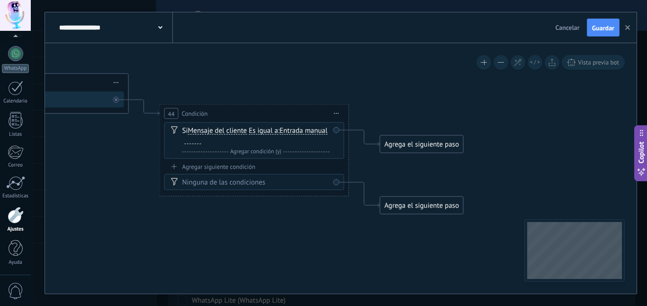
click at [268, 131] on span "Es igual a" at bounding box center [263, 131] width 29 height 8
click at [268, 131] on button "Es igual a" at bounding box center [303, 130] width 118 height 17
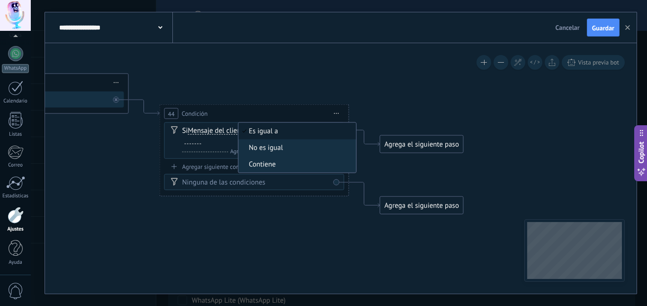
click at [268, 131] on span "Es igual a" at bounding box center [295, 130] width 115 height 9
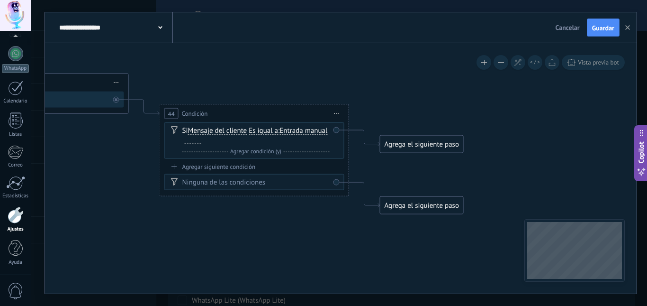
click at [299, 131] on div "Si Mensaje del cliente Mensaje del cliente Comentario del cliente El cliente Có…" at bounding box center [255, 135] width 147 height 19
click at [201, 141] on div at bounding box center [193, 140] width 17 height 8
click at [335, 112] on span "Iniciar vista previa aquí Cambiar nombre Duplicar Borrar" at bounding box center [336, 114] width 15 height 14
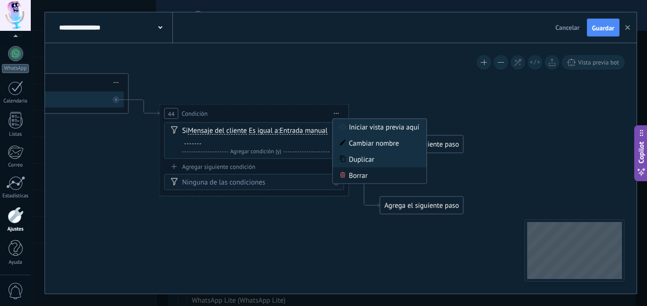
click at [357, 178] on div "Borrar" at bounding box center [380, 175] width 94 height 16
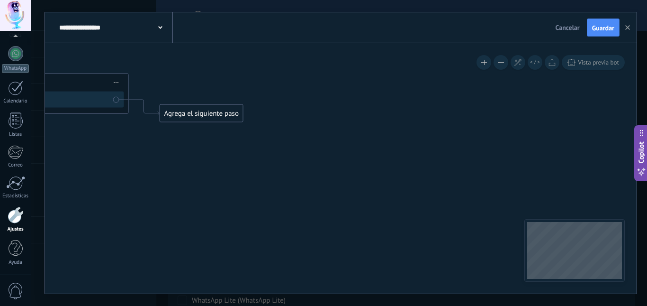
click at [190, 112] on div "Agrega el siguiente paso" at bounding box center [201, 114] width 83 height 16
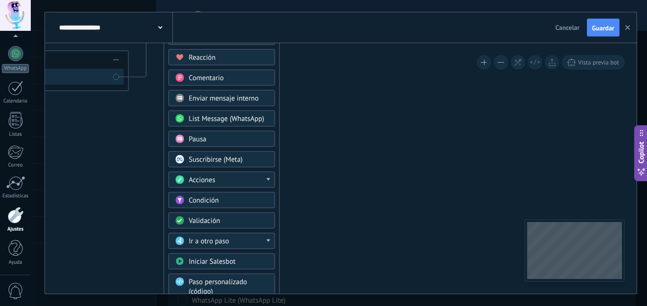
drag, startPoint x: 236, startPoint y: 90, endPoint x: 240, endPoint y: 22, distance: 67.4
click at [240, 22] on div "**********" at bounding box center [341, 152] width 592 height 281
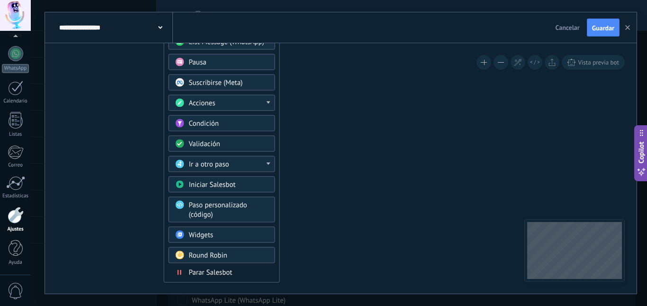
click at [243, 143] on div "Validación" at bounding box center [229, 143] width 80 height 9
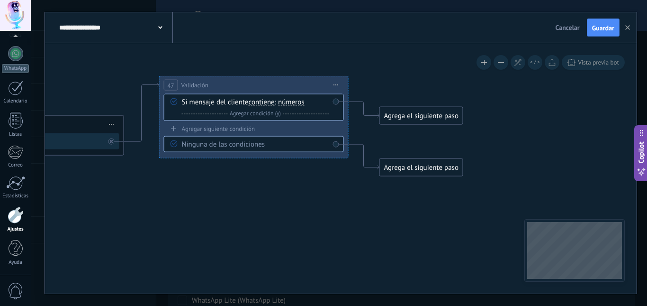
drag, startPoint x: 428, startPoint y: 176, endPoint x: 341, endPoint y: 203, distance: 91.4
click at [338, 84] on icon at bounding box center [336, 84] width 5 height 1
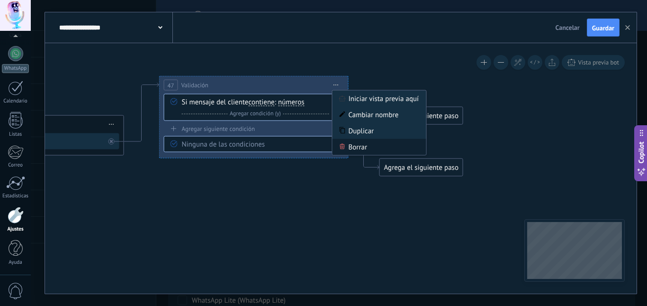
click at [358, 144] on div "Borrar" at bounding box center [380, 147] width 94 height 16
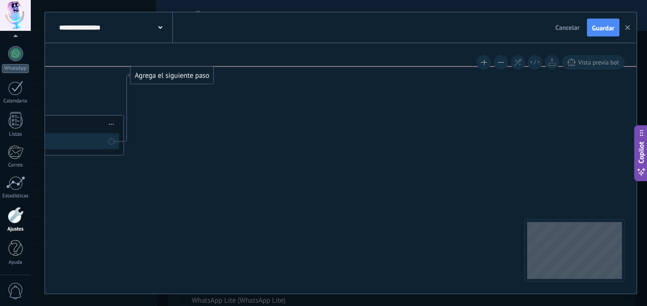
drag, startPoint x: 207, startPoint y: 151, endPoint x: 182, endPoint y: 68, distance: 86.5
click at [182, 68] on div "Agrega el siguiente paso" at bounding box center [172, 76] width 83 height 16
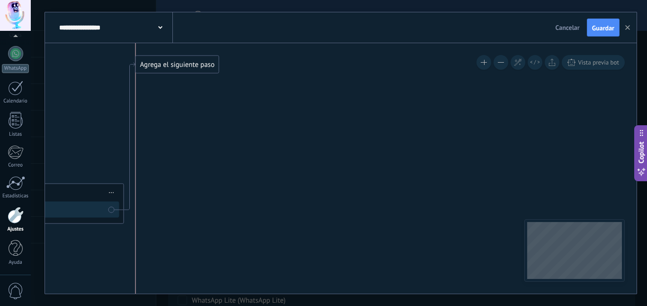
drag, startPoint x: 186, startPoint y: 106, endPoint x: 189, endPoint y: 62, distance: 43.6
click at [189, 62] on div "Agrega el siguiente paso" at bounding box center [177, 65] width 83 height 16
click at [197, 66] on div "Agrega el siguiente paso" at bounding box center [177, 65] width 83 height 16
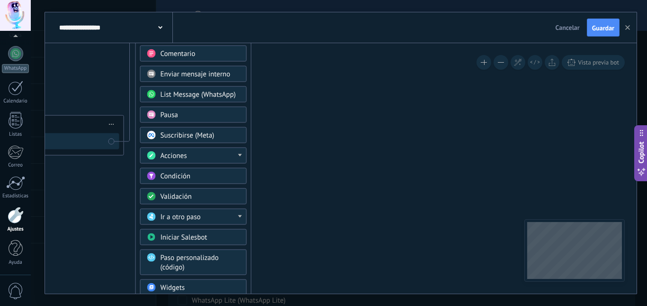
click at [237, 218] on div "Ir a otro paso" at bounding box center [201, 216] width 80 height 9
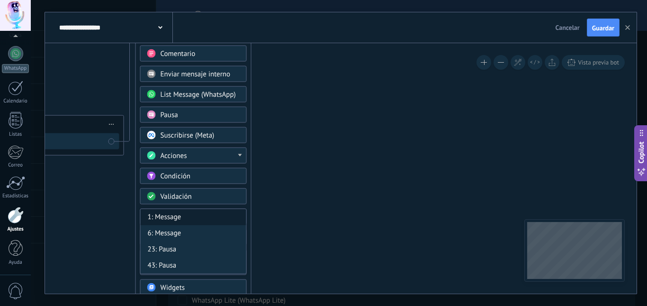
click at [240, 216] on div "1: Message" at bounding box center [194, 217] width 106 height 16
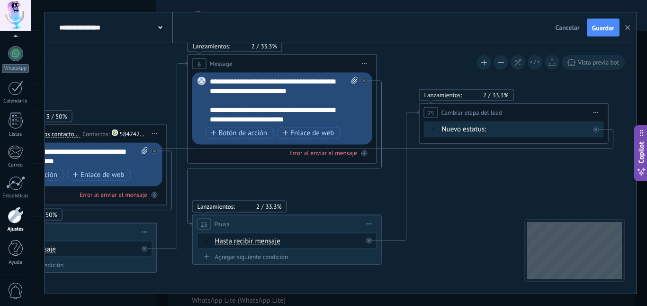
drag, startPoint x: 99, startPoint y: 189, endPoint x: 584, endPoint y: 178, distance: 484.7
click at [584, 178] on icon at bounding box center [273, 100] width 1269 height 719
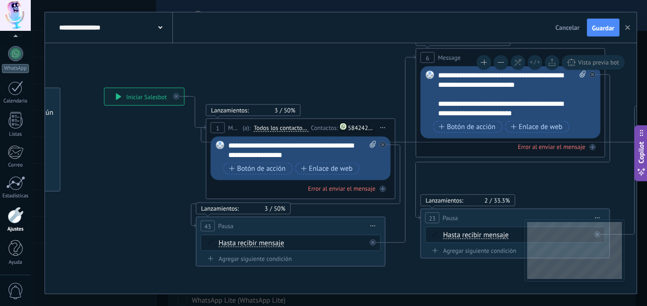
drag, startPoint x: 242, startPoint y: 196, endPoint x: 275, endPoint y: 196, distance: 33.6
click at [470, 189] on icon at bounding box center [501, 94] width 1269 height 719
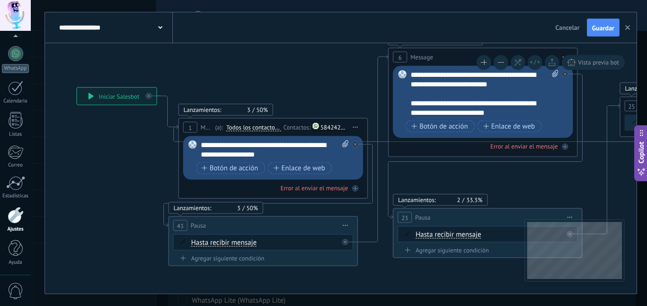
drag, startPoint x: 134, startPoint y: 196, endPoint x: 95, endPoint y: 193, distance: 38.5
click at [95, 195] on icon at bounding box center [474, 93] width 1269 height 719
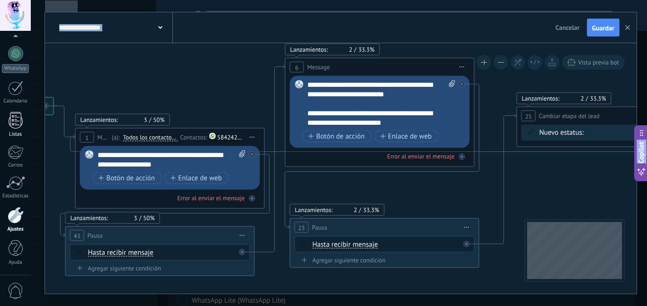
drag, startPoint x: 162, startPoint y: 136, endPoint x: 10, endPoint y: 136, distance: 152.0
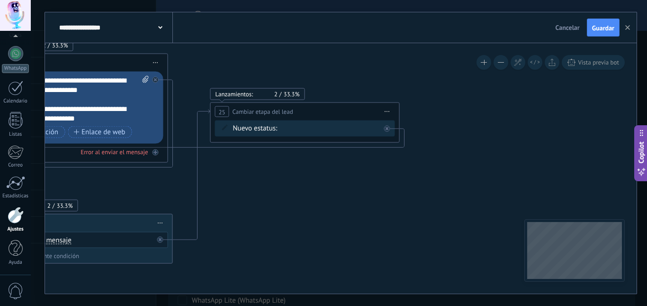
drag, startPoint x: 570, startPoint y: 172, endPoint x: 327, endPoint y: 177, distance: 243.0
click at [327, 177] on icon at bounding box center [64, 99] width 1269 height 719
click at [388, 129] on div at bounding box center [386, 129] width 6 height 6
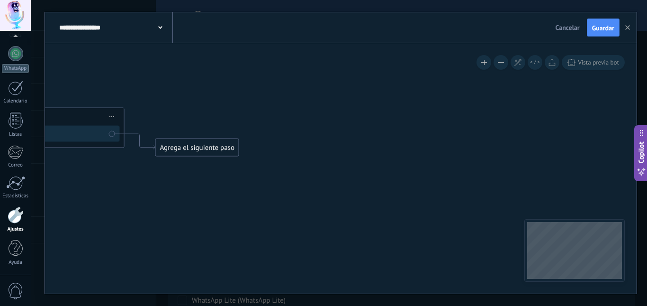
drag, startPoint x: 439, startPoint y: 168, endPoint x: 199, endPoint y: 162, distance: 239.3
drag, startPoint x: 215, startPoint y: 144, endPoint x: 203, endPoint y: 56, distance: 88.4
click at [203, 56] on div "Agrega el siguiente paso" at bounding box center [190, 61] width 83 height 16
click at [206, 64] on div "Agrega el siguiente paso" at bounding box center [190, 61] width 83 height 16
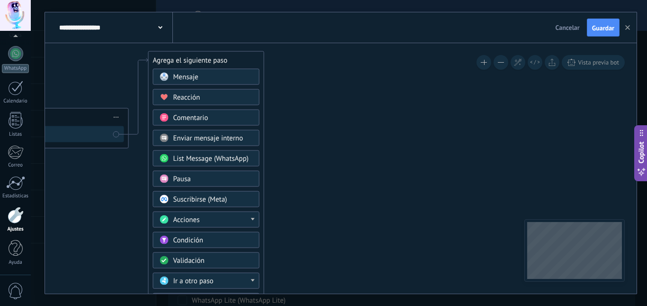
click at [232, 221] on div "Acciones" at bounding box center [213, 219] width 80 height 9
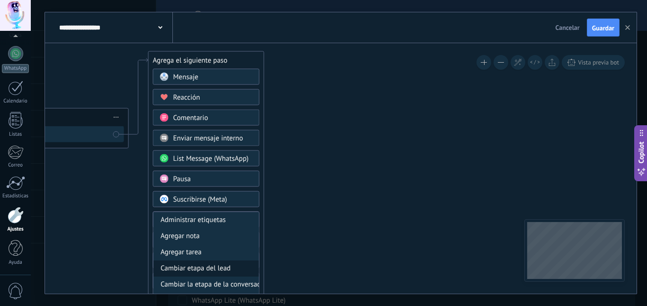
click at [242, 267] on div "Cambiar etapa del lead" at bounding box center [206, 268] width 106 height 16
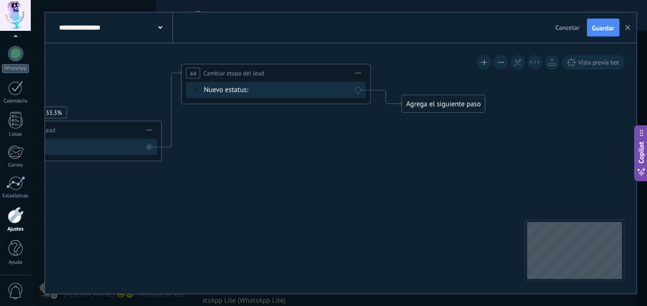
drag, startPoint x: 417, startPoint y: 135, endPoint x: 353, endPoint y: 148, distance: 65.2
click at [358, 71] on span "Iniciar vista previa aquí Cambiar nombre Duplicar [GEOGRAPHIC_DATA]" at bounding box center [358, 73] width 15 height 14
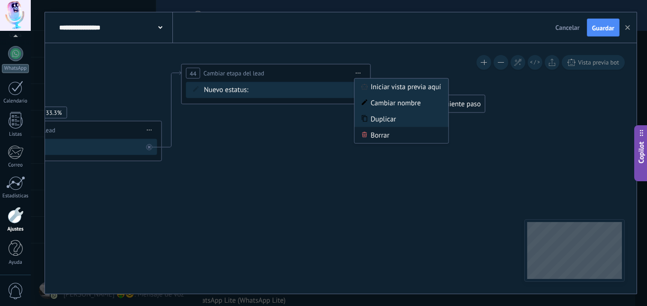
click at [369, 136] on div "Borrar" at bounding box center [402, 135] width 94 height 16
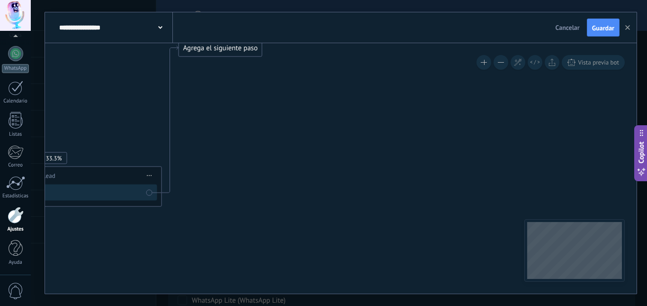
drag, startPoint x: 225, startPoint y: 205, endPoint x: 210, endPoint y: 48, distance: 157.4
click at [210, 48] on div "Agrega el siguiente paso" at bounding box center [220, 48] width 83 height 16
click at [220, 51] on div "Agrega el siguiente paso" at bounding box center [220, 48] width 83 height 16
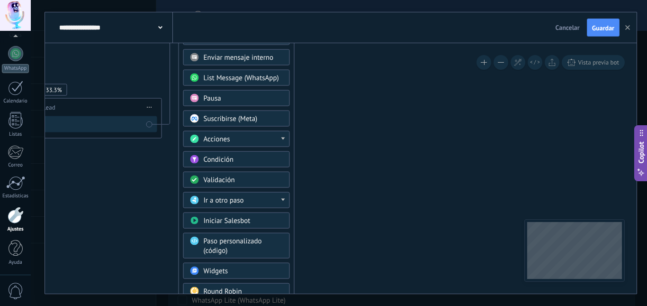
click at [239, 221] on span "Iniciar Salesbot" at bounding box center [227, 220] width 47 height 9
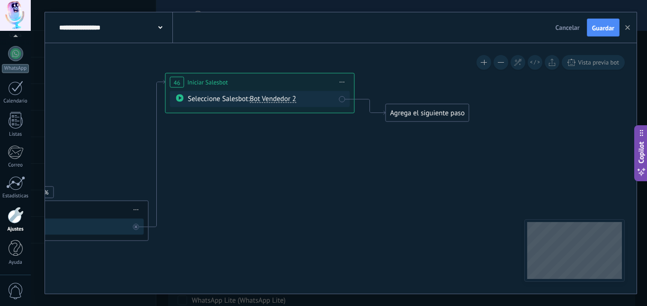
drag, startPoint x: 428, startPoint y: 144, endPoint x: 347, endPoint y: 155, distance: 81.8
click at [273, 96] on span "Bot Vendedor 2" at bounding box center [273, 98] width 46 height 9
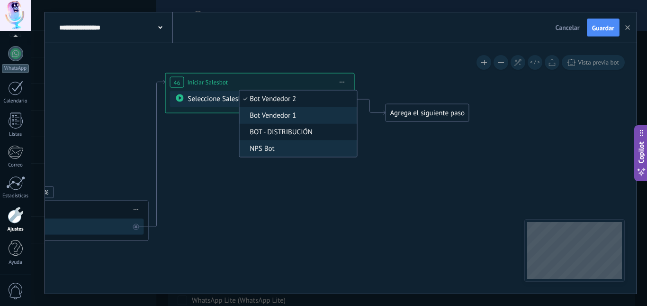
click at [282, 131] on span "BOT - DISTRIBUCIÓN" at bounding box center [296, 131] width 115 height 9
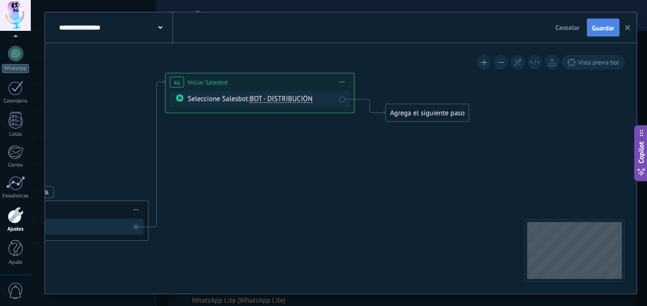
click at [600, 29] on span "Guardar" at bounding box center [603, 28] width 22 height 7
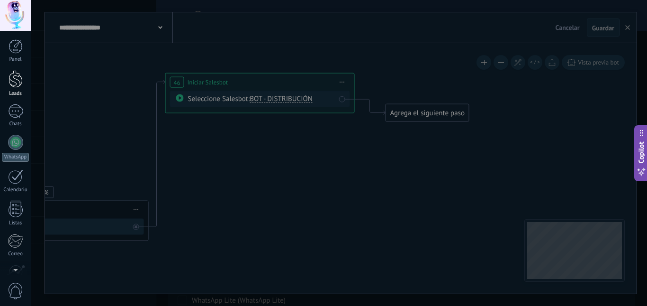
click at [14, 79] on div at bounding box center [16, 79] width 14 height 18
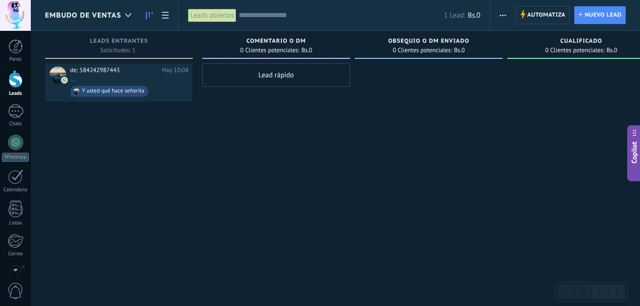
click at [98, 15] on span "Embudo de ventas" at bounding box center [83, 15] width 76 height 9
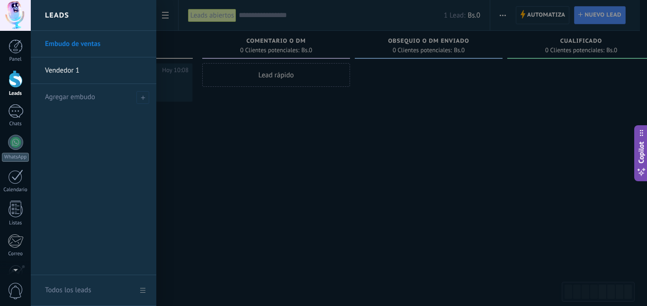
click at [92, 67] on link "Vendedor 1" at bounding box center [96, 70] width 102 height 27
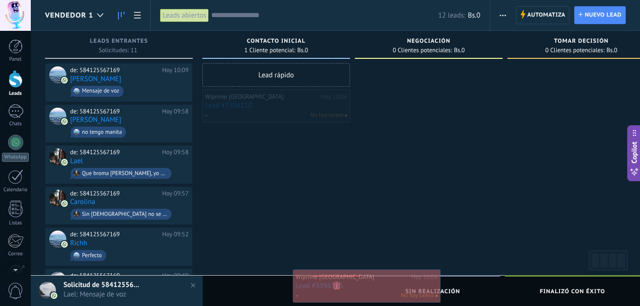
drag, startPoint x: 249, startPoint y: 106, endPoint x: 340, endPoint y: 286, distance: 201.5
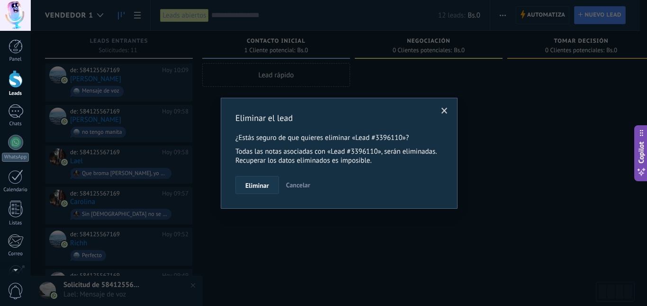
click at [252, 189] on span "Eliminar" at bounding box center [257, 185] width 24 height 7
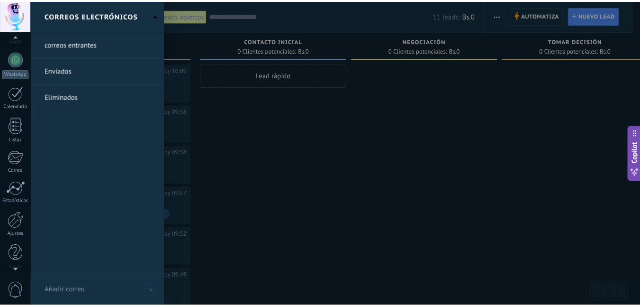
scroll to position [89, 0]
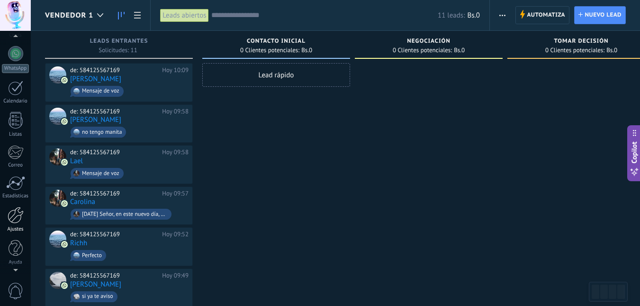
click at [10, 218] on div at bounding box center [16, 215] width 16 height 17
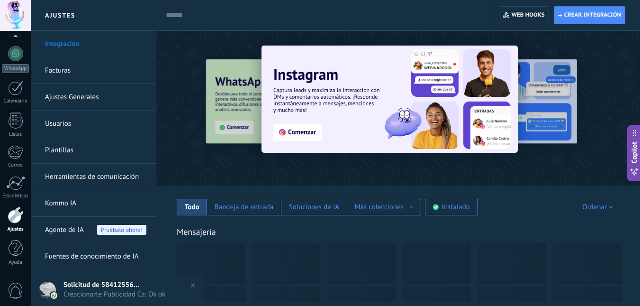
click at [117, 170] on link "Herramientas de comunicación" at bounding box center [95, 176] width 101 height 27
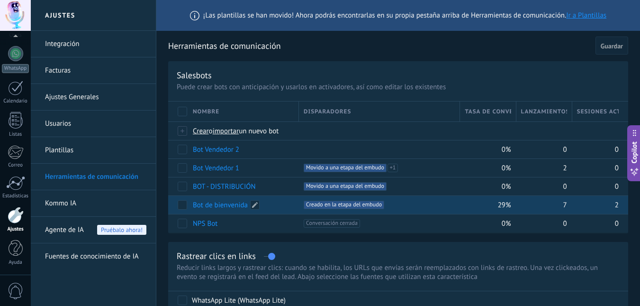
click at [220, 203] on link "Bot de bienvenida" at bounding box center [220, 204] width 55 height 9
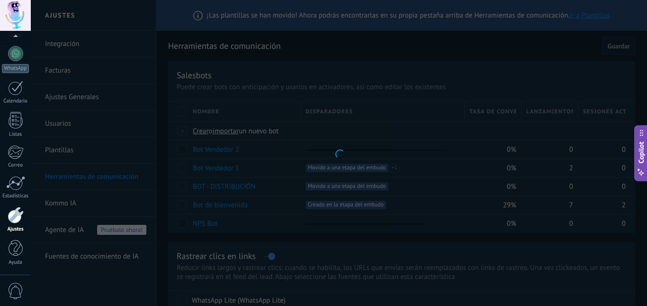
type input "**********"
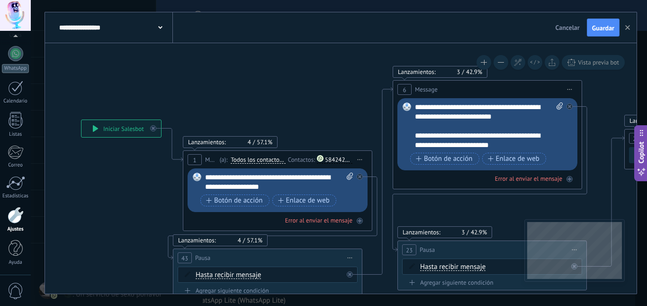
drag, startPoint x: 297, startPoint y: 196, endPoint x: 486, endPoint y: 186, distance: 188.3
click at [135, 200] on icon at bounding box center [550, 150] width 1412 height 770
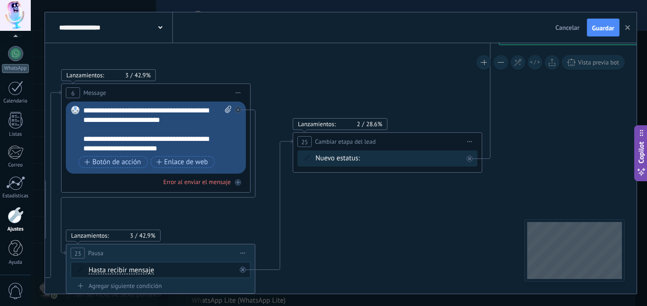
drag, startPoint x: 530, startPoint y: 202, endPoint x: 189, endPoint y: 205, distance: 340.6
click at [191, 206] on icon at bounding box center [260, 153] width 1495 height 770
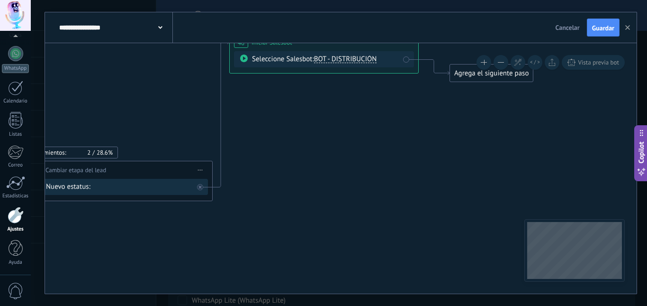
drag, startPoint x: 450, startPoint y: 210, endPoint x: 175, endPoint y: 266, distance: 280.3
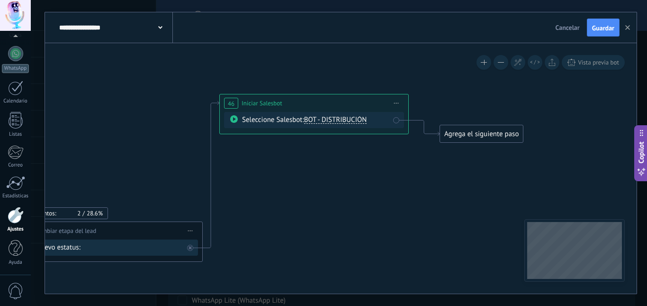
drag, startPoint x: 329, startPoint y: 137, endPoint x: 368, endPoint y: 127, distance: 40.6
click at [398, 101] on span "Iniciar vista previa aquí Cambiar nombre Duplicar Borrar" at bounding box center [397, 103] width 15 height 14
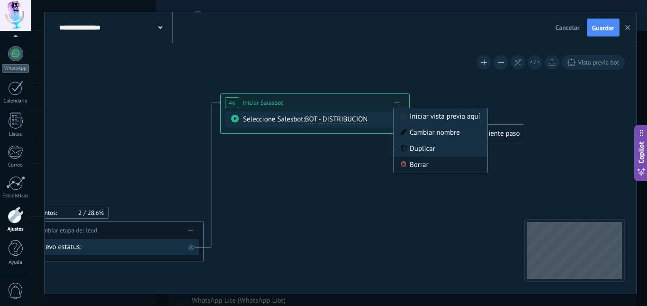
click at [416, 163] on div "Borrar" at bounding box center [441, 164] width 94 height 16
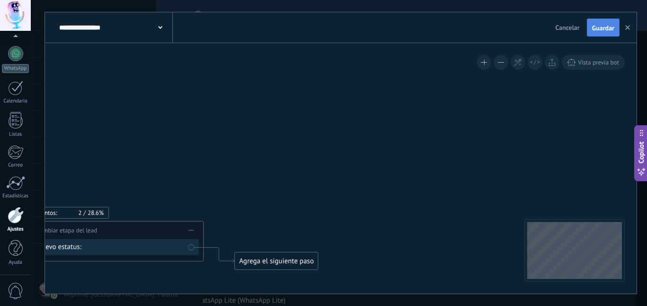
click at [597, 26] on span "Guardar" at bounding box center [603, 28] width 22 height 7
click at [628, 28] on use "button" at bounding box center [627, 27] width 5 height 5
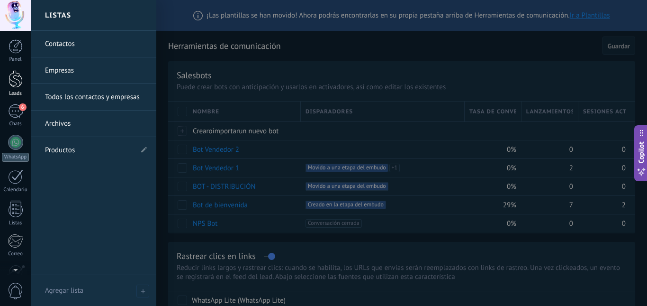
click at [15, 85] on div at bounding box center [16, 79] width 14 height 18
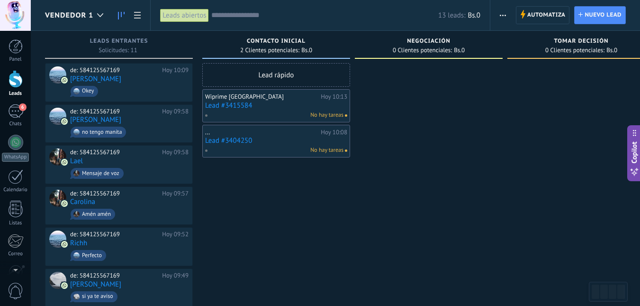
click at [269, 136] on link "Lead #3404250" at bounding box center [276, 140] width 142 height 8
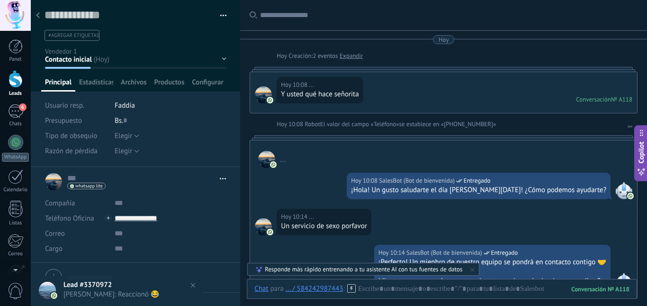
scroll to position [239, 0]
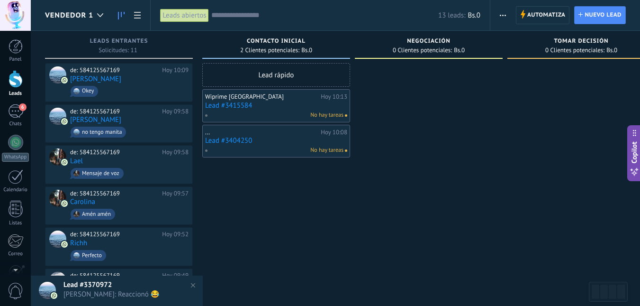
click at [288, 107] on link "Lead #3415584" at bounding box center [276, 105] width 142 height 8
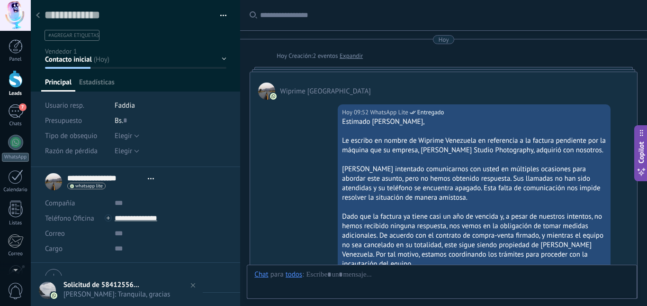
type textarea "**********"
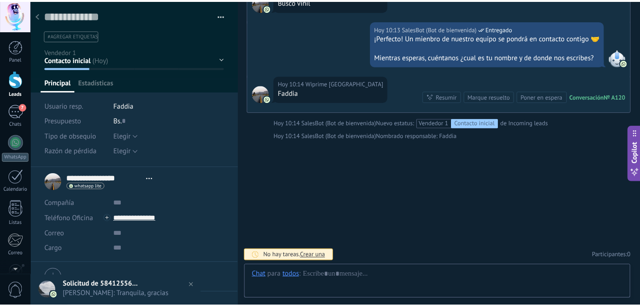
scroll to position [14, 0]
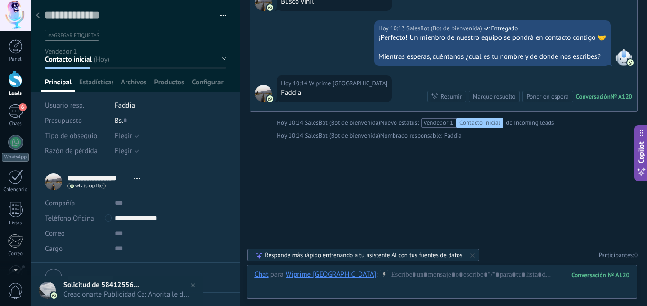
click at [38, 17] on use at bounding box center [38, 15] width 4 height 6
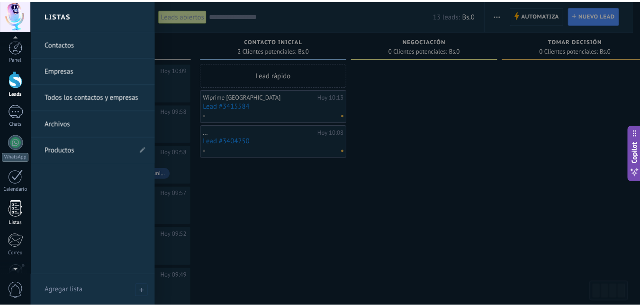
scroll to position [89, 0]
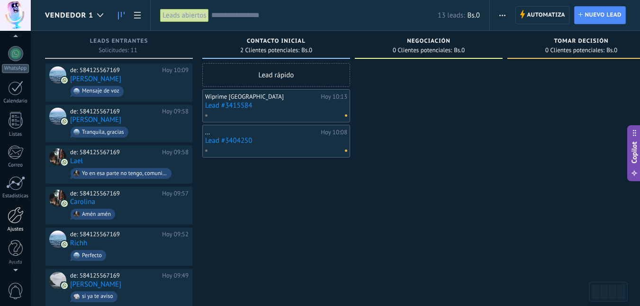
click at [14, 216] on div at bounding box center [16, 215] width 16 height 17
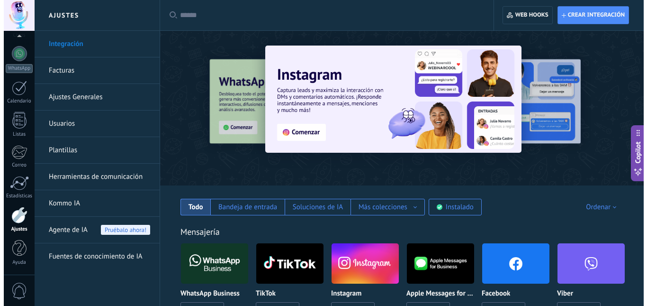
scroll to position [237, 0]
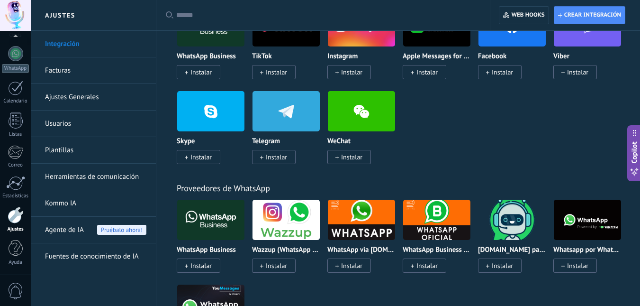
click at [354, 71] on span "Instalar" at bounding box center [351, 72] width 21 height 9
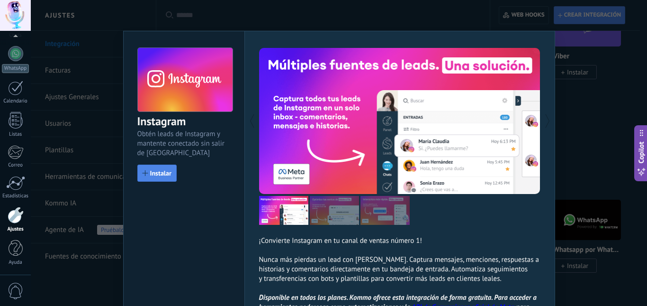
click at [148, 175] on span "Instalar" at bounding box center [157, 173] width 29 height 7
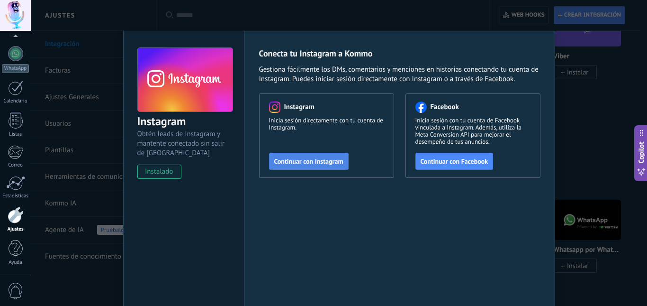
click at [283, 163] on span "Continuar con Instagram" at bounding box center [308, 161] width 69 height 7
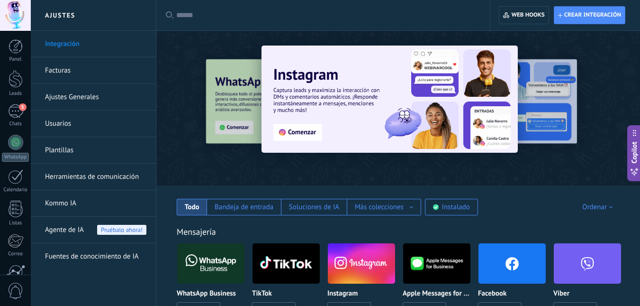
click at [352, 273] on img at bounding box center [361, 263] width 67 height 46
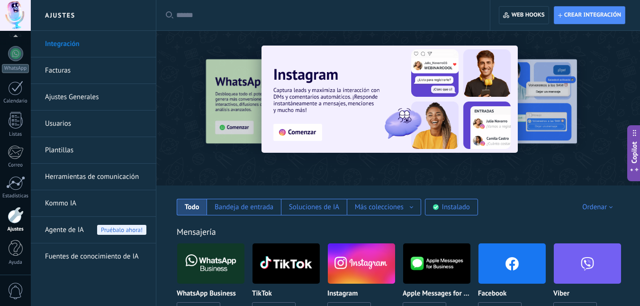
scroll to position [237, 0]
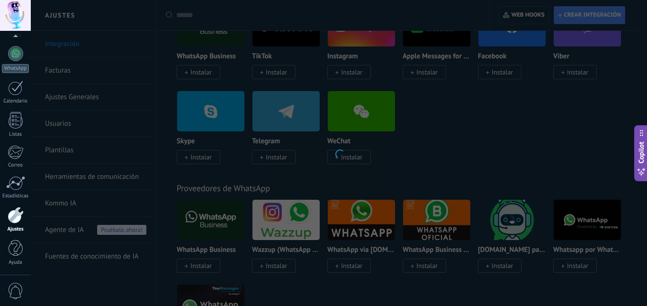
click at [356, 72] on div "Instagram Obtén leads de Instagram y mantente conectado sin salir de Kommo Inst…" at bounding box center [339, 153] width 616 height 306
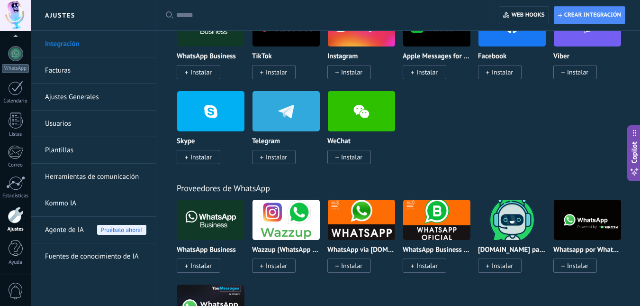
click at [351, 72] on span "Instalar" at bounding box center [351, 72] width 21 height 9
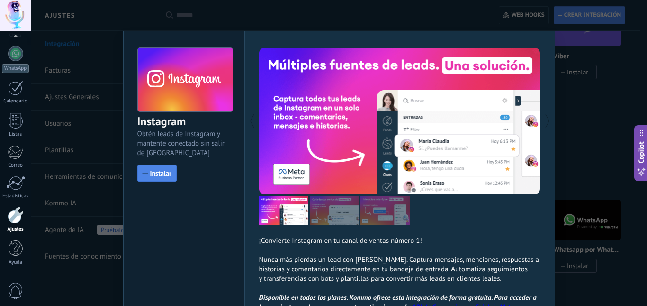
click at [158, 175] on span "Instalar" at bounding box center [160, 173] width 21 height 7
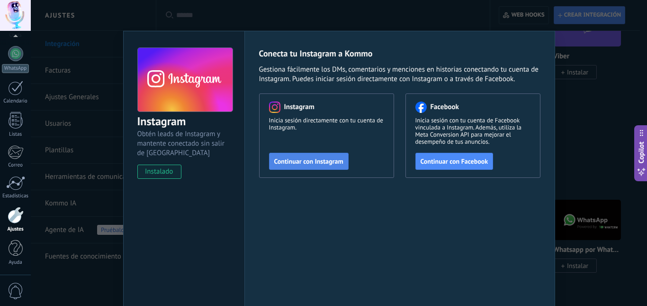
click at [303, 161] on span "Continuar con Instagram" at bounding box center [308, 161] width 69 height 7
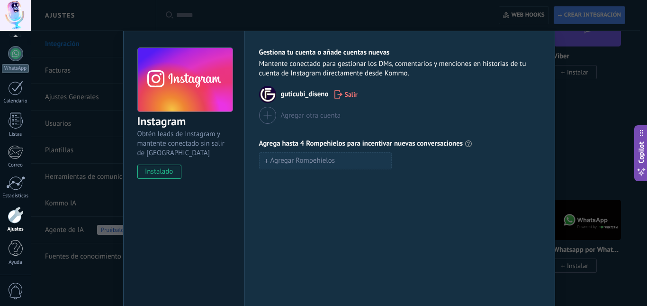
click at [294, 159] on span "Agregar Rompehielos" at bounding box center [302, 160] width 65 height 7
click at [570, 133] on div "Instagram Obtén leads de Instagram y mantente conectado sin salir de Kommo inst…" at bounding box center [339, 153] width 616 height 306
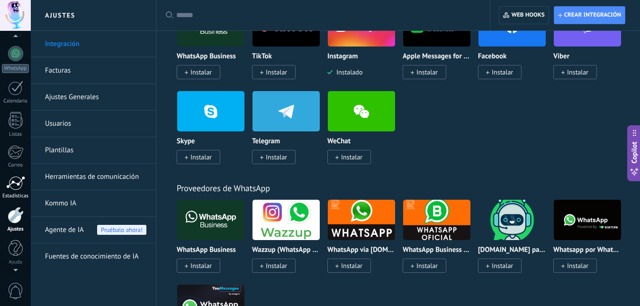
scroll to position [0, 0]
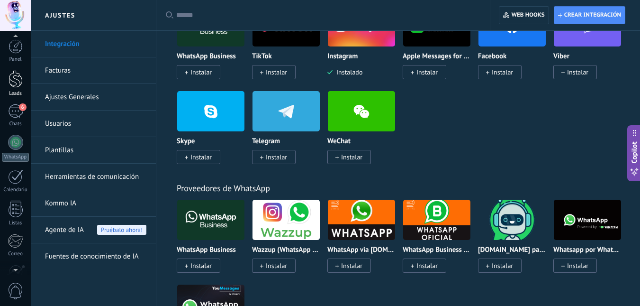
click at [15, 75] on div at bounding box center [16, 79] width 14 height 18
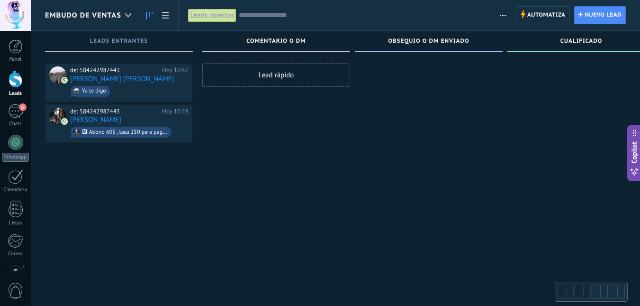
click at [103, 18] on span "Embudo de ventas" at bounding box center [83, 15] width 76 height 9
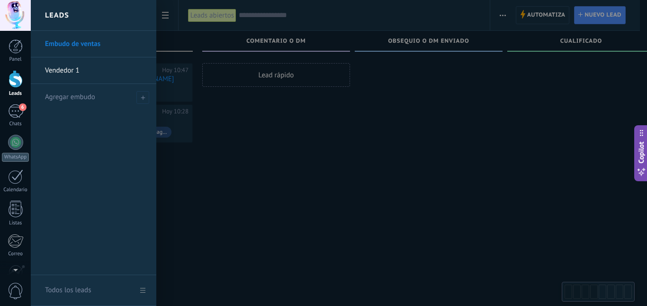
click at [103, 18] on div "Leads" at bounding box center [94, 15] width 126 height 31
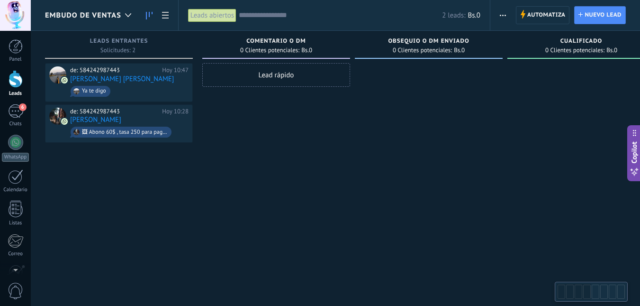
click at [103, 18] on span "Embudo de ventas" at bounding box center [83, 15] width 76 height 9
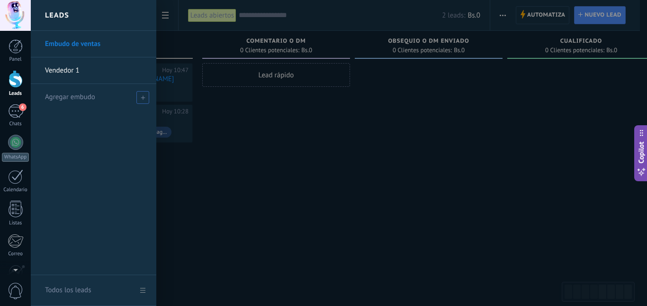
click at [140, 97] on span at bounding box center [142, 97] width 13 height 13
type input "*********"
click at [141, 95] on span at bounding box center [144, 97] width 9 height 7
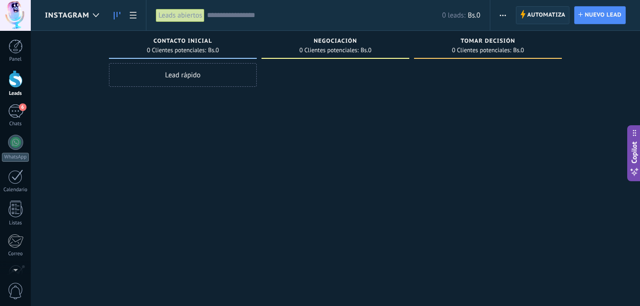
click at [534, 13] on span "Automatiza" at bounding box center [546, 15] width 38 height 17
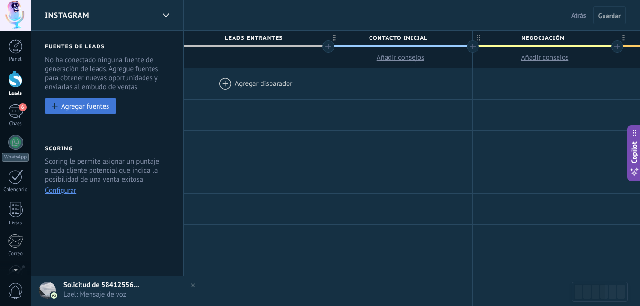
click at [58, 106] on button "Agregar fuentes" at bounding box center [80, 106] width 71 height 17
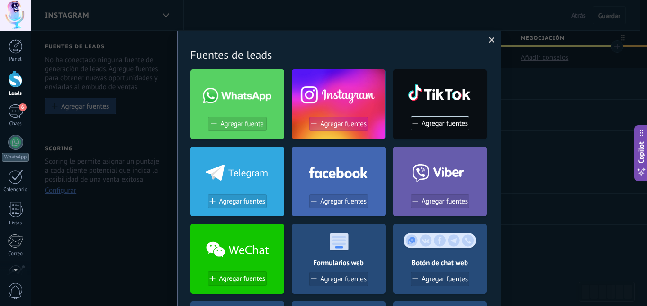
click at [326, 125] on span "Agregar fuentes" at bounding box center [343, 124] width 46 height 8
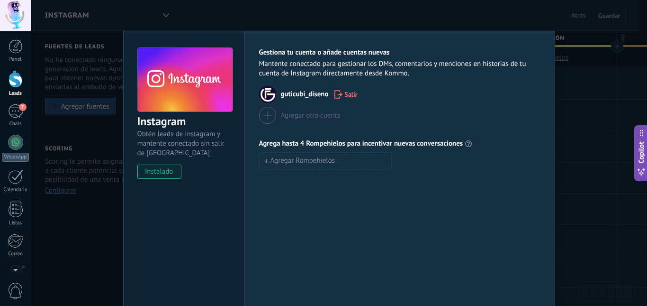
click at [297, 96] on span "guticubi_diseno" at bounding box center [305, 94] width 48 height 9
click at [270, 92] on img at bounding box center [267, 94] width 17 height 17
click at [569, 157] on div "Instagram Obtén leads de Instagram y mantente conectado sin salir de Kommo inst…" at bounding box center [339, 153] width 616 height 306
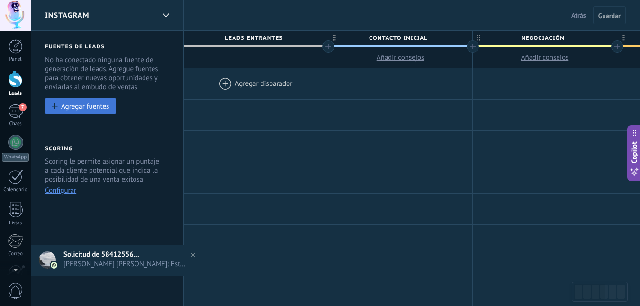
click at [89, 107] on div "Agregar fuentes" at bounding box center [85, 106] width 48 height 8
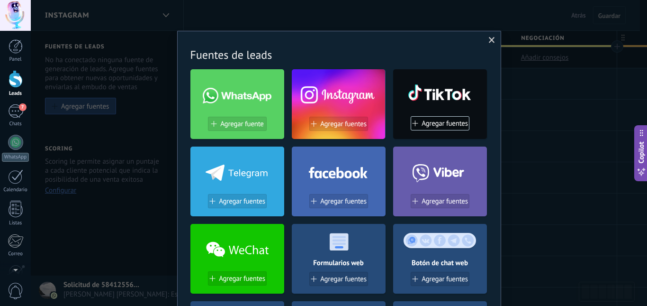
click at [347, 90] on div at bounding box center [339, 93] width 94 height 41
click at [338, 124] on span "Agregar fuentes" at bounding box center [343, 124] width 46 height 8
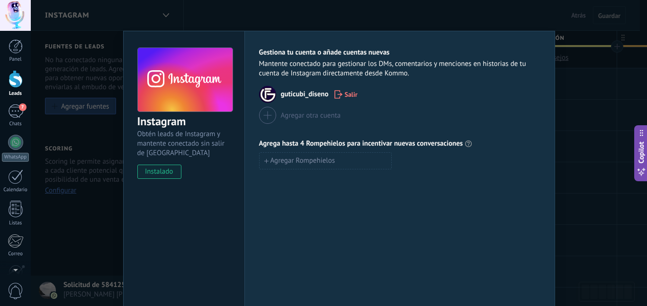
click at [278, 96] on div "guticubi_diseno Salir" at bounding box center [399, 94] width 281 height 17
click at [268, 93] on img at bounding box center [267, 94] width 17 height 17
click at [284, 157] on span "Agregar Rompehielos" at bounding box center [302, 160] width 65 height 7
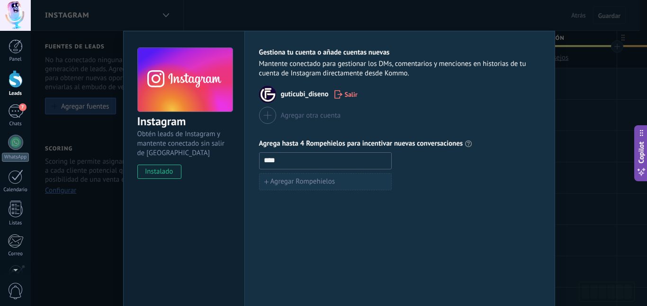
type input "****"
click at [466, 223] on div "Gestiona tu cuenta o añade cuentas nuevas Mantente conectado para gestionar los…" at bounding box center [399, 172] width 311 height 282
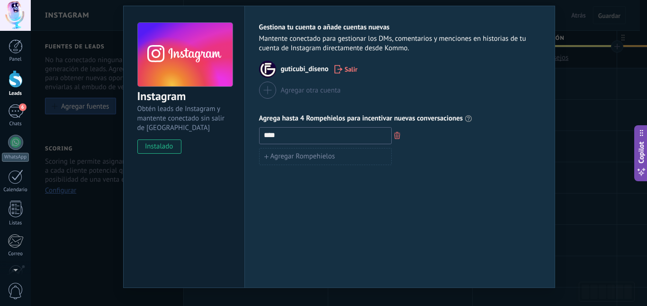
scroll to position [43, 0]
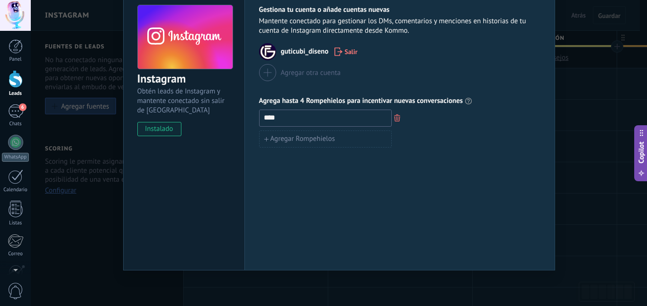
click at [589, 144] on div "Instagram Obtén leads de Instagram y mantente conectado sin salir de Kommo inst…" at bounding box center [339, 153] width 616 height 306
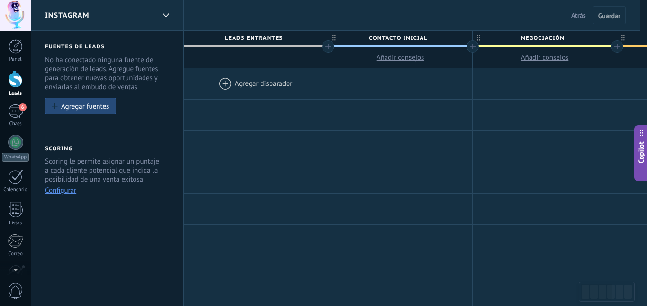
scroll to position [0, 0]
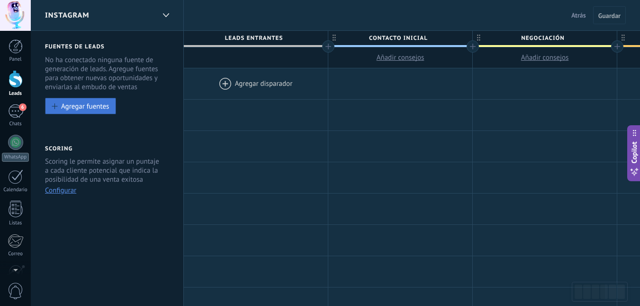
click at [56, 107] on div at bounding box center [55, 106] width 6 height 6
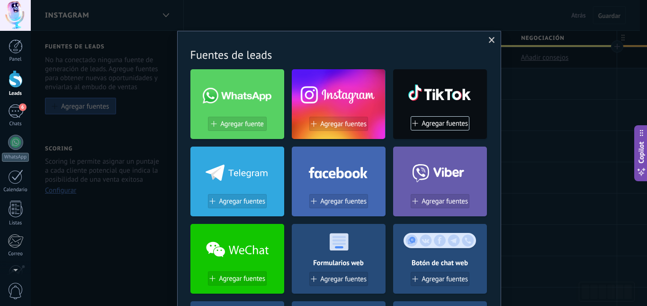
click at [320, 124] on span "Agregar fuentes" at bounding box center [343, 124] width 46 height 8
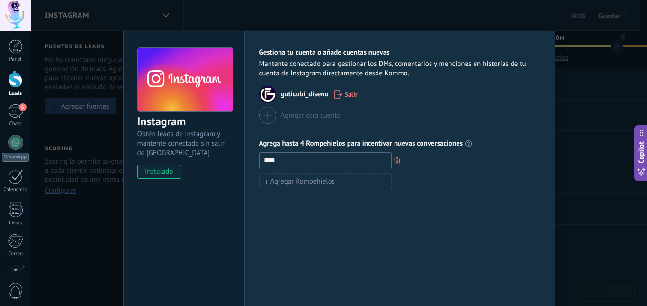
click at [270, 96] on img at bounding box center [267, 94] width 17 height 17
click at [288, 90] on span "guticubi_diseno" at bounding box center [305, 94] width 48 height 9
click at [171, 139] on span "Obtén leads de Instagram y mantente conectado sin salir de [GEOGRAPHIC_DATA]" at bounding box center [184, 143] width 95 height 28
click at [159, 176] on span "instalado" at bounding box center [159, 171] width 43 height 14
click at [55, 228] on div "Instagram Obtén leads de Instagram y mantente conectado sin salir de Kommo inst…" at bounding box center [339, 153] width 616 height 306
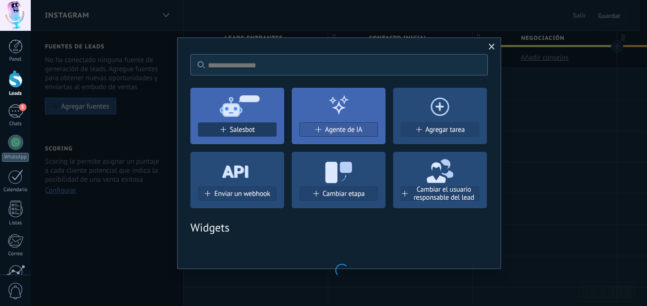
click at [241, 134] on span "Salesbot" at bounding box center [242, 130] width 25 height 8
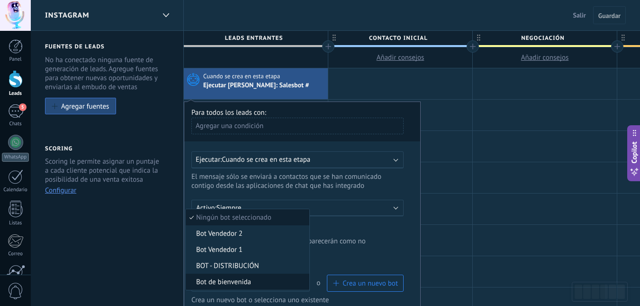
click at [240, 284] on span "Bot de bienvenida" at bounding box center [246, 281] width 121 height 9
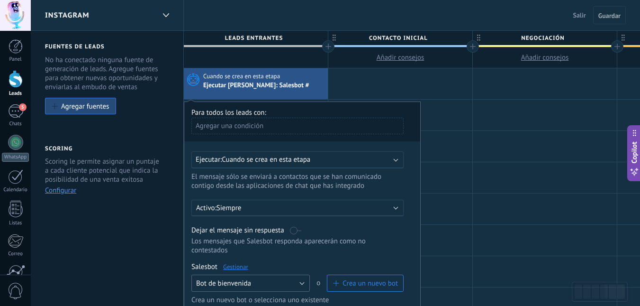
scroll to position [237, 0]
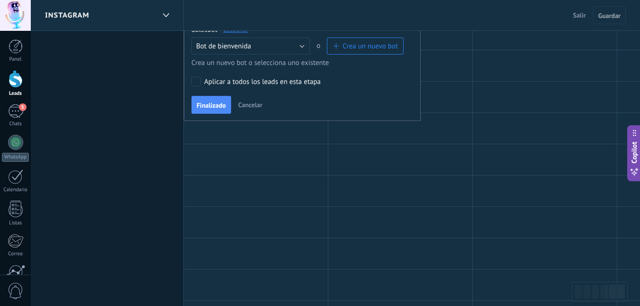
click at [206, 108] on span "Finalizado" at bounding box center [211, 105] width 29 height 7
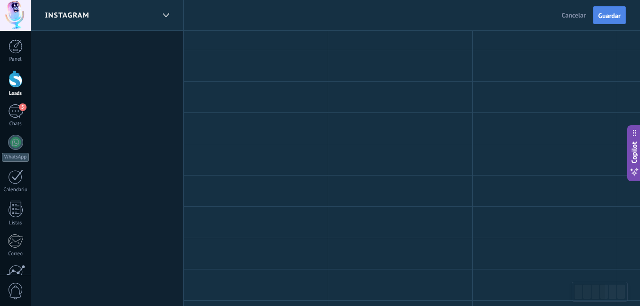
click at [621, 15] on button "Guardar" at bounding box center [609, 15] width 33 height 18
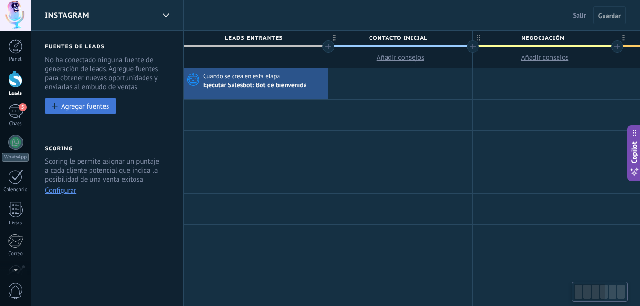
click at [87, 107] on div "Agregar fuentes" at bounding box center [85, 106] width 48 height 8
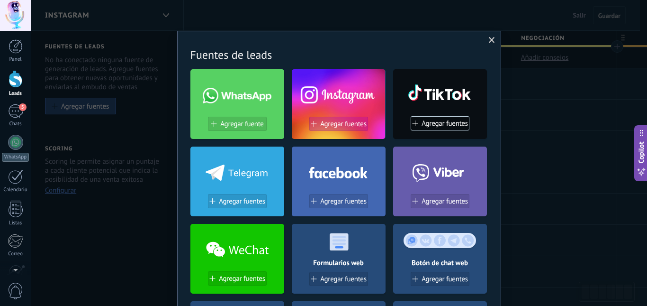
click at [337, 125] on span "Agregar fuentes" at bounding box center [343, 124] width 46 height 8
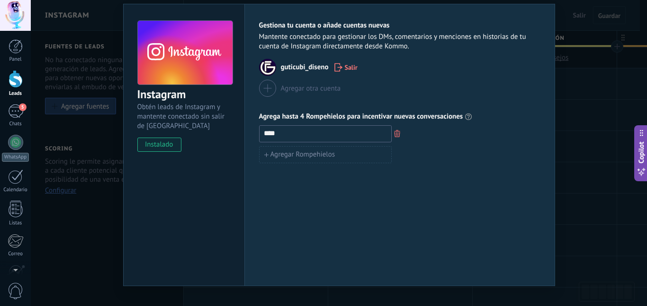
scroll to position [43, 0]
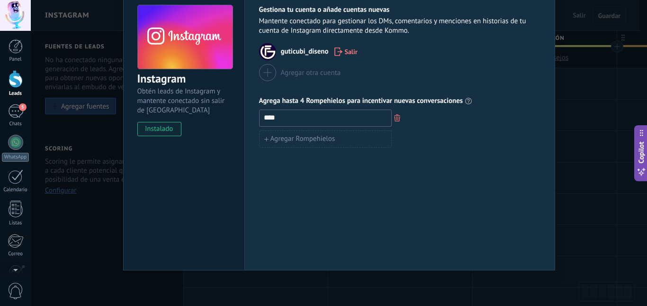
click at [60, 218] on div "Instagram Obtén leads de Instagram y mantente conectado sin salir de Kommo inst…" at bounding box center [339, 153] width 616 height 306
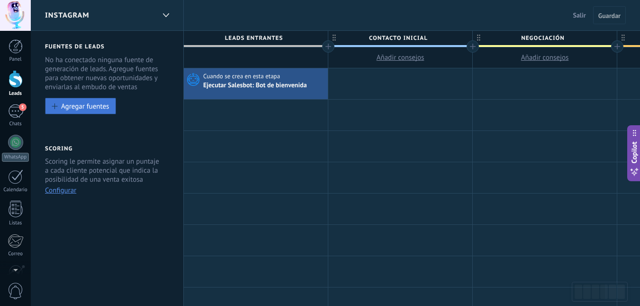
click at [56, 110] on button "Agregar fuentes" at bounding box center [80, 106] width 71 height 17
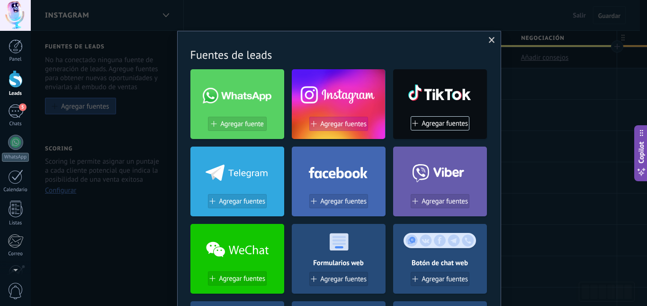
click at [311, 122] on span at bounding box center [313, 124] width 6 height 6
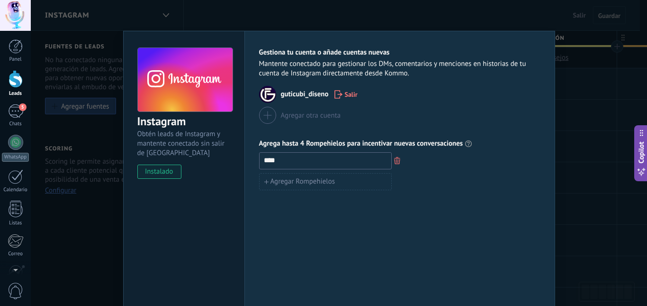
click at [288, 97] on span "guticubi_diseno" at bounding box center [305, 94] width 48 height 9
click at [263, 91] on img at bounding box center [267, 94] width 17 height 17
click at [96, 250] on div "Instagram Obtén leads de Instagram y mantente conectado sin salir de Kommo inst…" at bounding box center [339, 153] width 616 height 306
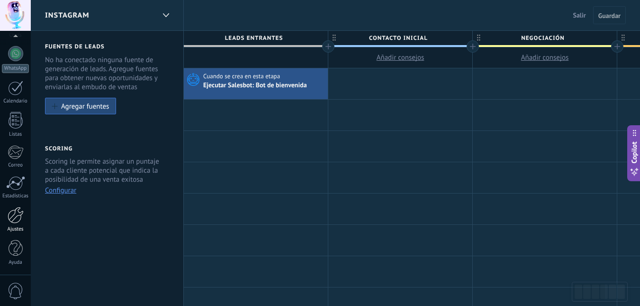
scroll to position [421, 0]
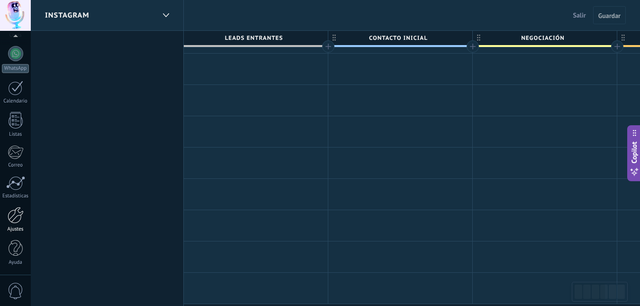
click at [18, 216] on div at bounding box center [16, 215] width 16 height 17
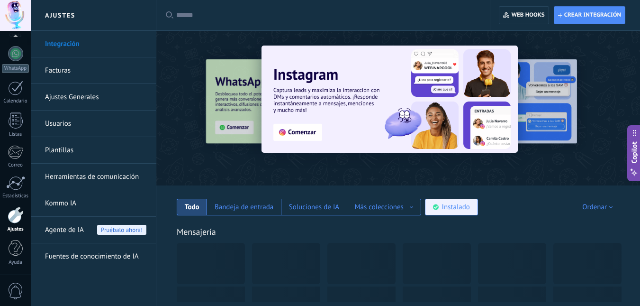
click at [457, 203] on div "Instalado" at bounding box center [456, 206] width 28 height 9
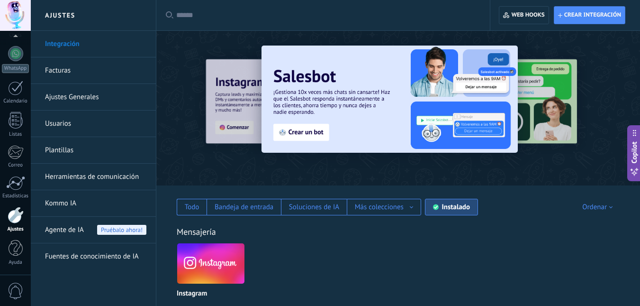
click at [225, 266] on img at bounding box center [210, 263] width 67 height 46
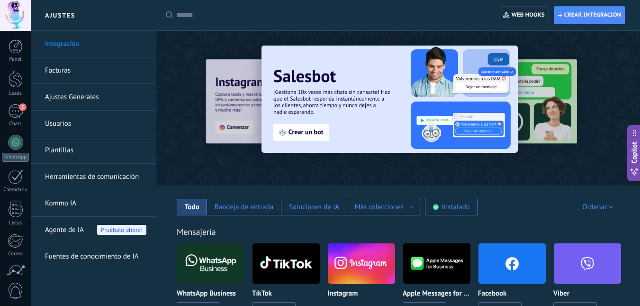
click at [444, 216] on div "Mensajería WhatsApp Business Instalar TikTok Instalar Instagram Instalado Apple…" at bounding box center [398, 303] width 465 height 193
click at [452, 211] on div "Instalado" at bounding box center [456, 206] width 28 height 9
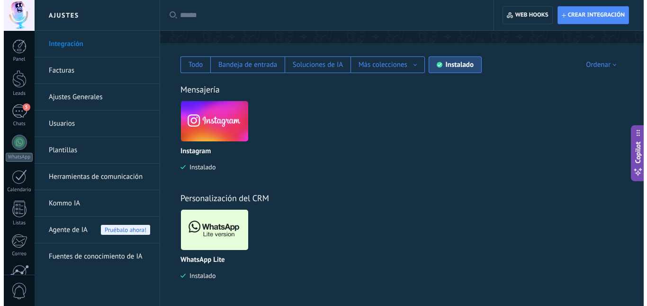
scroll to position [142, 0]
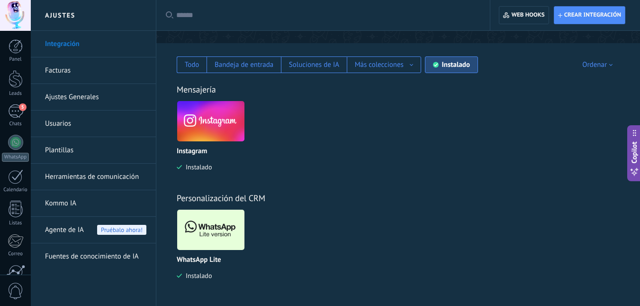
click at [205, 122] on img at bounding box center [210, 121] width 67 height 46
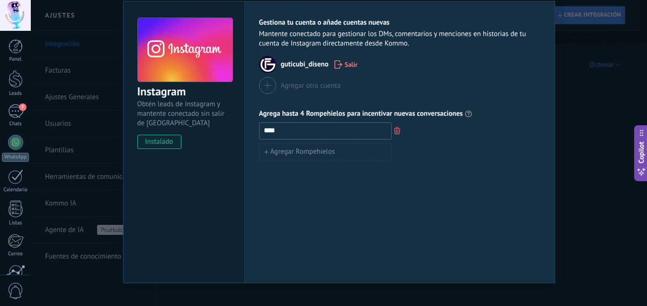
scroll to position [43, 0]
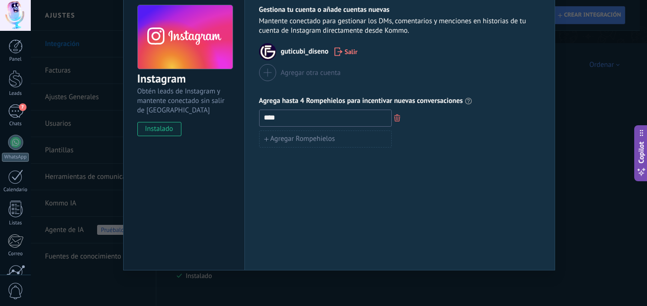
click at [579, 142] on div "Instagram Obtén leads de Instagram y mantente conectado sin salir de Kommo inst…" at bounding box center [339, 153] width 616 height 306
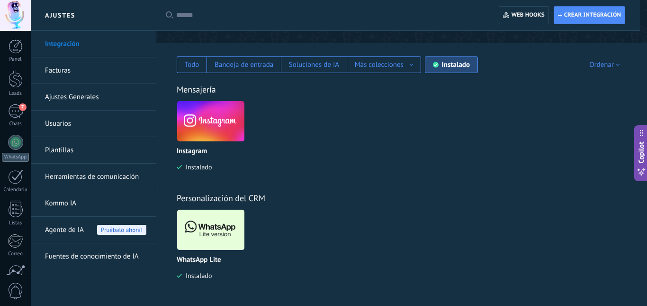
scroll to position [0, 0]
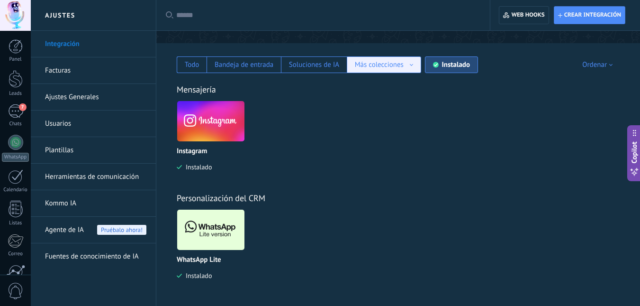
click at [412, 63] on div "Más colecciones" at bounding box center [384, 64] width 58 height 9
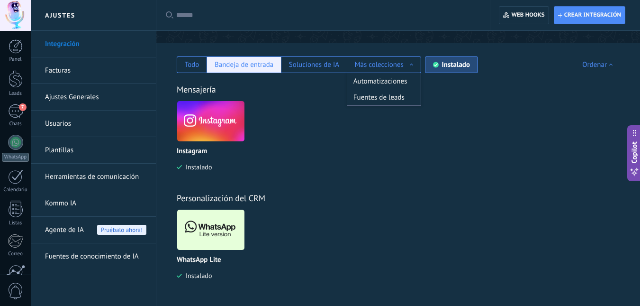
click at [249, 68] on div "Bandeja de entrada" at bounding box center [244, 64] width 59 height 9
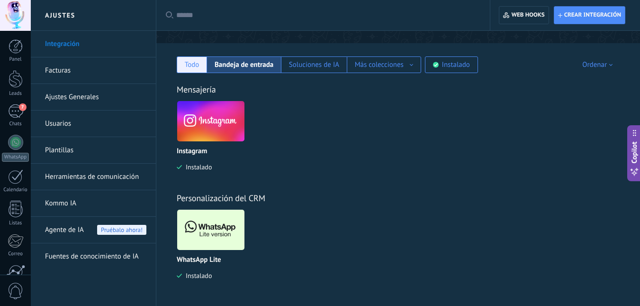
click at [182, 66] on div "Todo" at bounding box center [192, 64] width 30 height 17
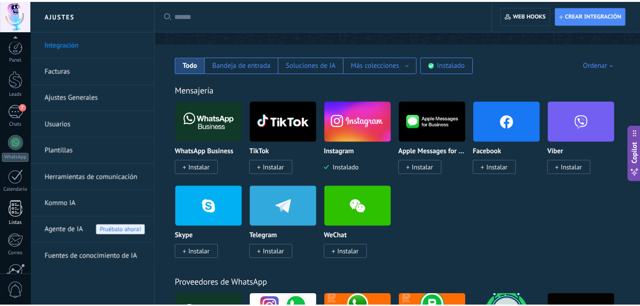
scroll to position [89, 0]
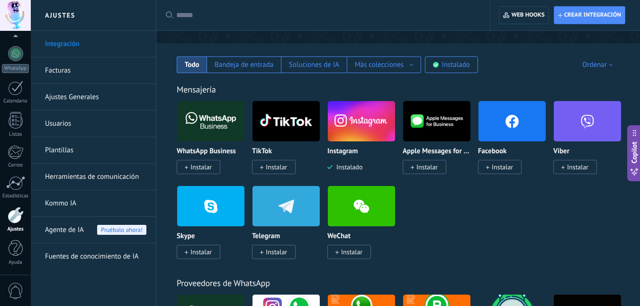
click at [98, 171] on link "Herramientas de comunicación" at bounding box center [95, 176] width 101 height 27
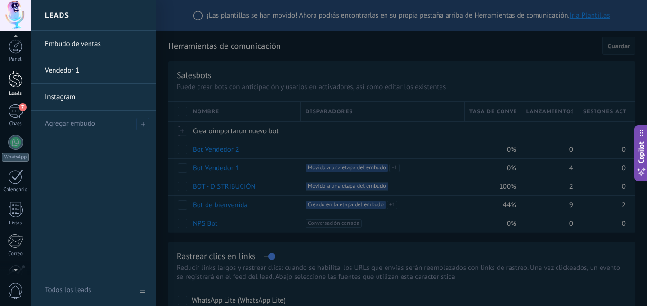
click at [14, 85] on div at bounding box center [16, 79] width 14 height 18
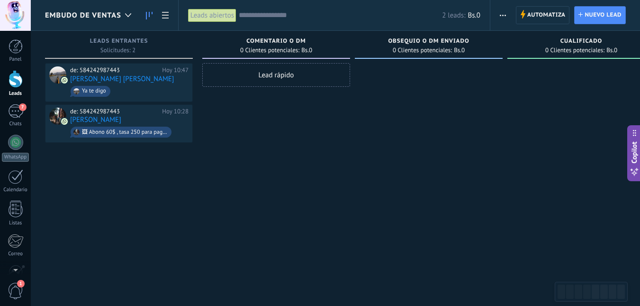
click at [118, 14] on span "Embudo de ventas" at bounding box center [83, 15] width 76 height 9
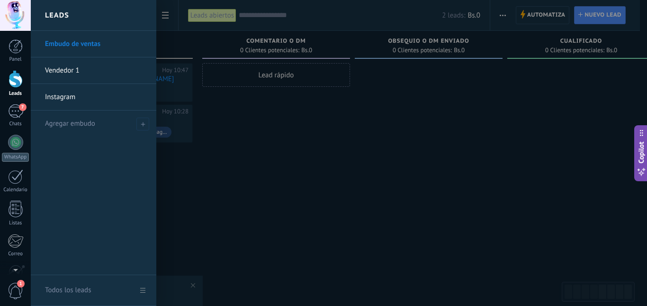
click at [99, 72] on link "Vendedor 1" at bounding box center [96, 70] width 102 height 27
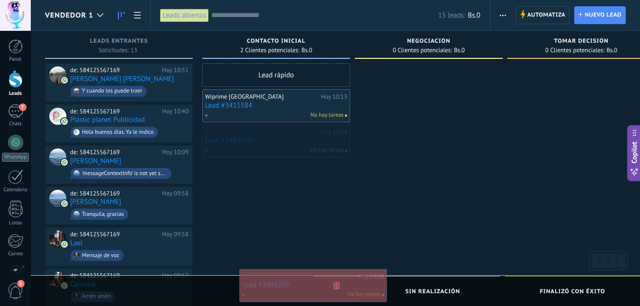
drag, startPoint x: 298, startPoint y: 144, endPoint x: 335, endPoint y: 288, distance: 148.7
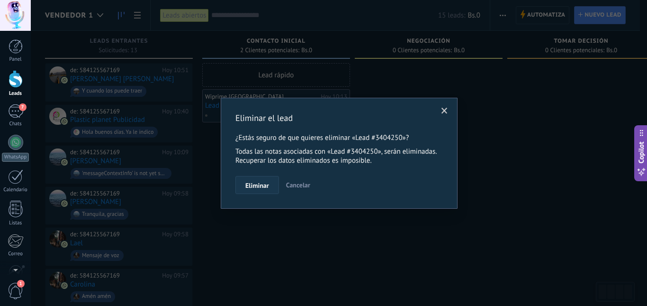
click at [259, 184] on span "Eliminar" at bounding box center [257, 185] width 24 height 7
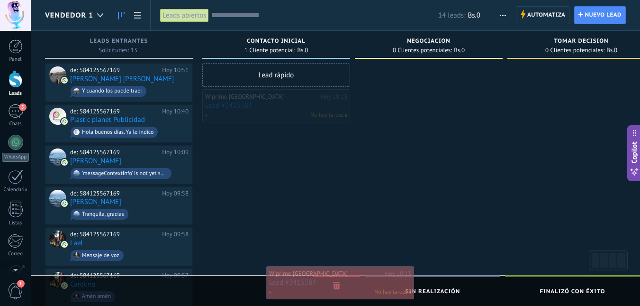
drag, startPoint x: 270, startPoint y: 106, endPoint x: 336, endPoint y: 282, distance: 187.5
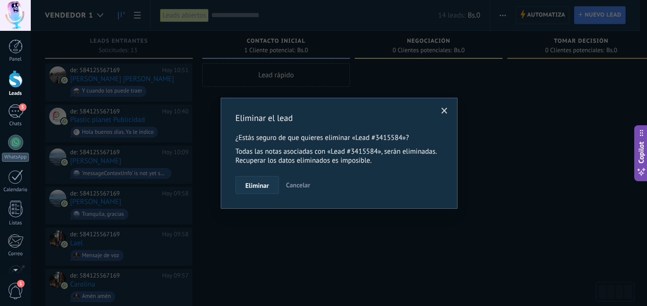
click at [255, 188] on span "Eliminar" at bounding box center [257, 185] width 24 height 7
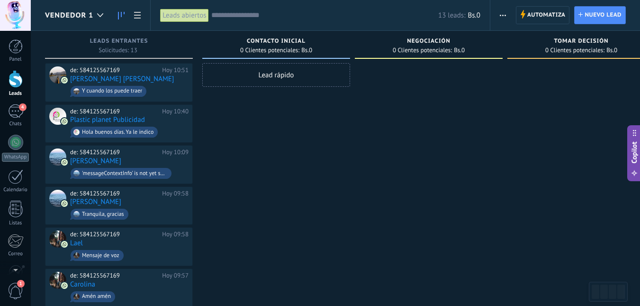
click at [68, 13] on span "Vendedor 1" at bounding box center [69, 15] width 48 height 9
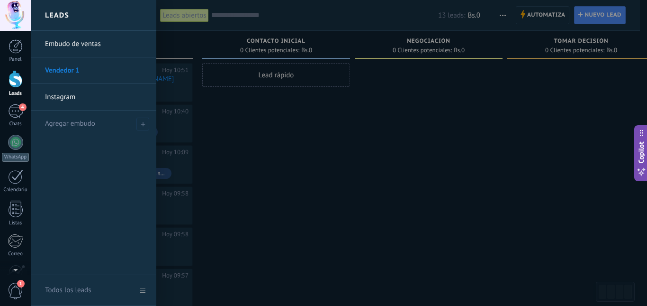
click at [66, 97] on link "Instagram" at bounding box center [96, 97] width 102 height 27
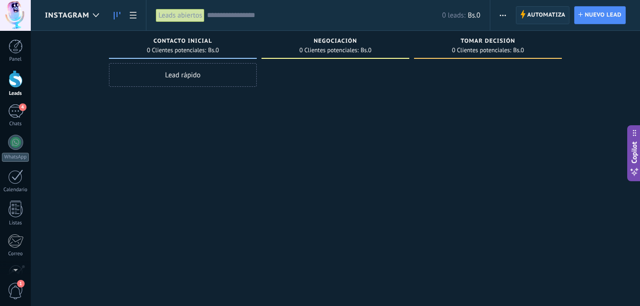
click at [547, 16] on span "Automatiza" at bounding box center [546, 15] width 38 height 17
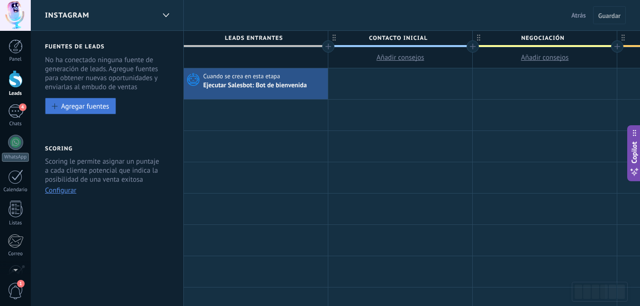
click at [61, 105] on div "Agregar fuentes" at bounding box center [85, 106] width 48 height 8
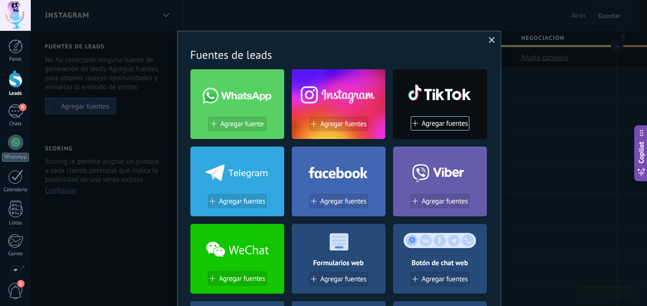
click at [331, 101] on div at bounding box center [339, 93] width 94 height 41
click at [331, 119] on button "Agregar fuentes" at bounding box center [338, 124] width 59 height 14
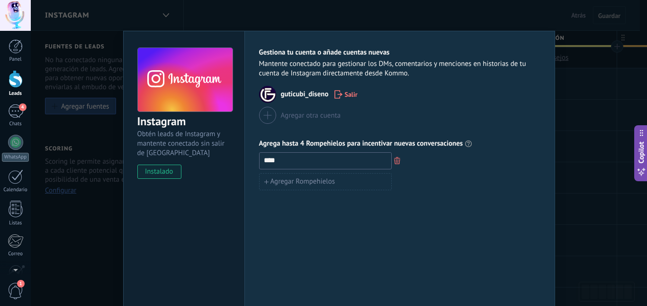
click at [270, 95] on img at bounding box center [267, 94] width 17 height 17
click at [267, 96] on img at bounding box center [267, 94] width 17 height 17
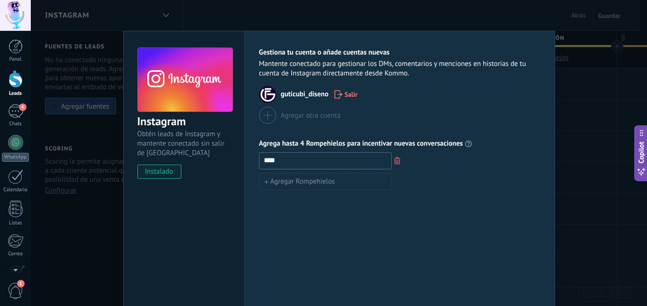
click at [267, 96] on img at bounding box center [267, 94] width 17 height 17
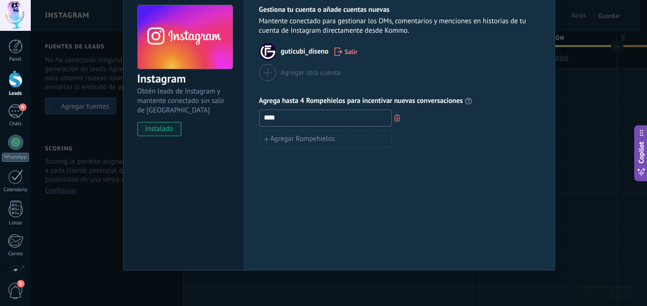
click at [163, 128] on span "instalado" at bounding box center [159, 129] width 43 height 14
click at [397, 117] on icon "button" at bounding box center [397, 117] width 6 height 7
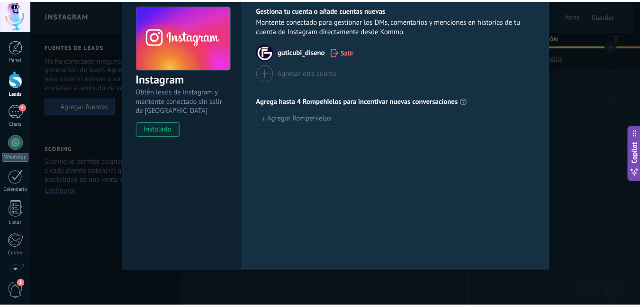
scroll to position [0, 0]
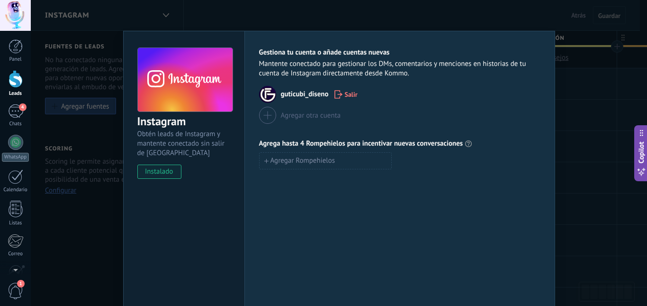
click at [281, 93] on span "guticubi_diseno" at bounding box center [305, 94] width 48 height 9
click at [267, 93] on img at bounding box center [267, 94] width 17 height 17
click at [154, 80] on use at bounding box center [185, 79] width 95 height 64
click at [155, 179] on div "Instagram Obtén leads de Instagram y mantente conectado sin salir de Kommo inst…" at bounding box center [184, 108] width 121 height 155
click at [162, 175] on span "instalado" at bounding box center [159, 171] width 43 height 14
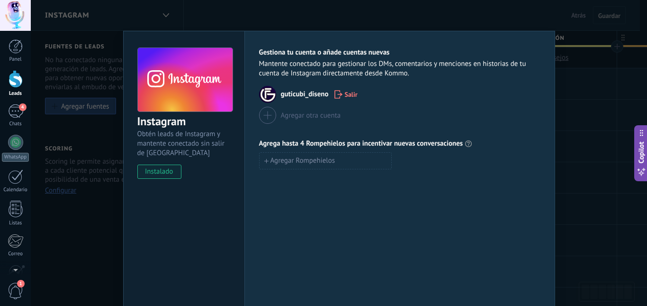
click at [57, 221] on div "Instagram Obtén leads de Instagram y mantente conectado sin salir de Kommo inst…" at bounding box center [339, 153] width 616 height 306
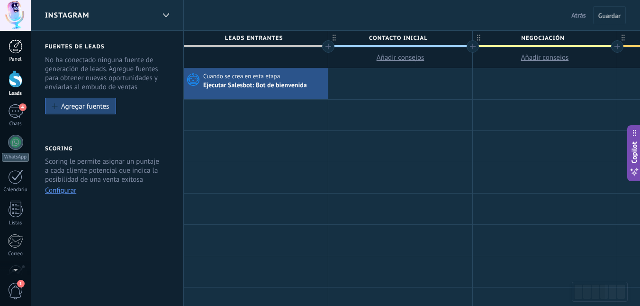
click at [15, 45] on div at bounding box center [16, 46] width 14 height 14
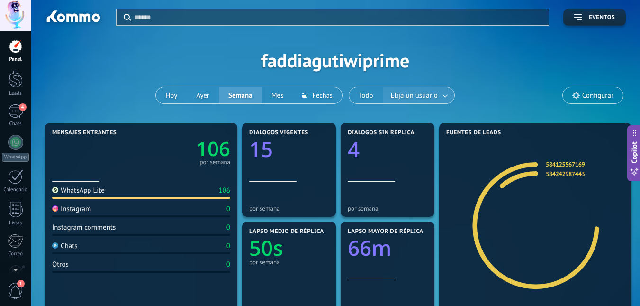
click at [436, 93] on span "Elija un usuario" at bounding box center [414, 95] width 51 height 13
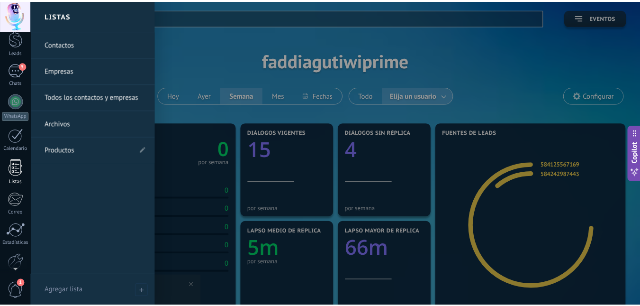
scroll to position [89, 0]
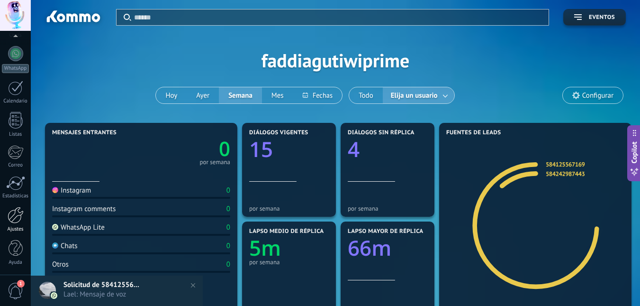
click at [16, 219] on div at bounding box center [16, 215] width 16 height 17
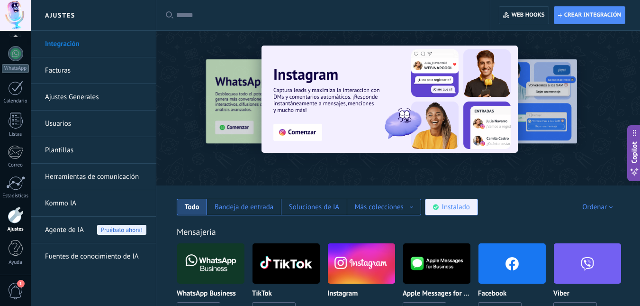
click at [468, 202] on div "Instalado" at bounding box center [451, 206] width 53 height 17
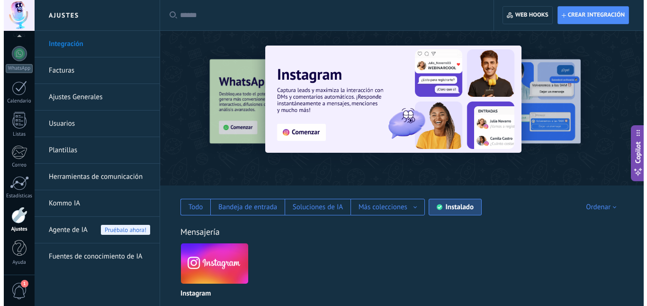
scroll to position [150, 0]
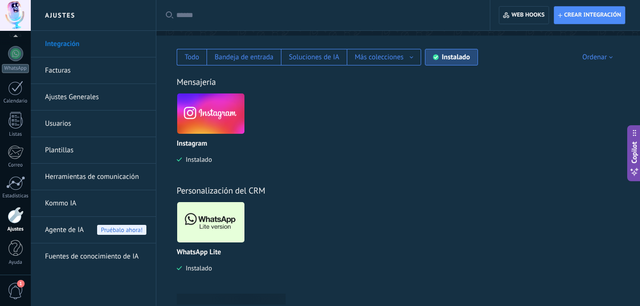
click at [227, 117] on img at bounding box center [210, 113] width 67 height 46
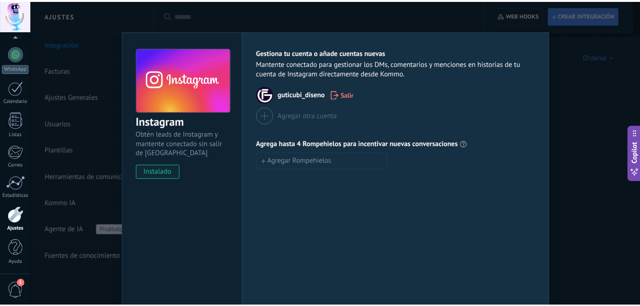
scroll to position [142, 0]
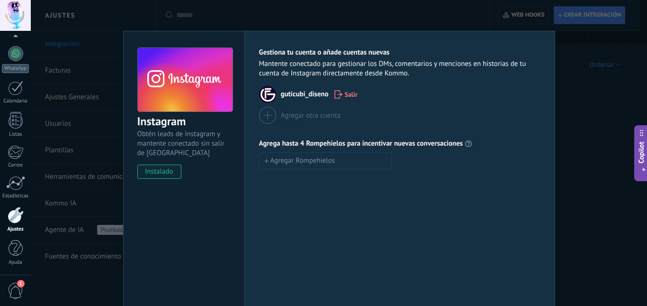
click at [592, 217] on div "Instagram Obtén leads de Instagram y mantente conectado sin salir de Kommo inst…" at bounding box center [339, 153] width 616 height 306
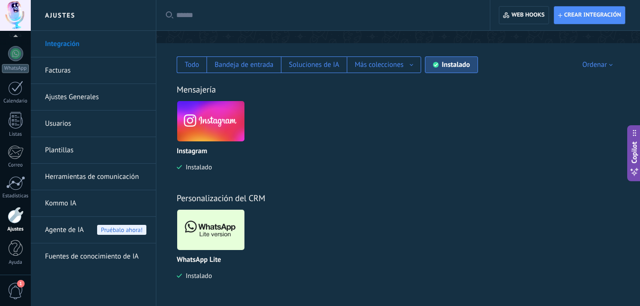
scroll to position [0, 0]
